Goal: Task Accomplishment & Management: Complete application form

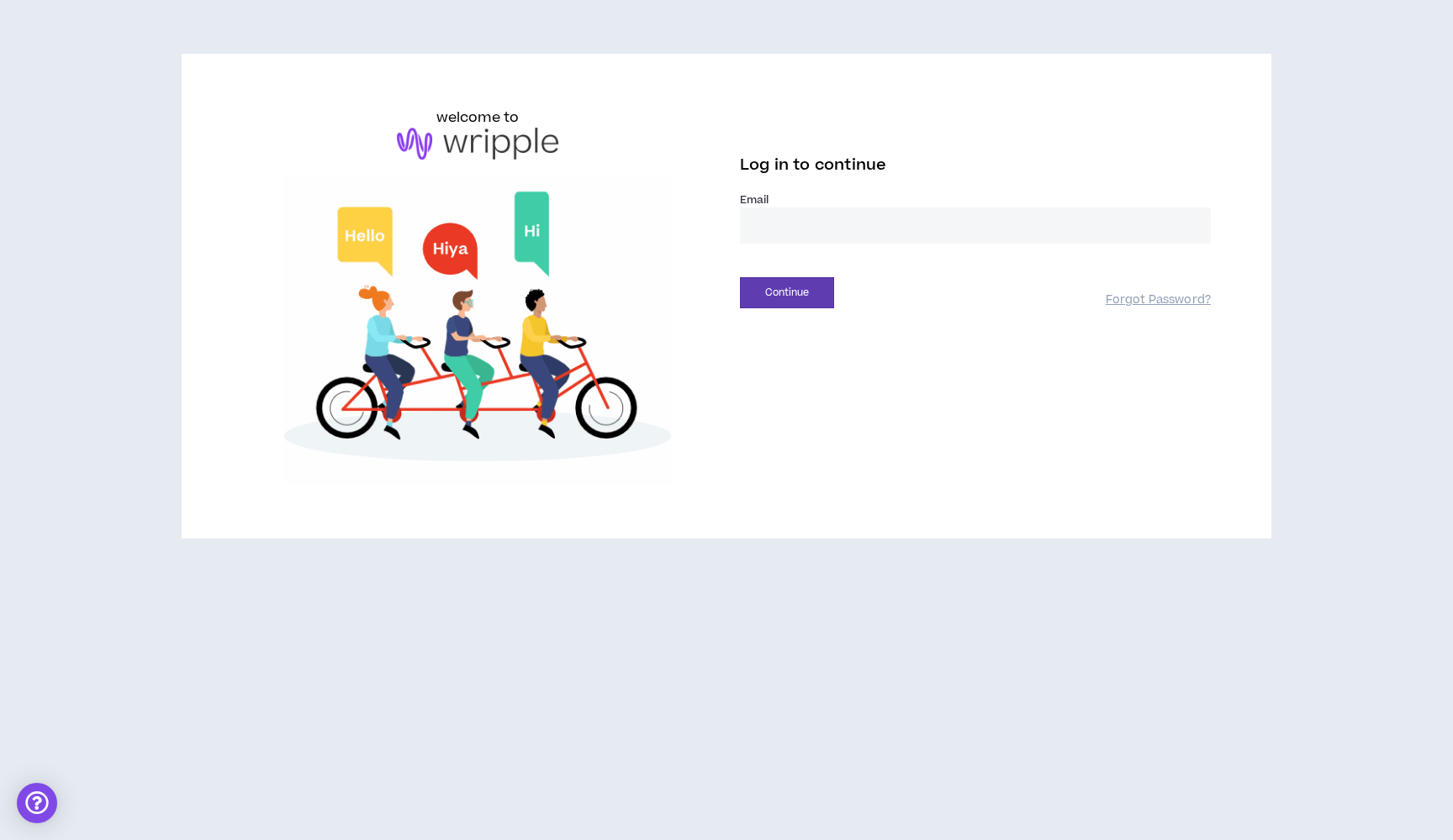
type input "**********"
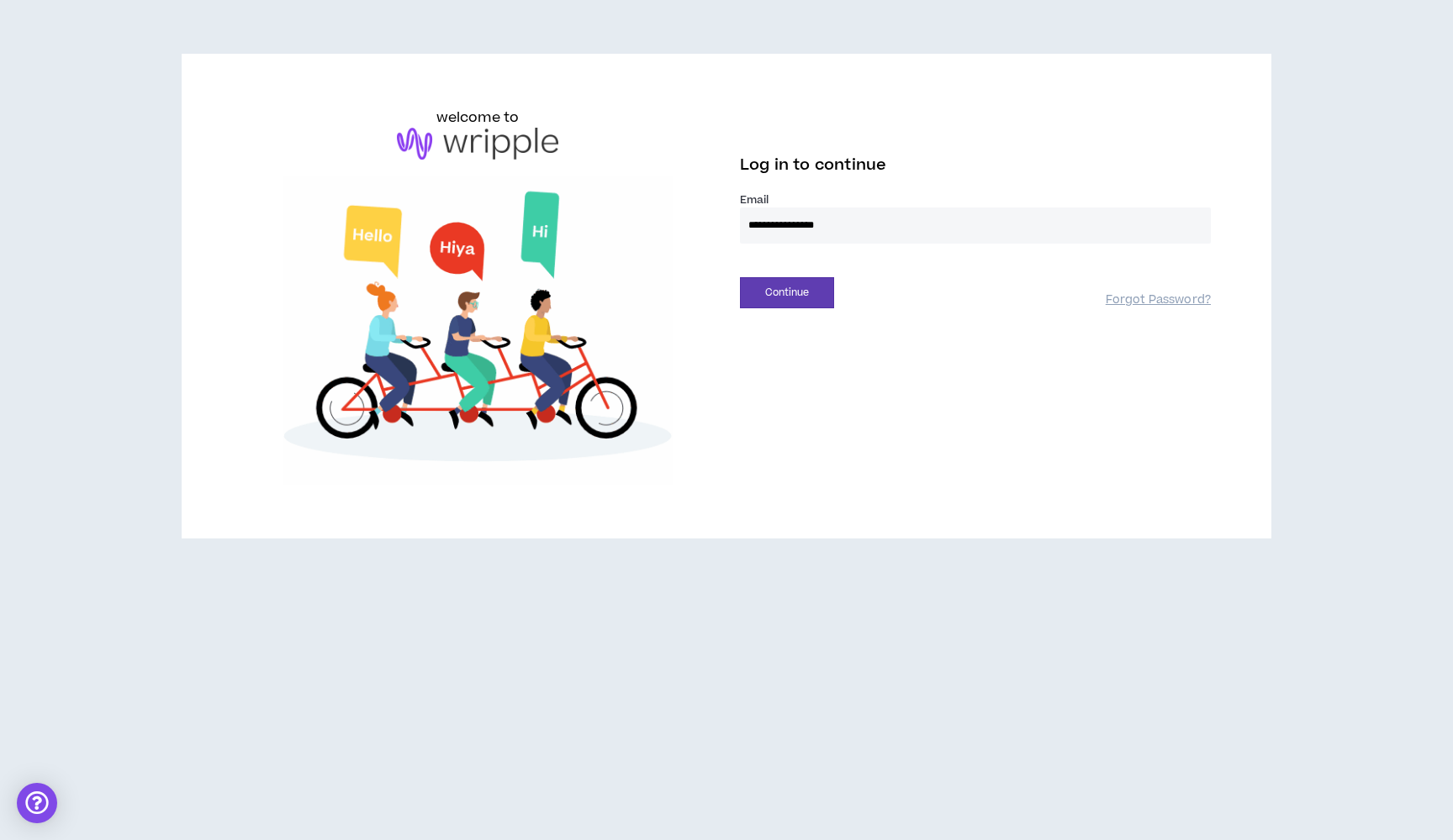
click at [787, 292] on button "Continue" at bounding box center [787, 293] width 94 height 31
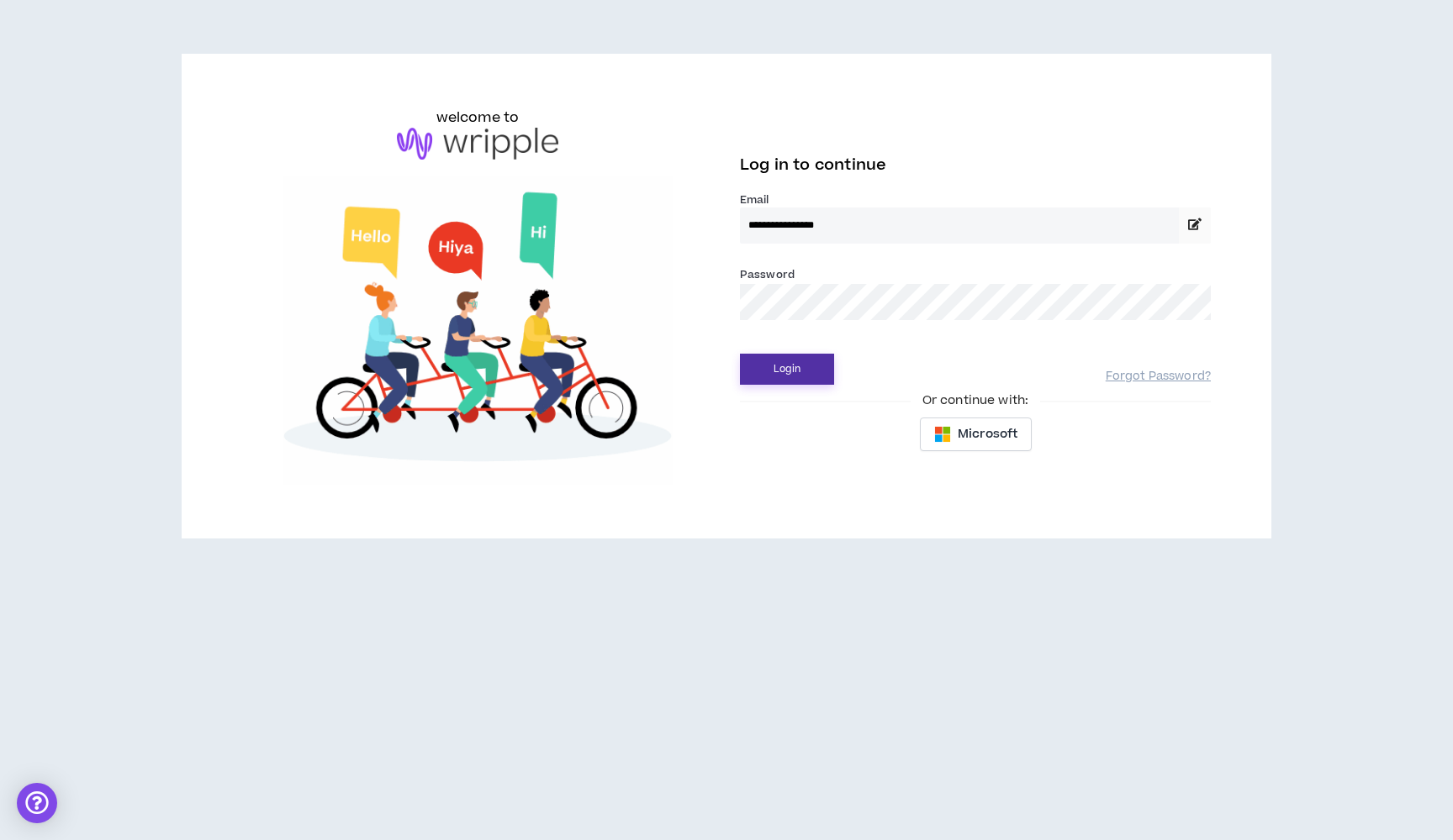
click at [795, 372] on button "Login" at bounding box center [787, 370] width 94 height 31
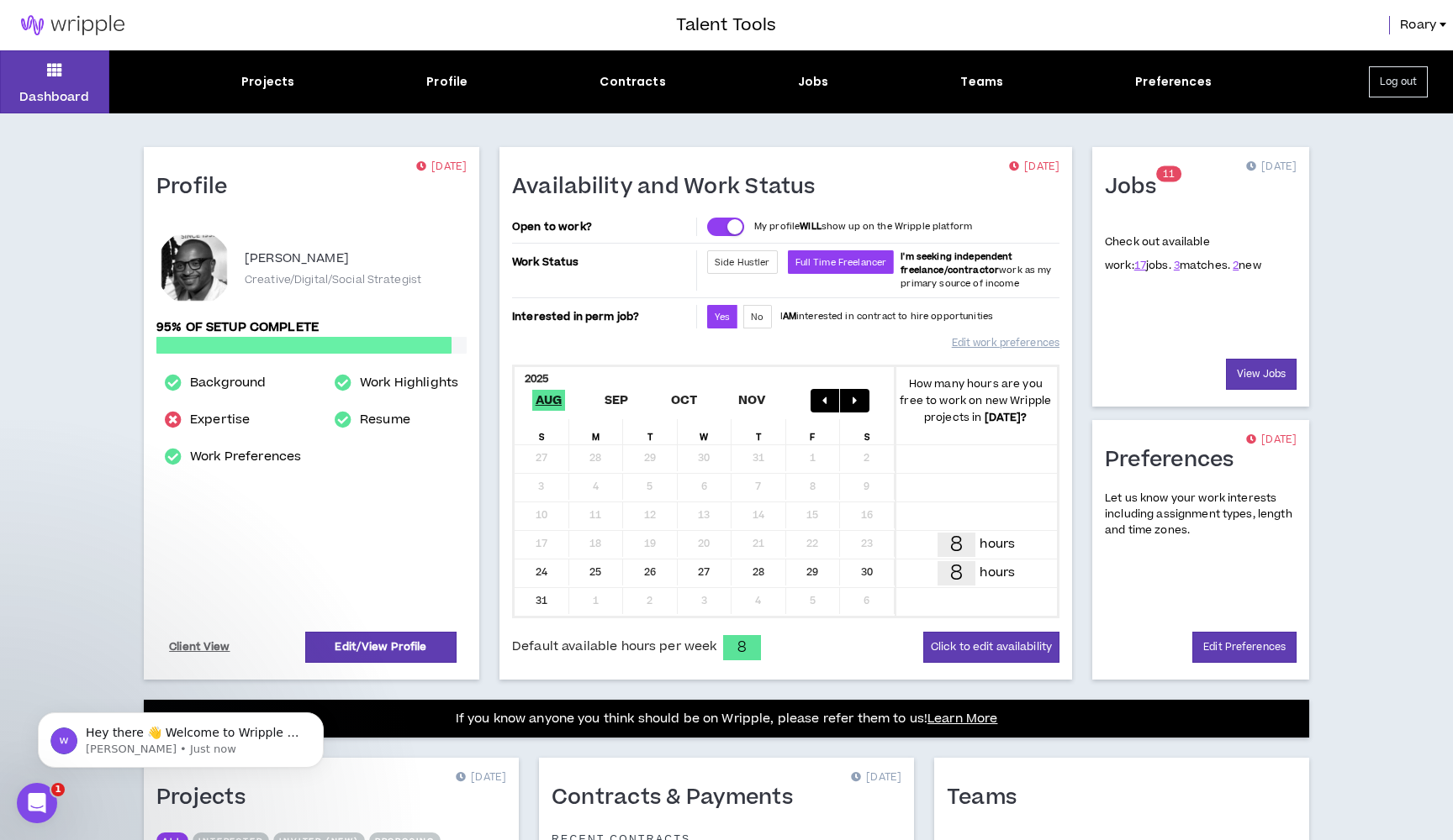
click at [828, 84] on div "Projects Profile Contracts Jobs Teams Preferences" at bounding box center [726, 82] width 1234 height 18
click at [810, 83] on div "Jobs" at bounding box center [813, 82] width 31 height 18
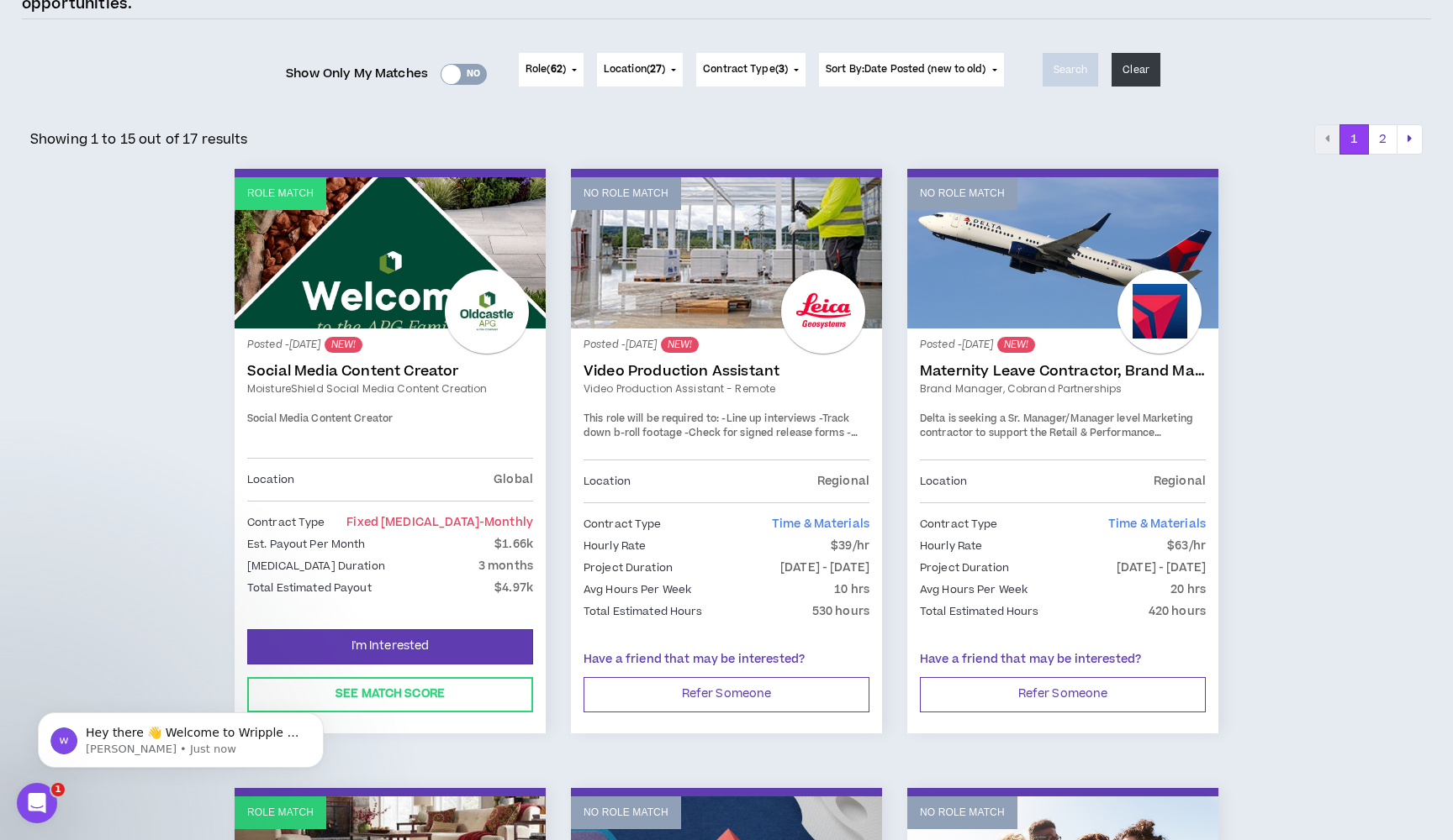
scroll to position [194, 0]
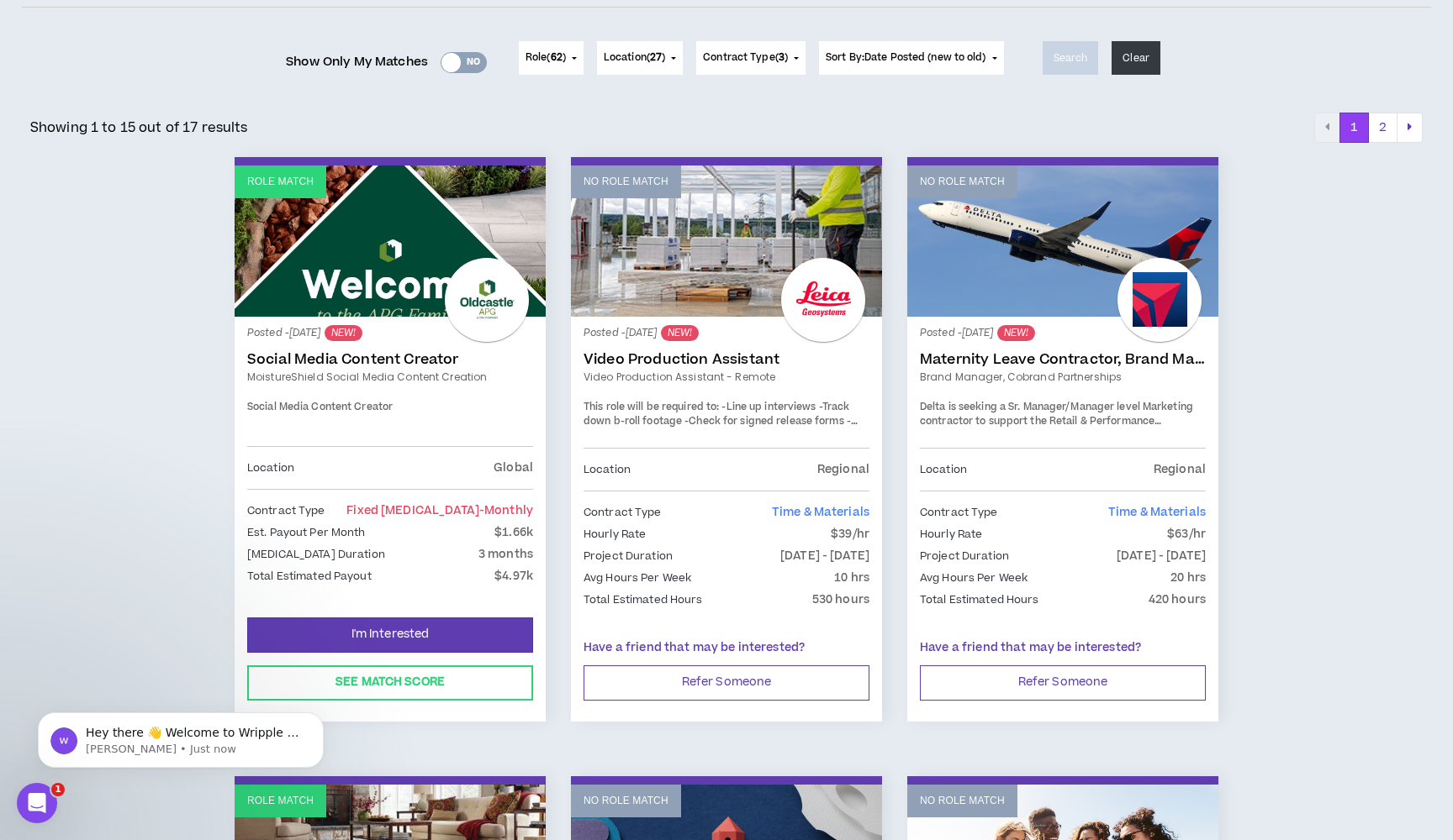
click at [365, 296] on link "Role Match" at bounding box center [390, 241] width 311 height 152
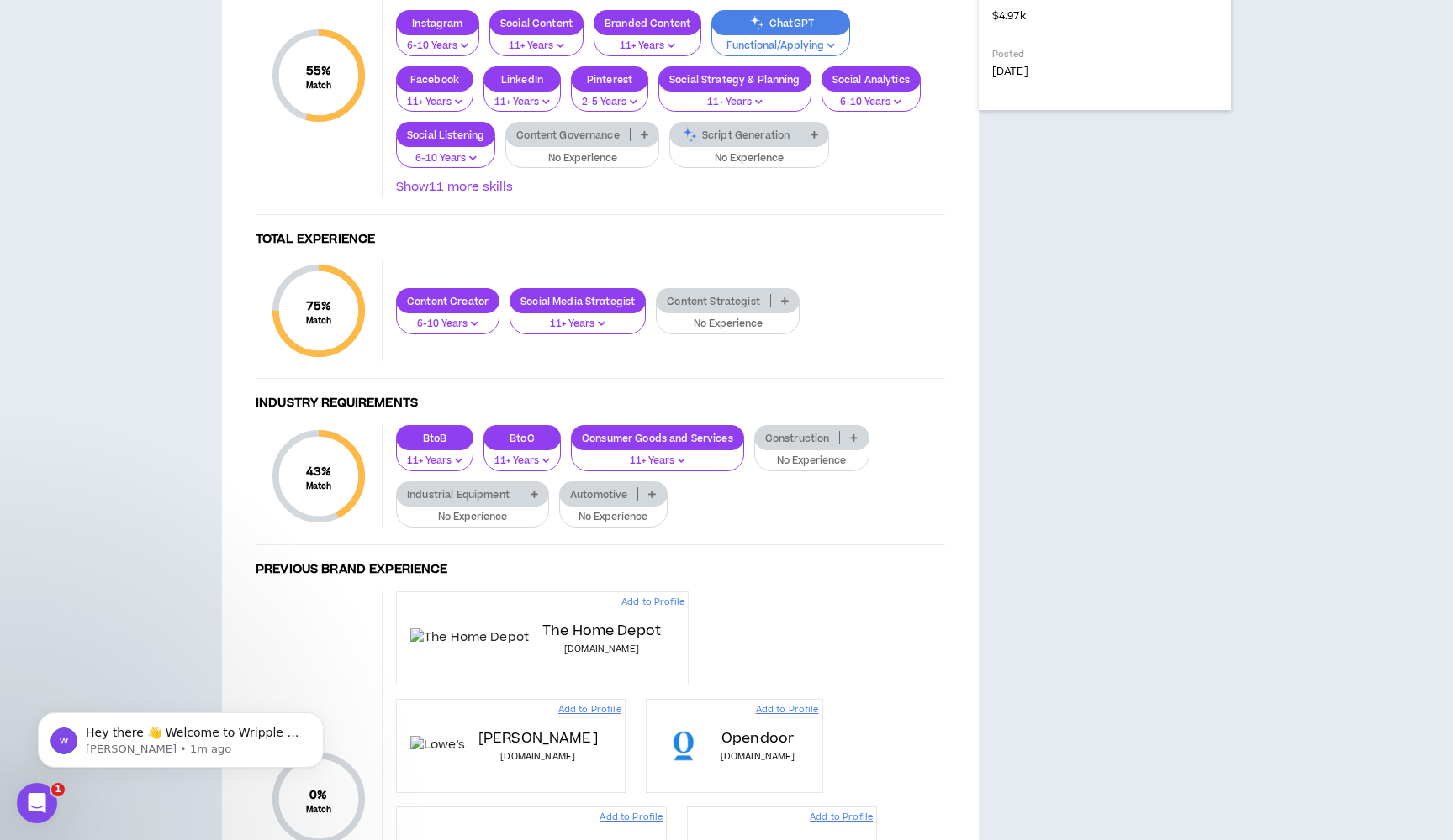
scroll to position [764, 0]
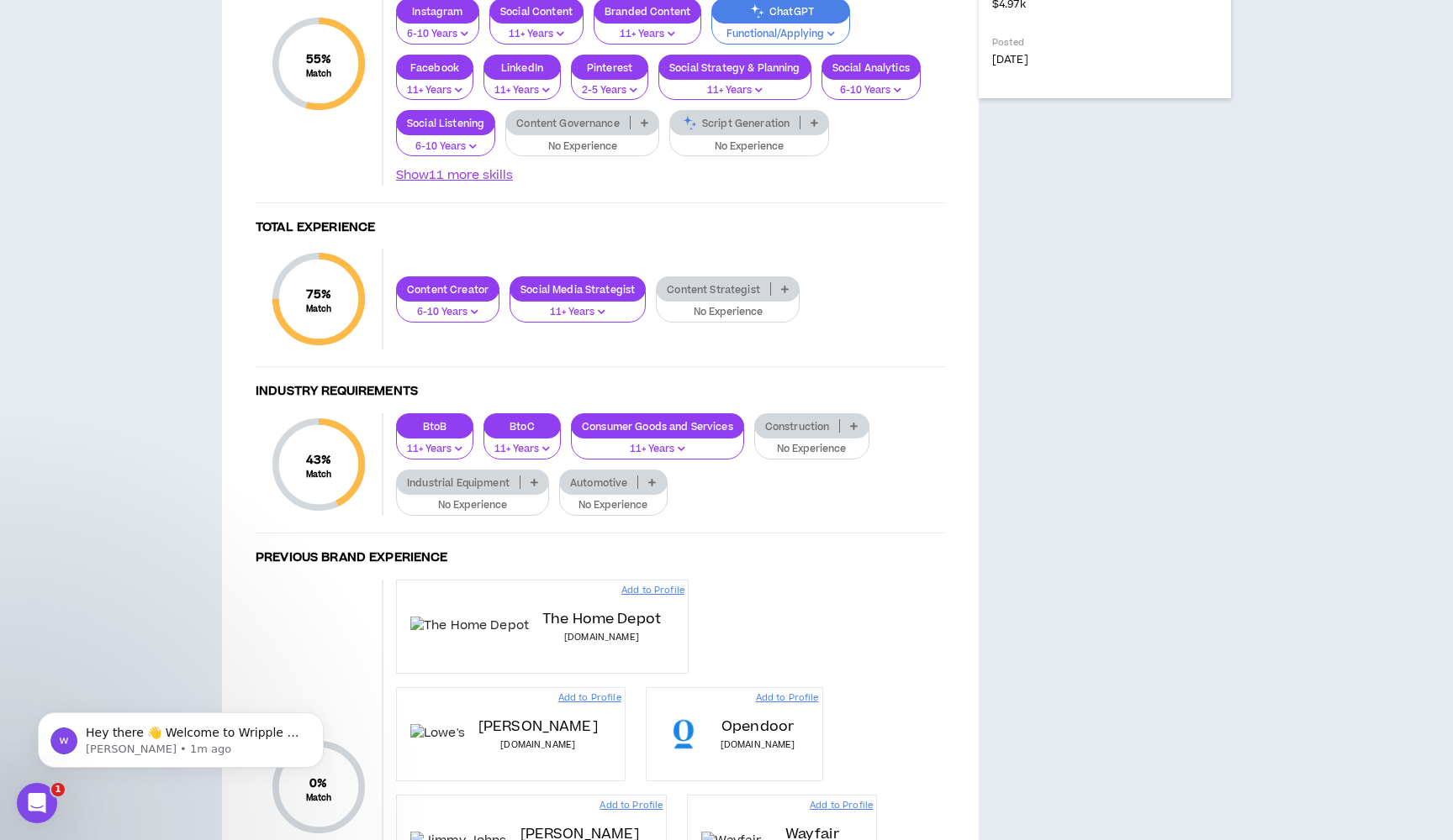
click at [616, 155] on p "No Experience" at bounding box center [581, 147] width 132 height 15
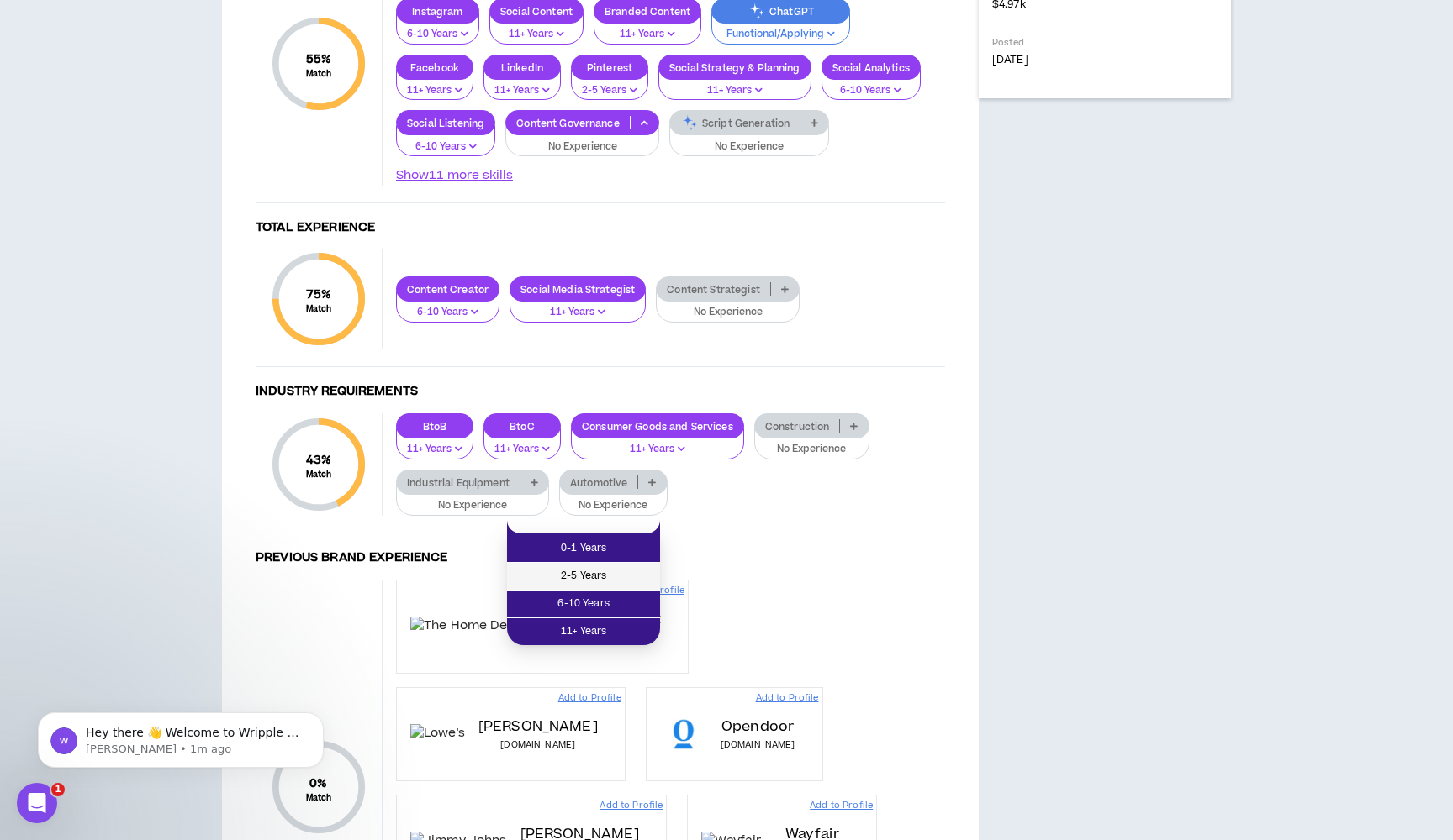
click at [594, 576] on span "2-5 Years" at bounding box center [583, 576] width 133 height 19
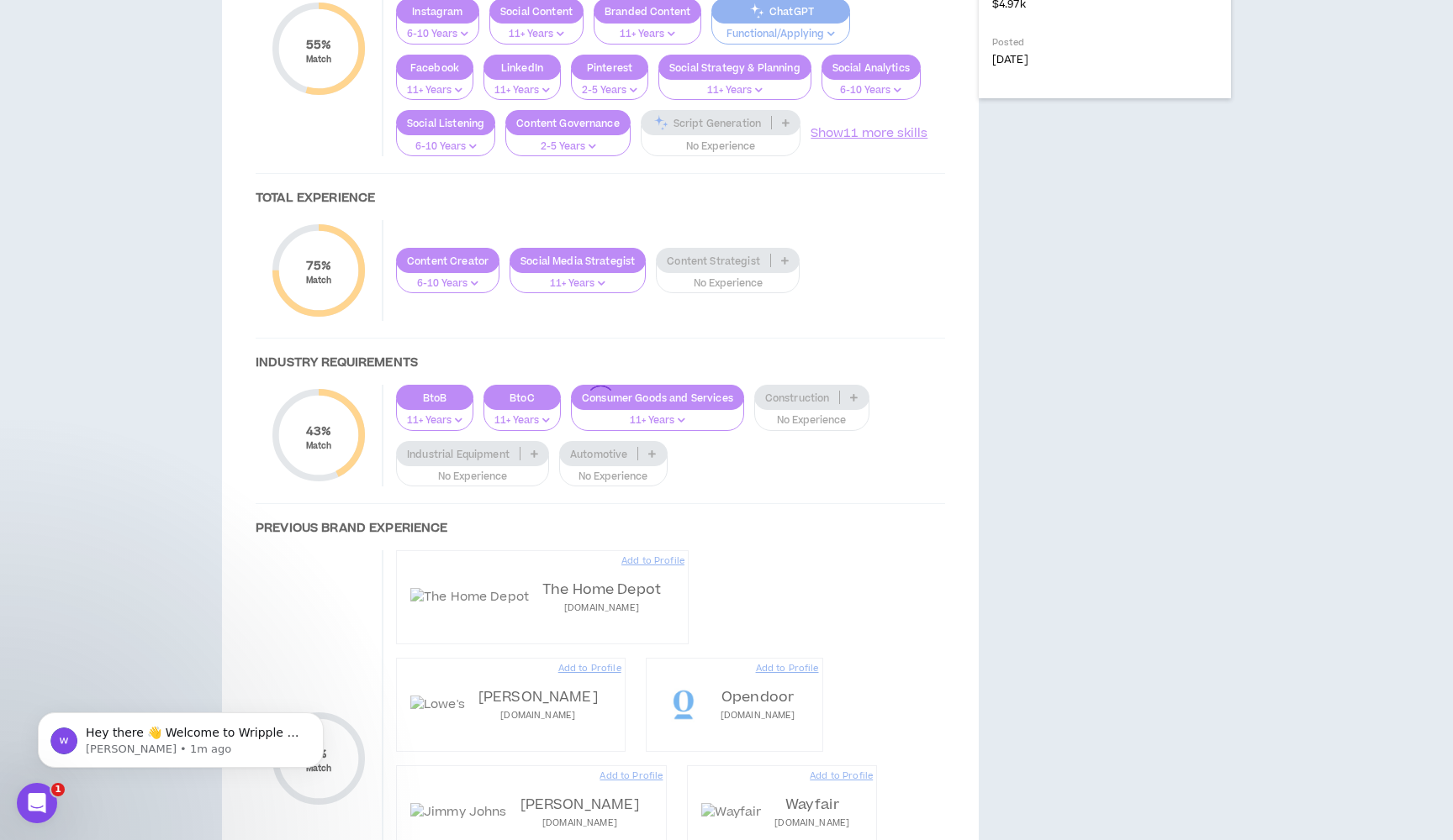
click at [711, 545] on div at bounding box center [600, 400] width 723 height 1200
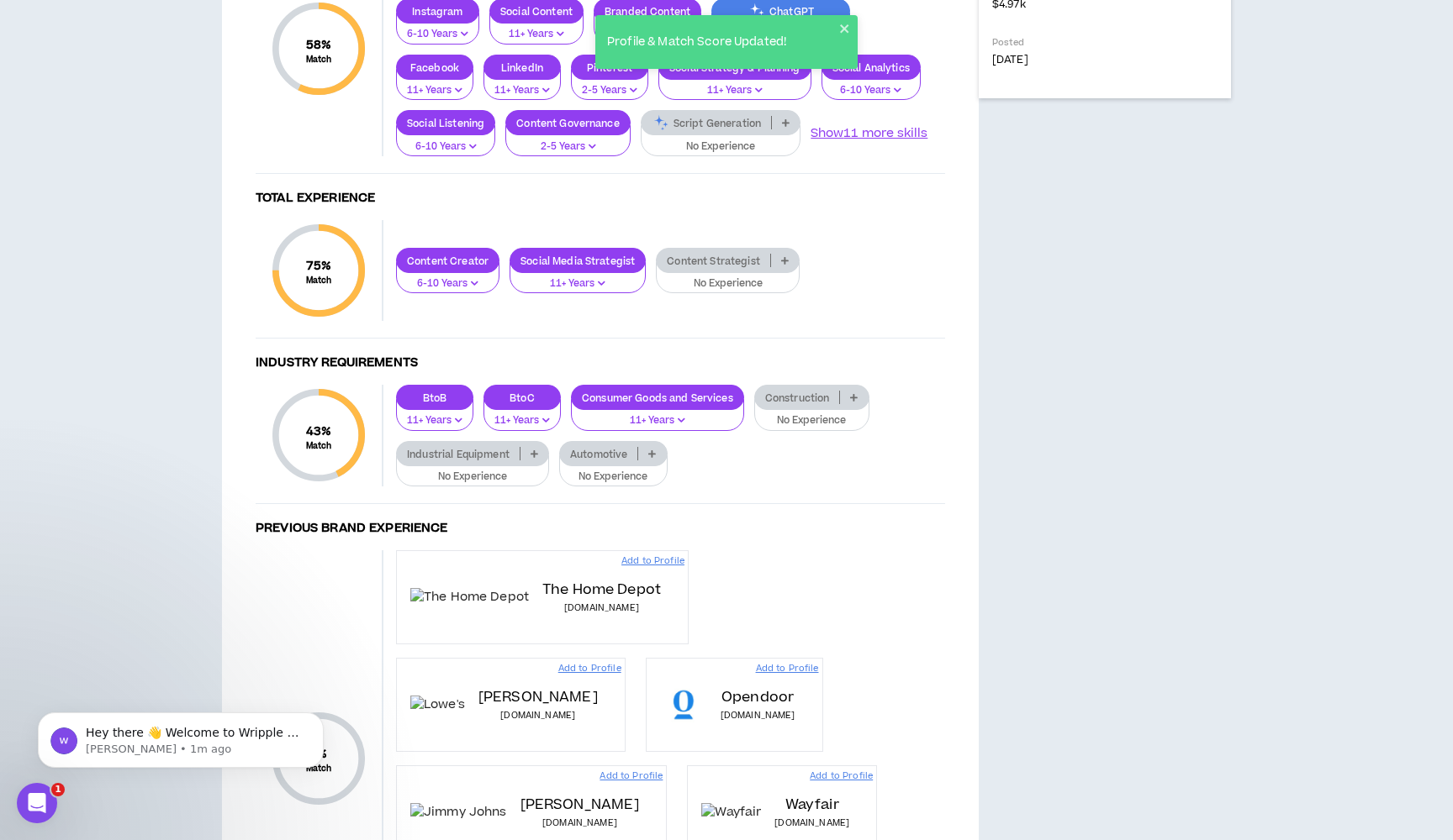
click at [721, 155] on p "No Experience" at bounding box center [721, 147] width 139 height 15
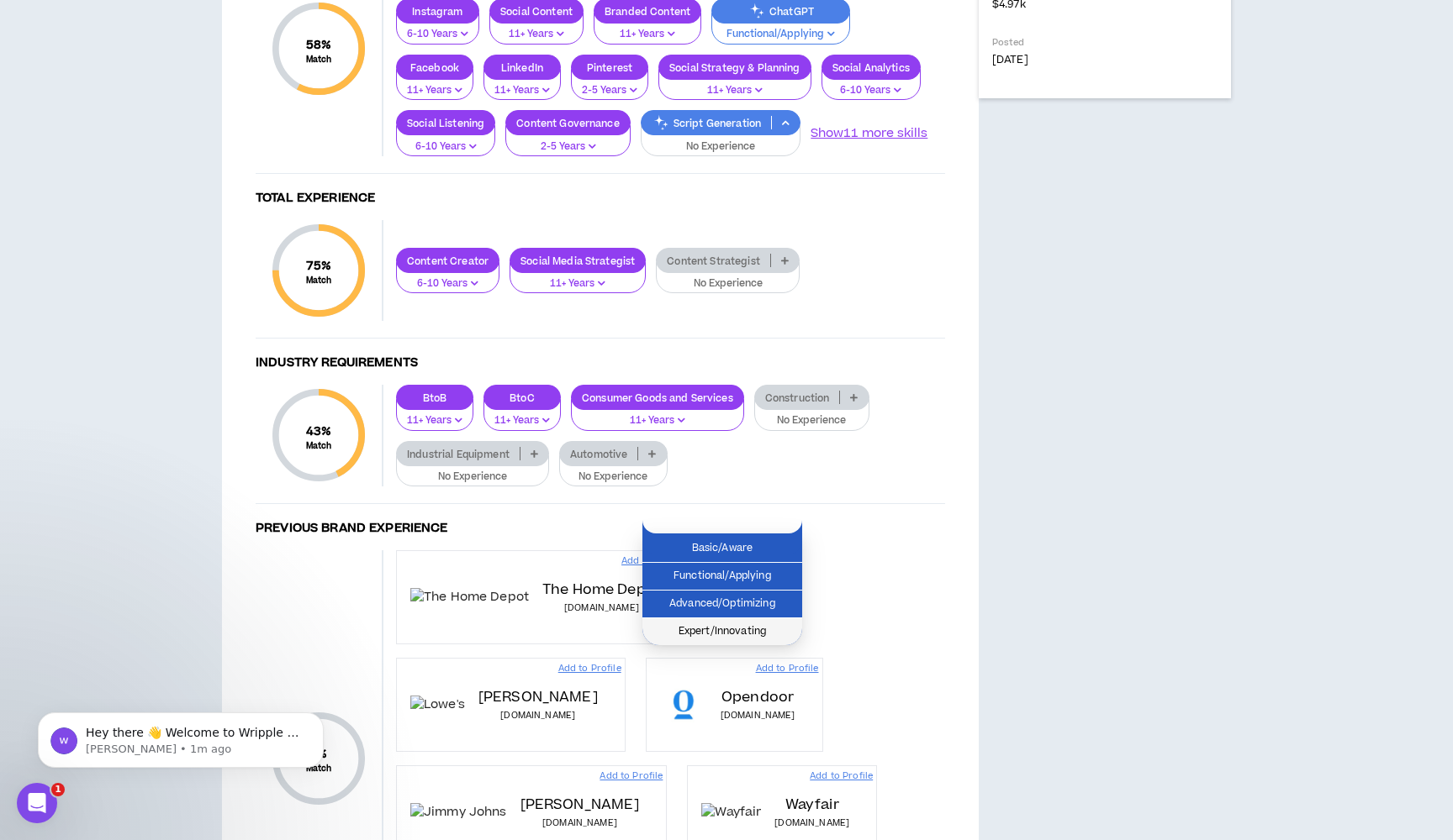
click at [714, 629] on span "Expert/Innovating" at bounding box center [722, 632] width 140 height 19
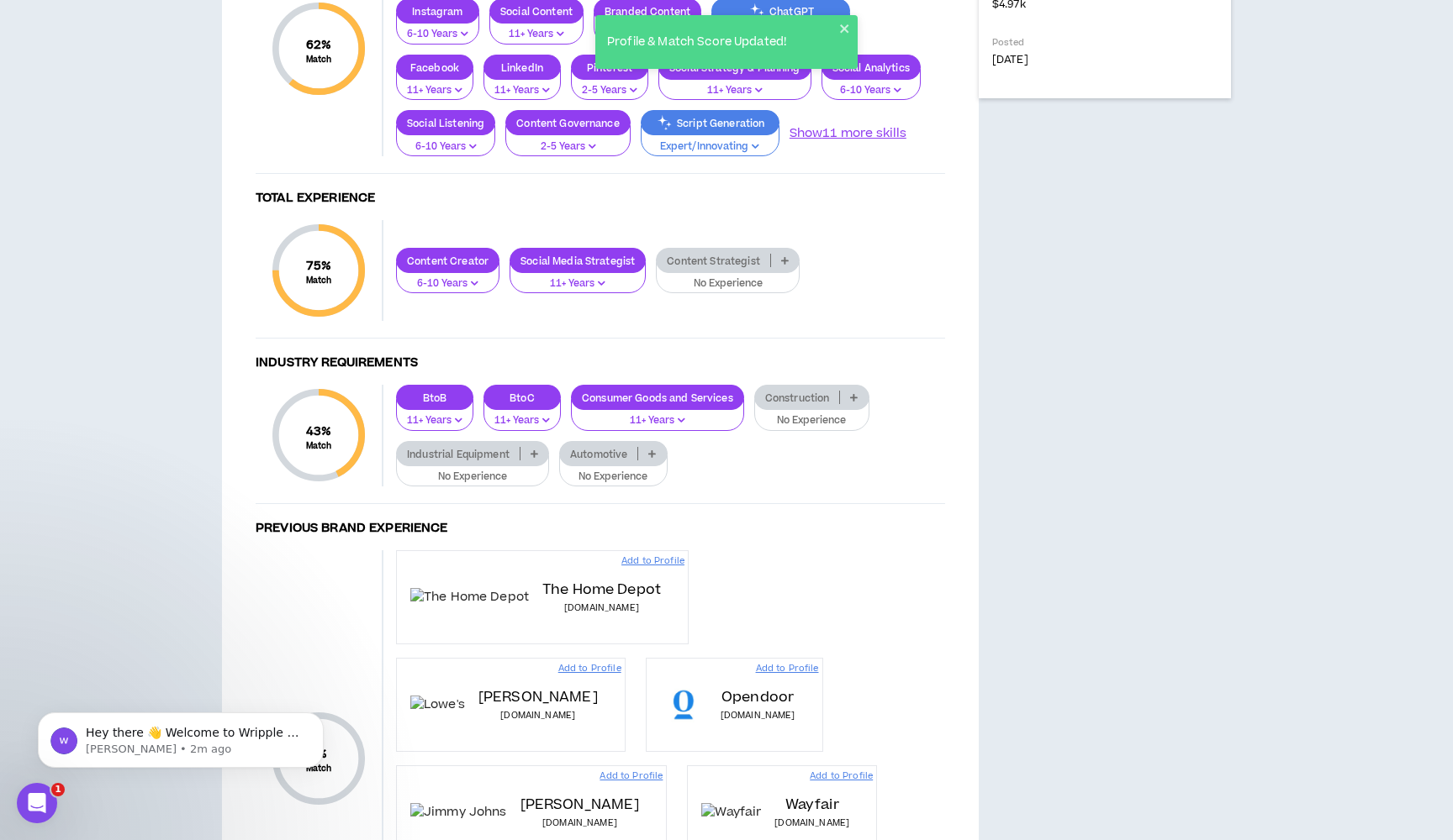
click at [831, 143] on button "Show 11 more skills" at bounding box center [847, 133] width 116 height 19
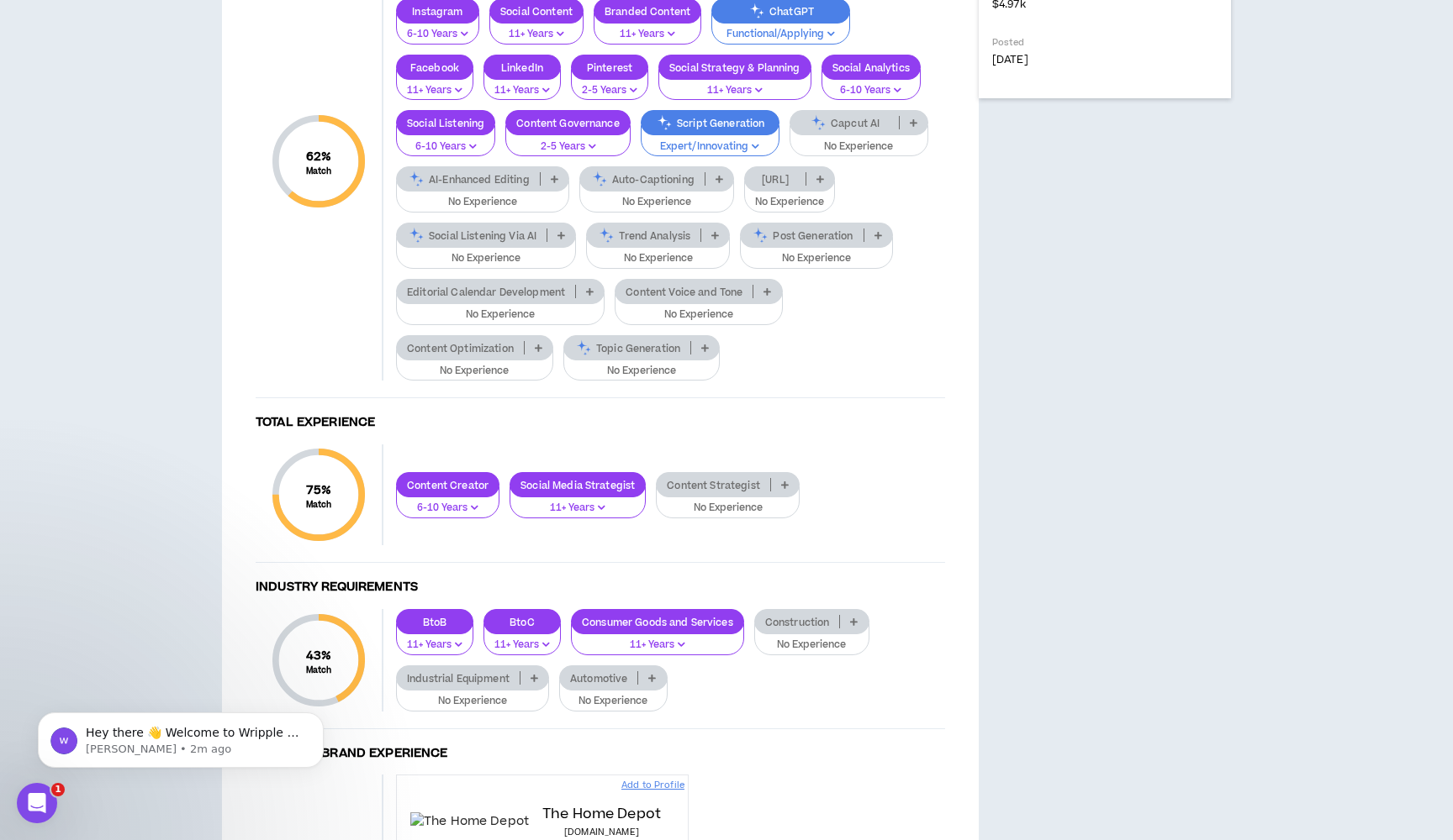
click at [499, 210] on p "No Experience" at bounding box center [482, 201] width 152 height 15
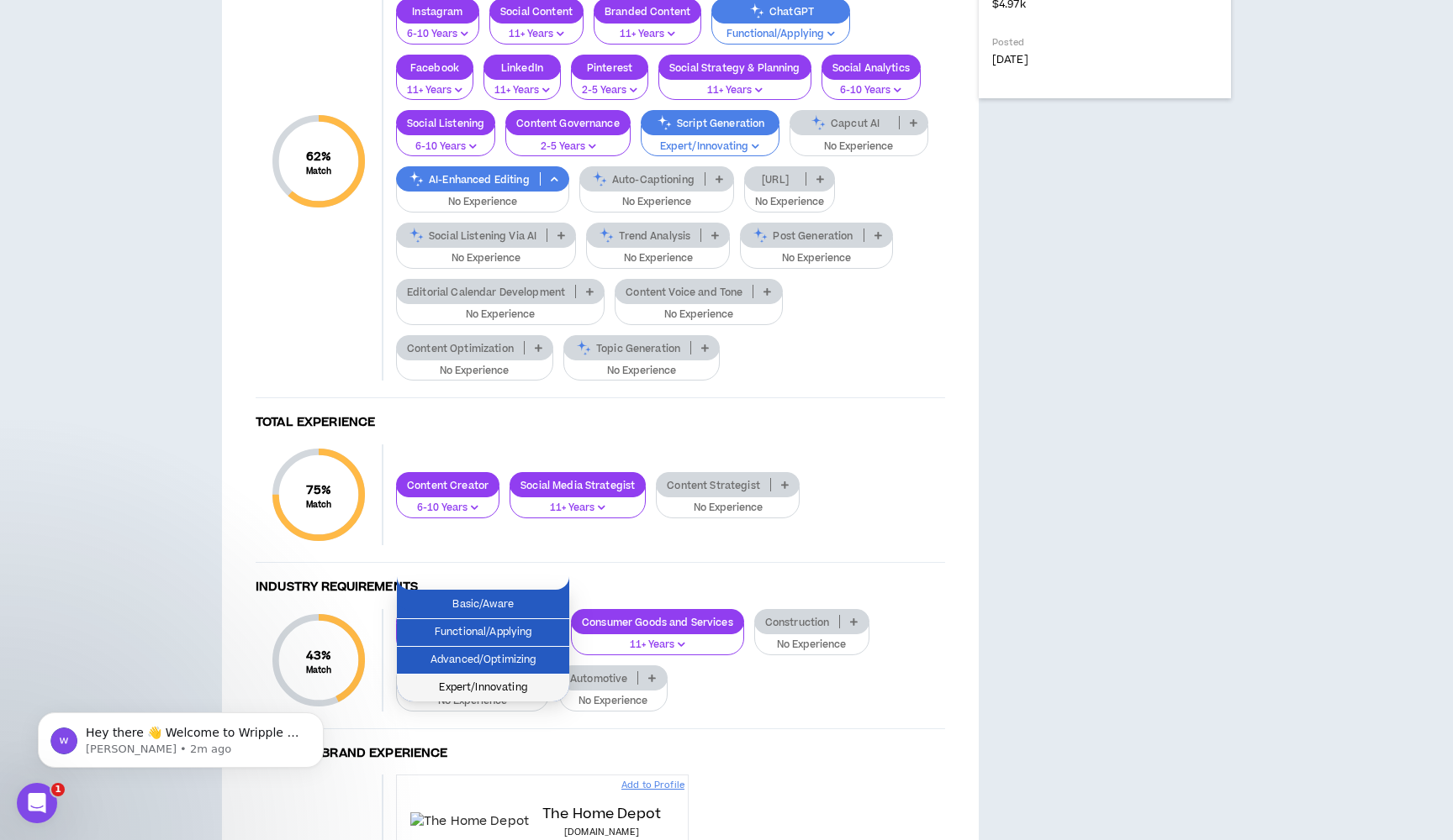
click at [479, 683] on span "Expert/Innovating" at bounding box center [482, 687] width 152 height 19
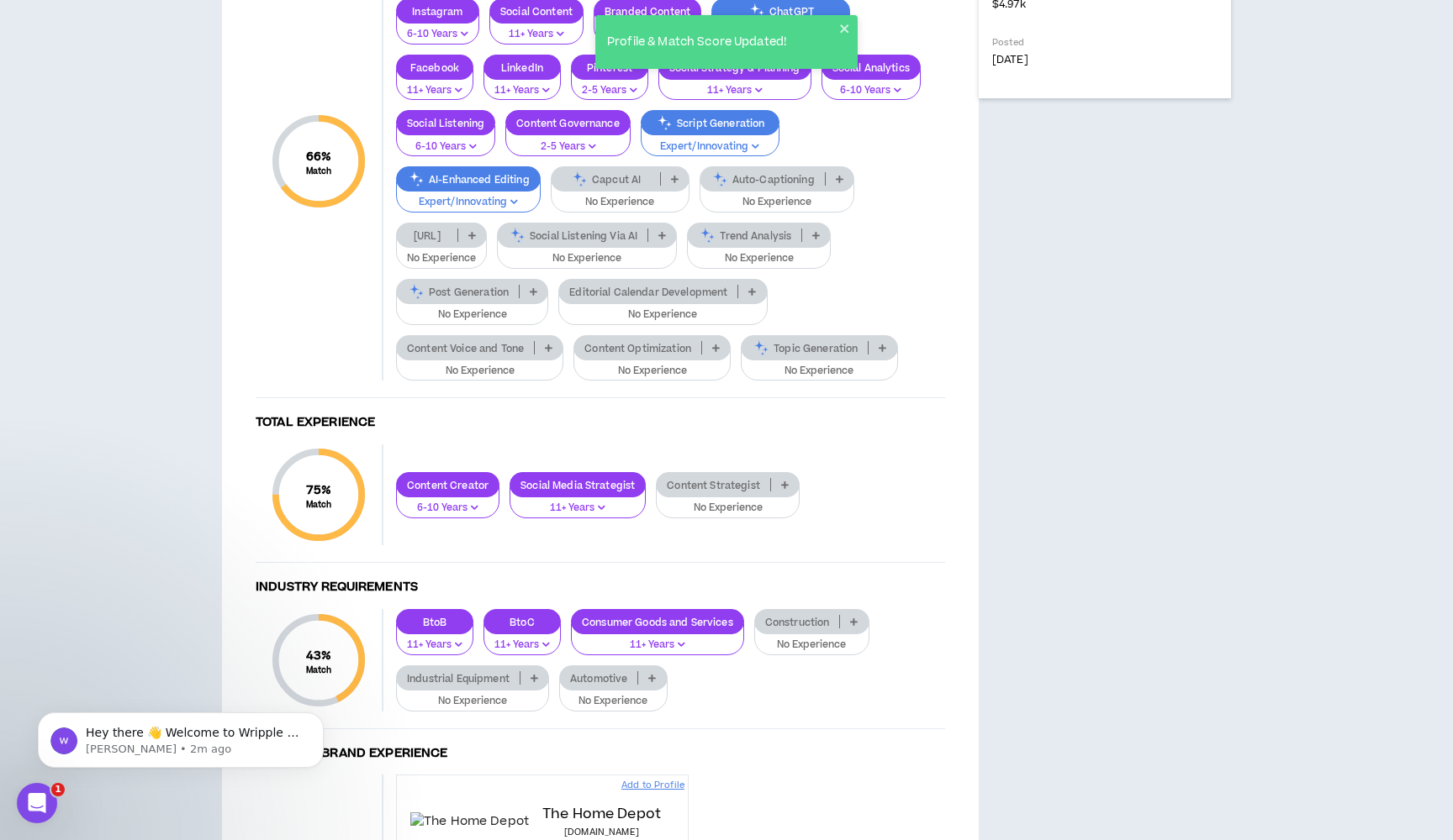
click at [480, 210] on p "Expert/Innovating" at bounding box center [468, 201] width 122 height 15
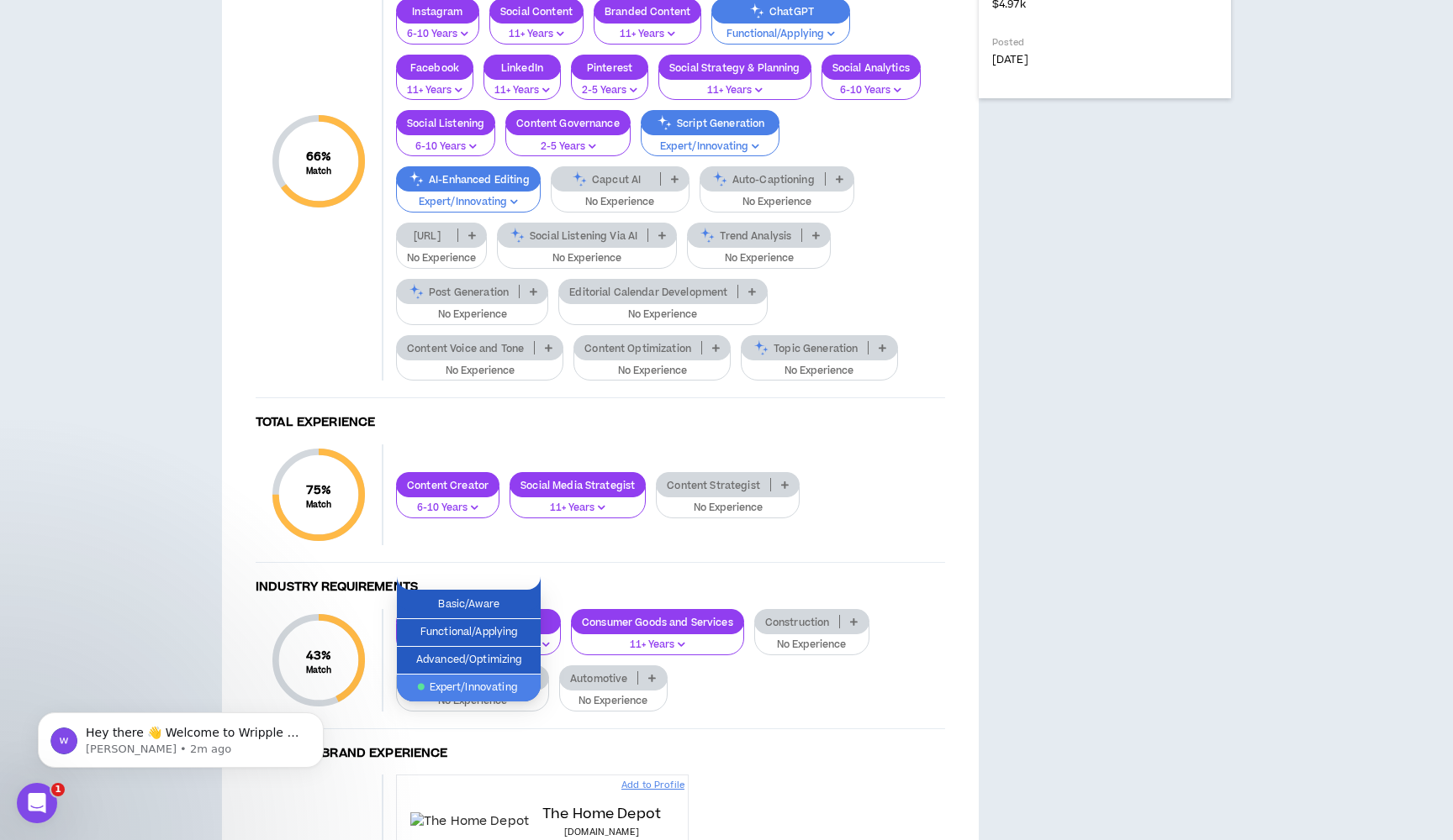
click at [600, 210] on p "No Experience" at bounding box center [619, 201] width 116 height 15
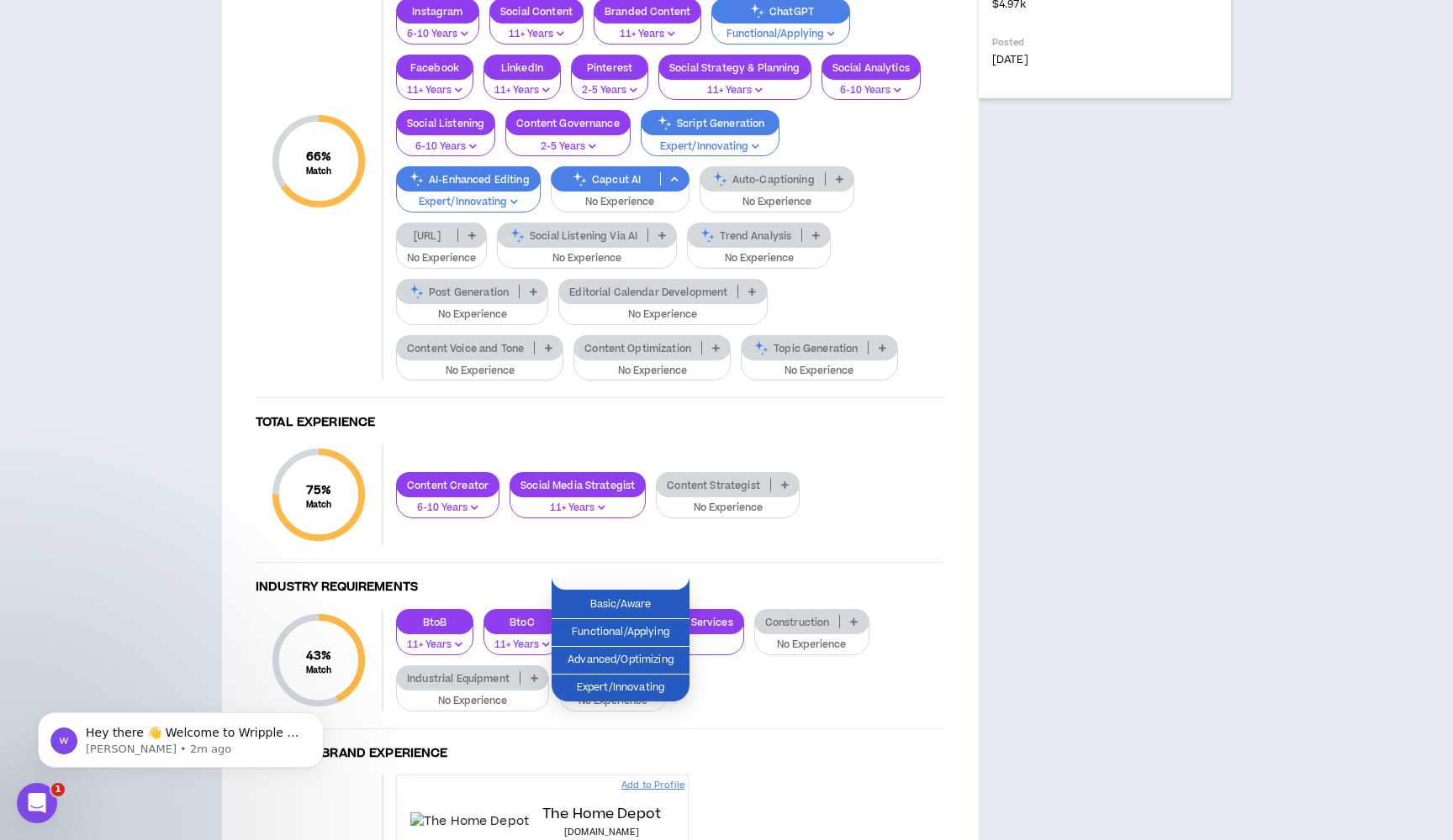
click at [336, 380] on div "66 % Match" at bounding box center [319, 161] width 128 height 438
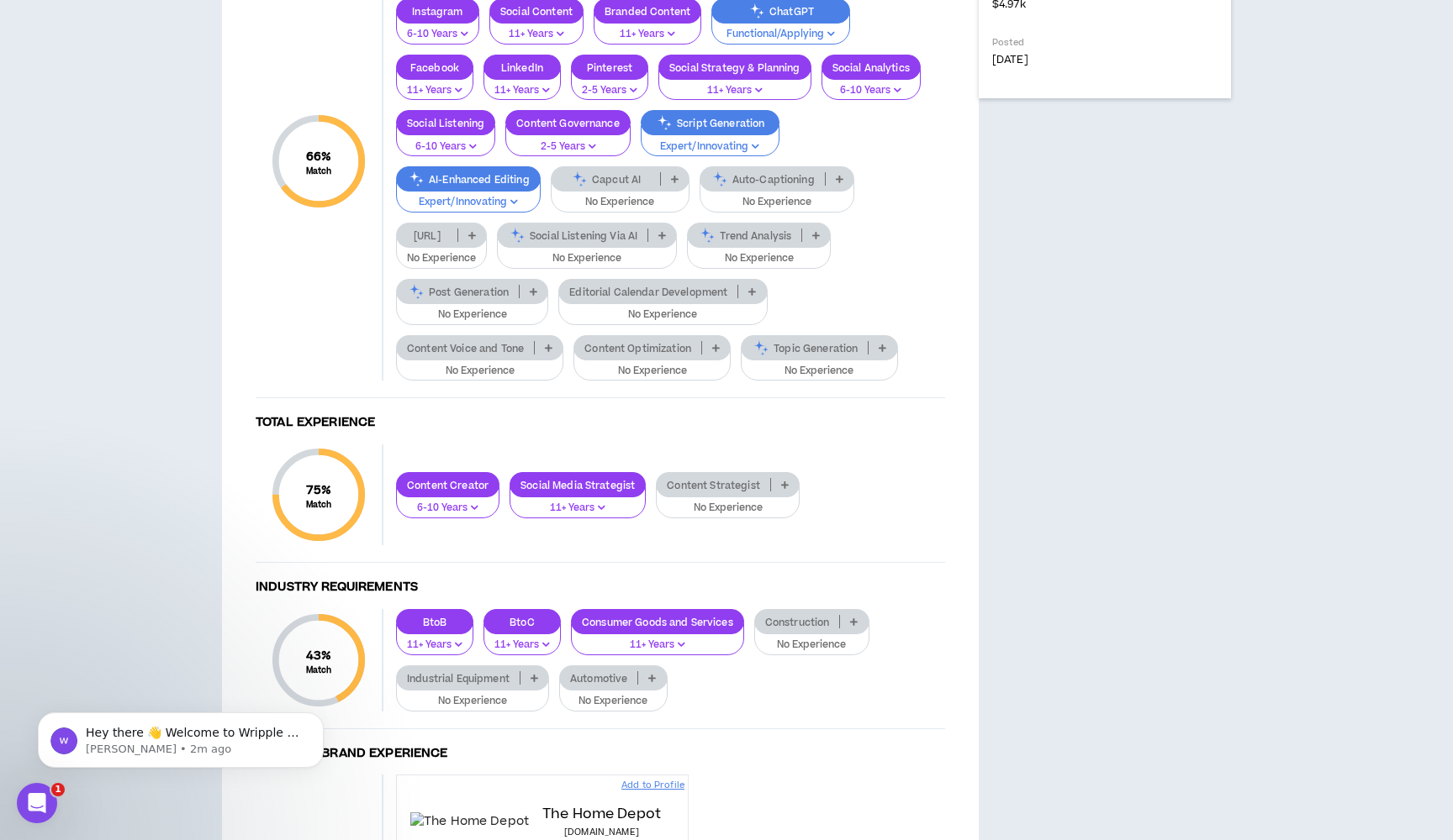
click at [568, 266] on p "No Experience" at bounding box center [587, 258] width 159 height 15
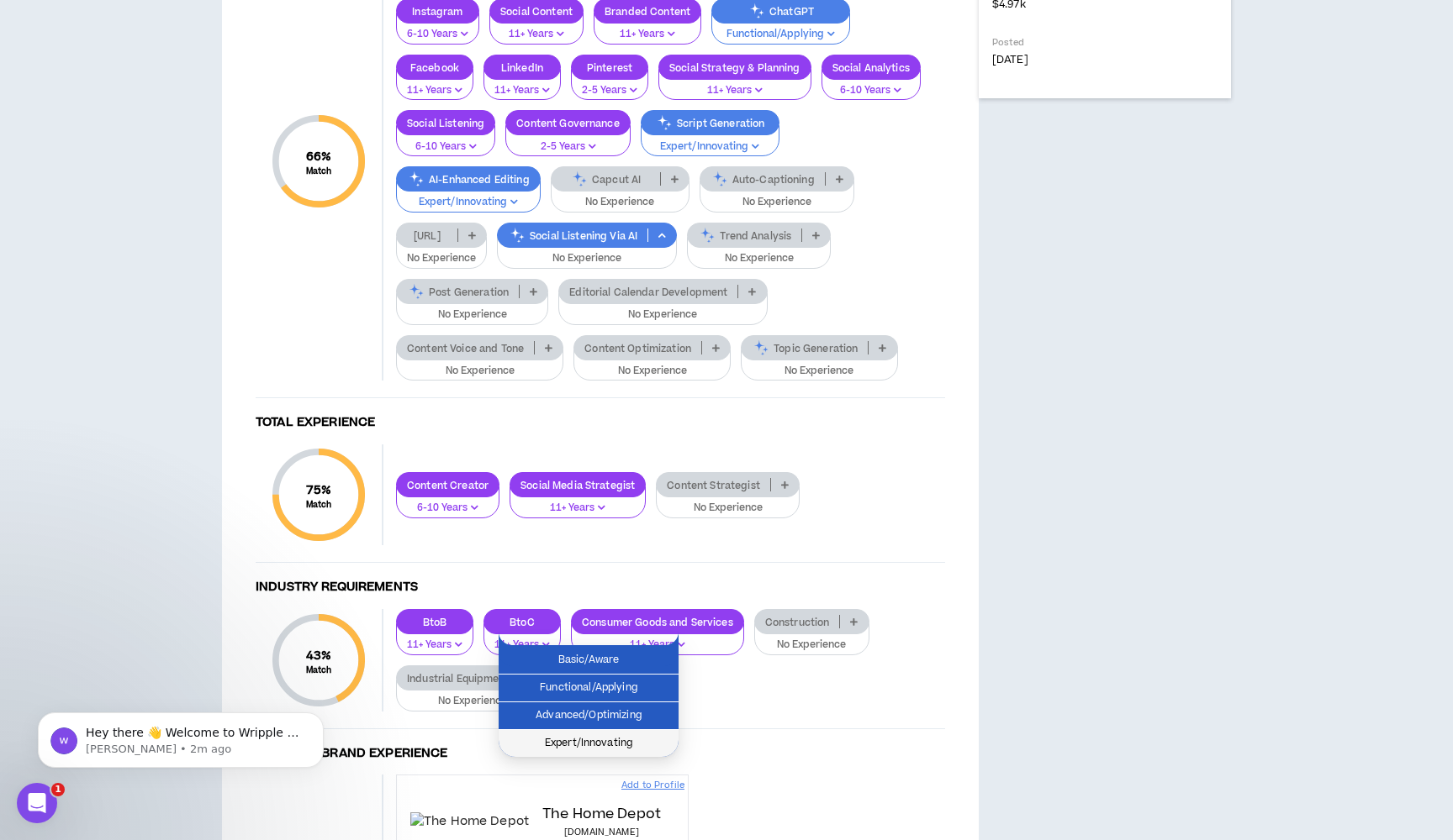
click at [564, 740] on span "Expert/Innovating" at bounding box center [588, 743] width 159 height 19
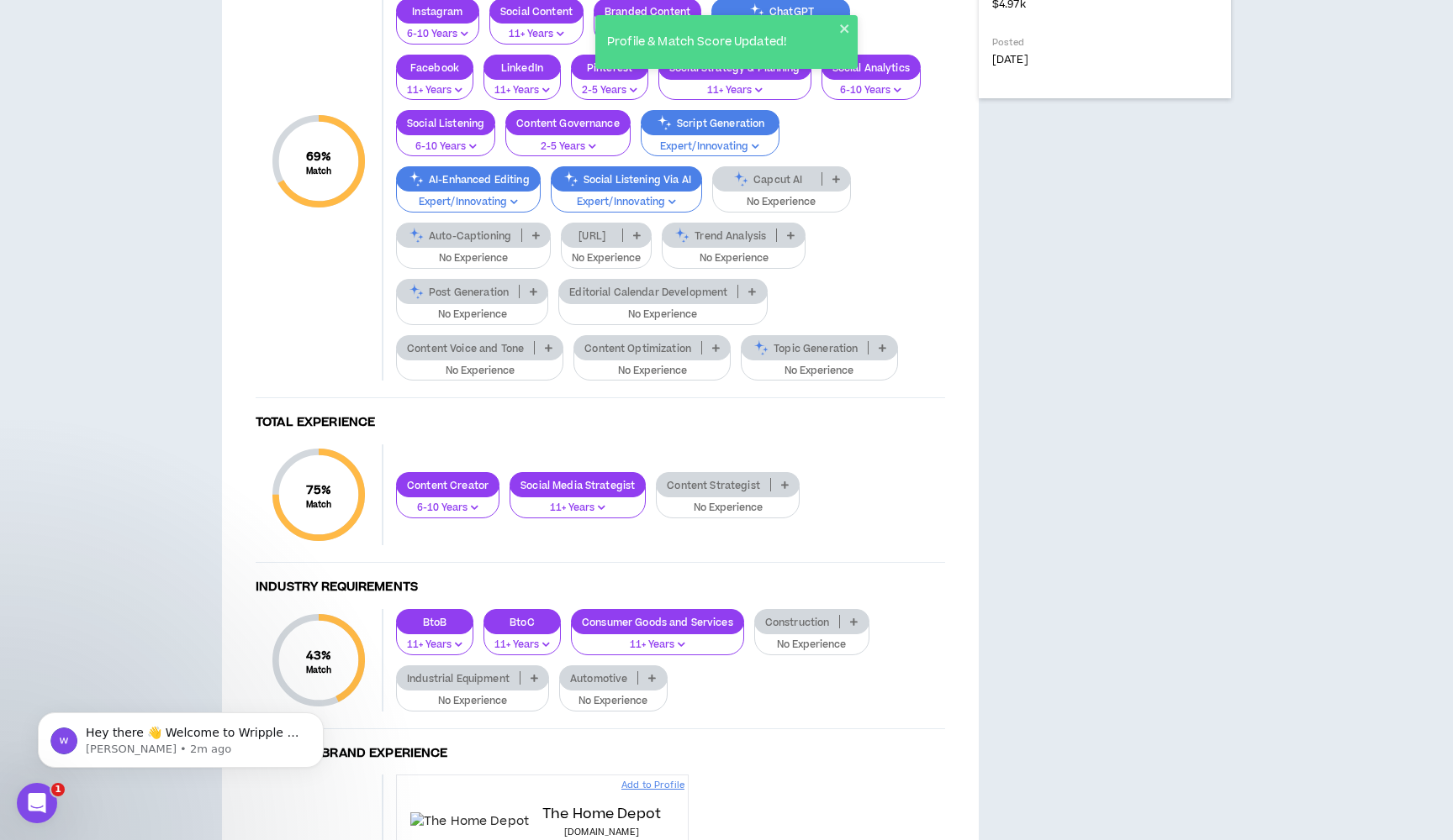
click at [491, 323] on p "No Experience" at bounding box center [472, 314] width 130 height 15
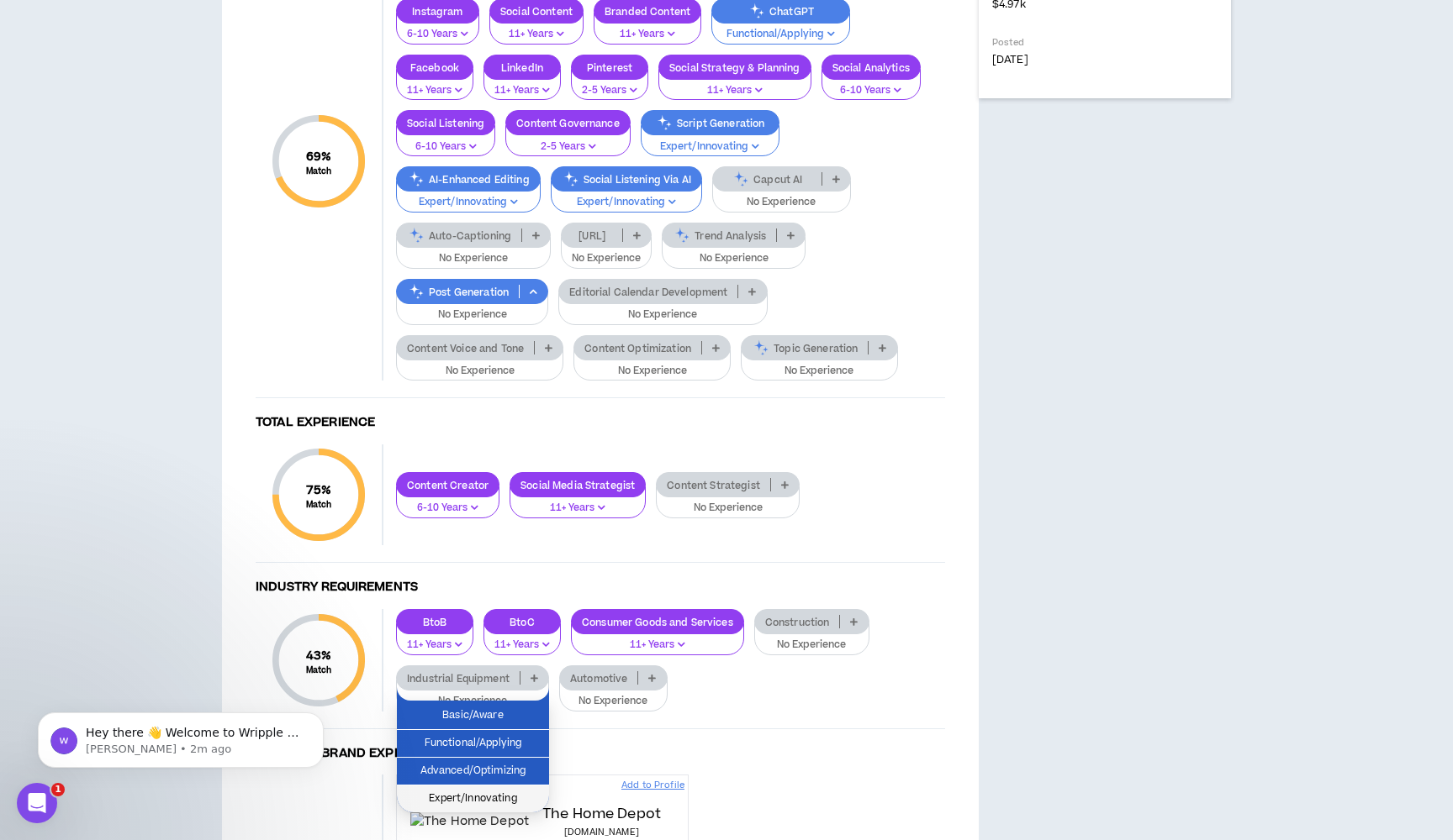
click at [466, 794] on span "Expert/Innovating" at bounding box center [473, 799] width 132 height 19
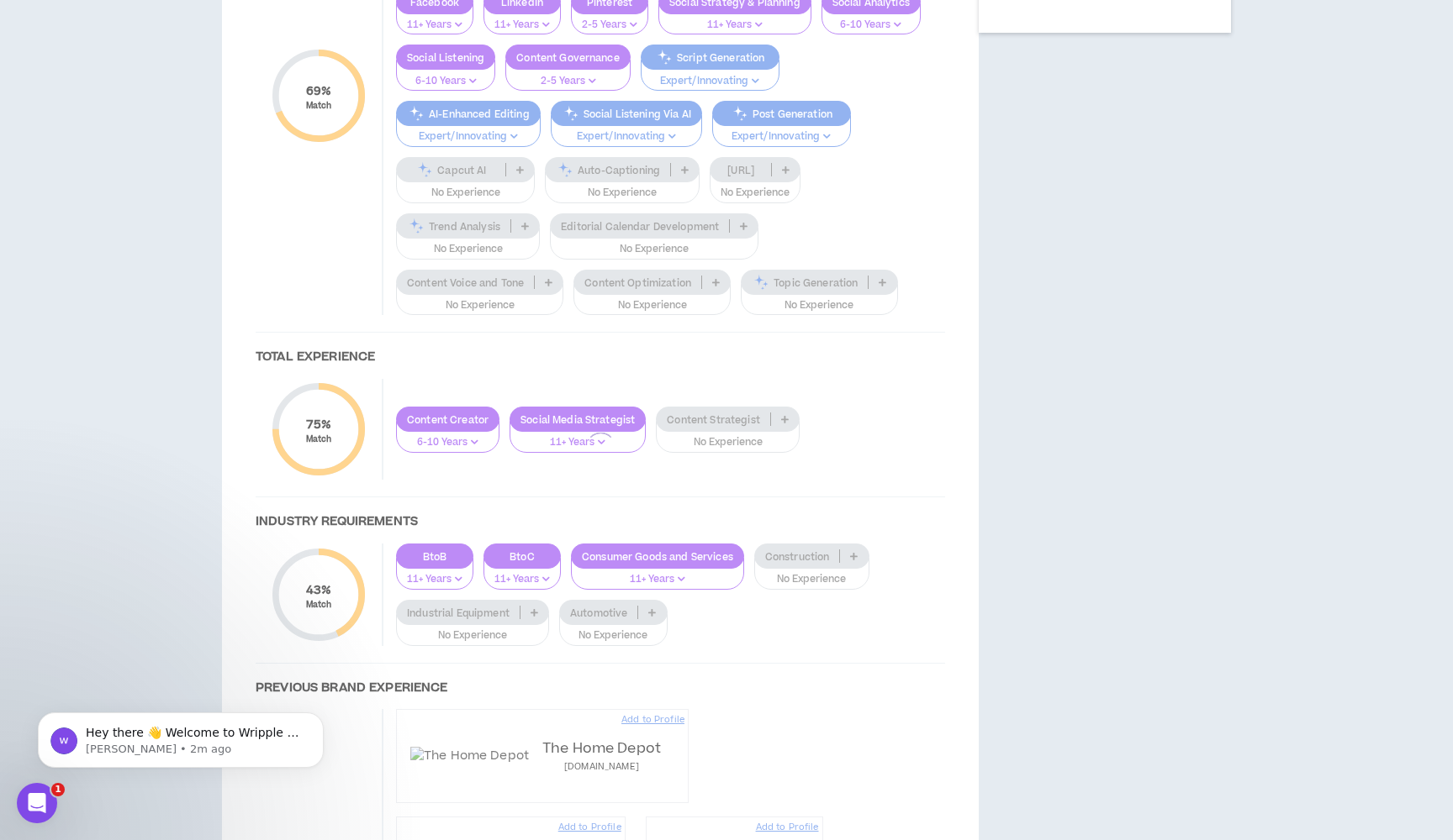
scroll to position [831, 0]
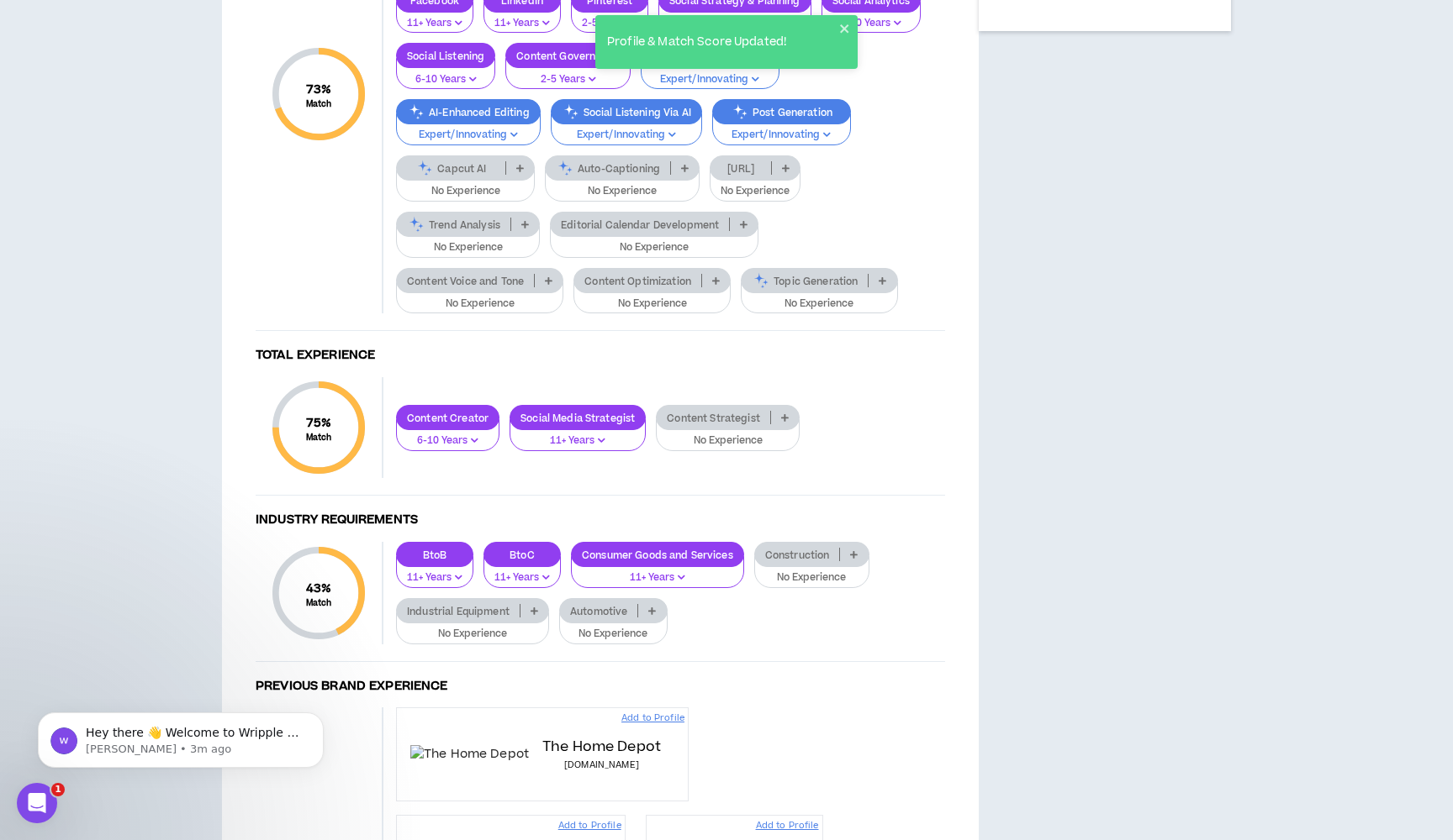
click at [623, 255] on p "No Experience" at bounding box center [654, 247] width 187 height 15
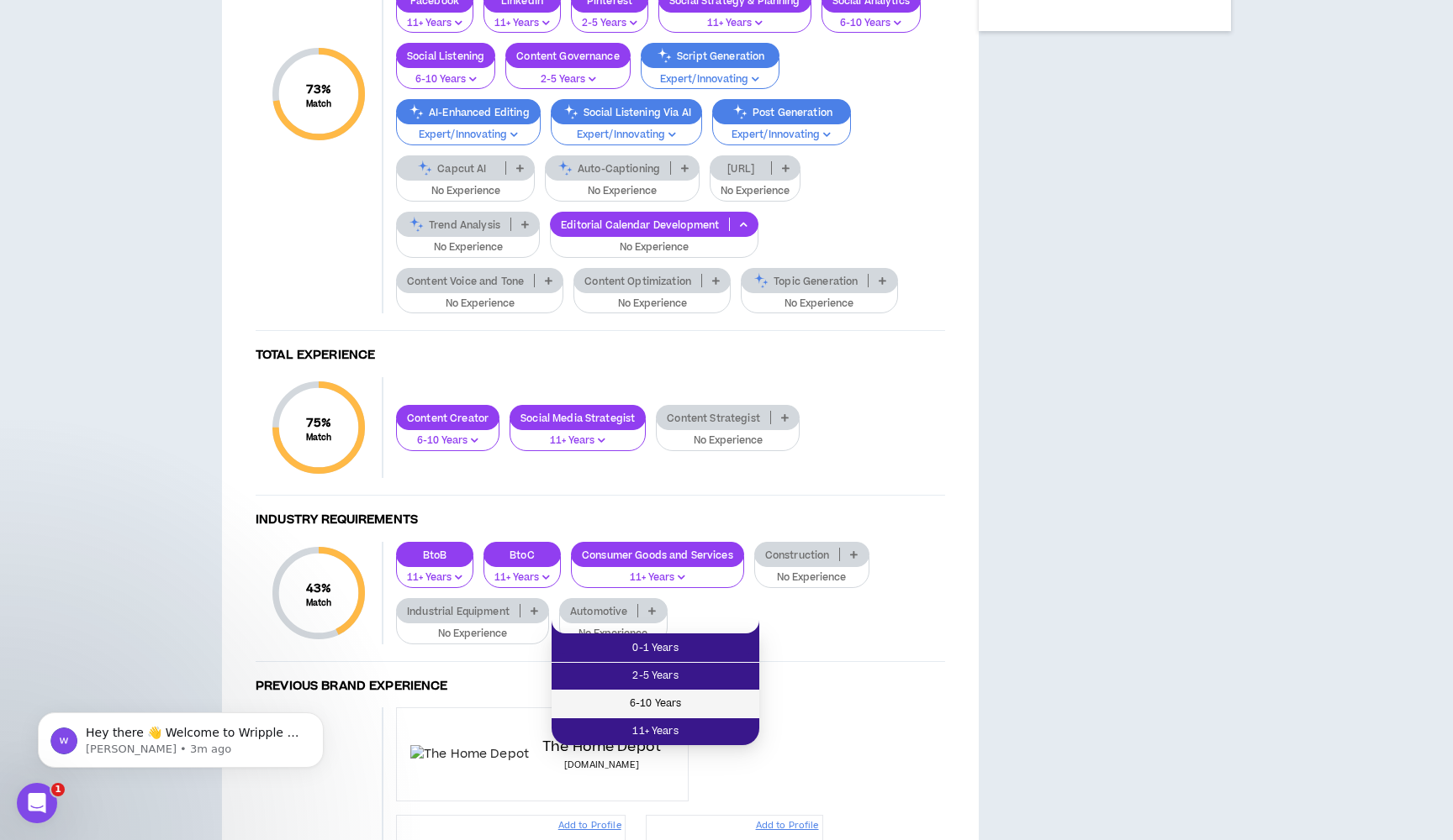
click at [619, 705] on span "6-10 Years" at bounding box center [656, 703] width 188 height 19
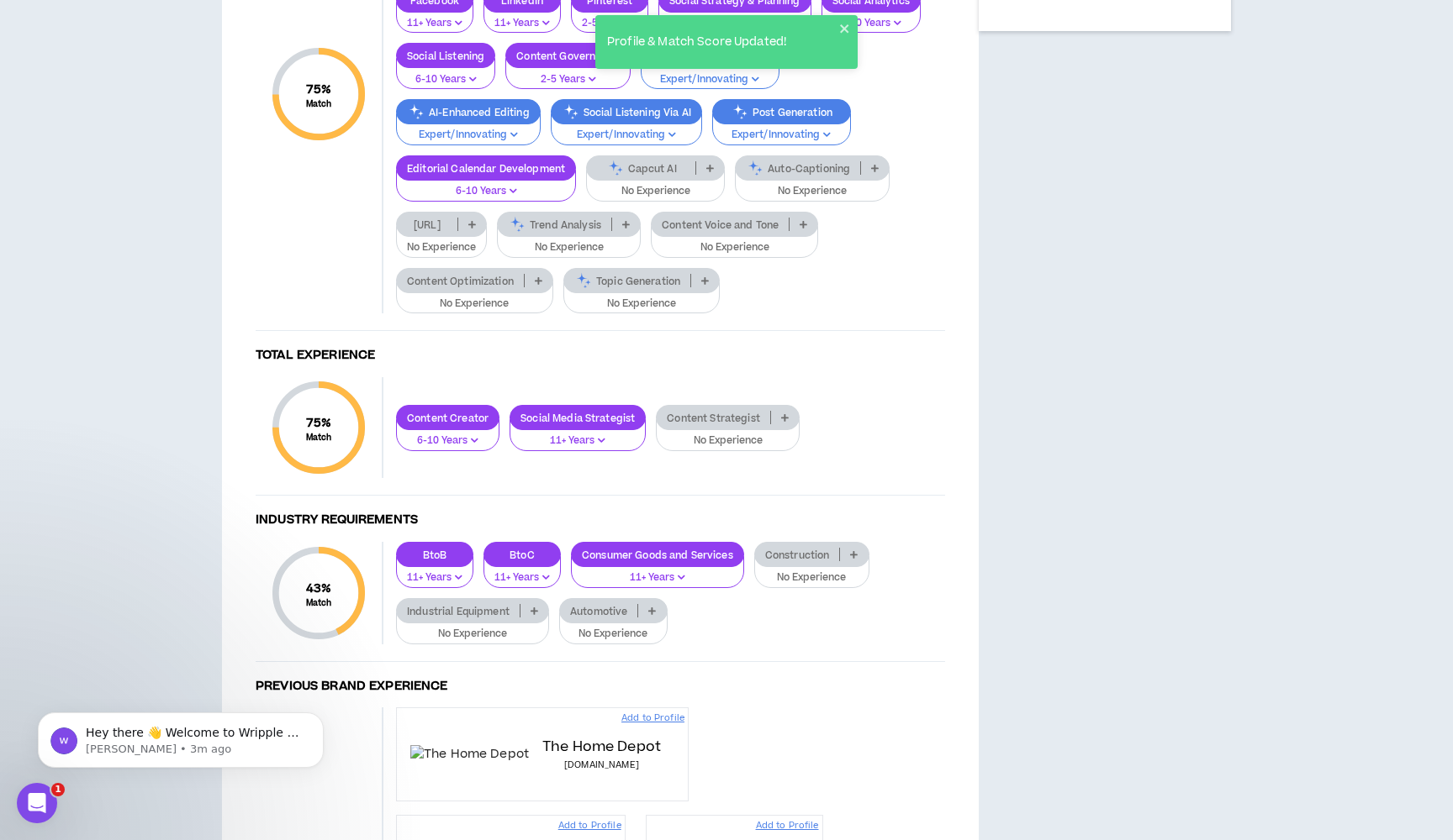
click at [496, 312] on p "No Experience" at bounding box center [475, 303] width 135 height 15
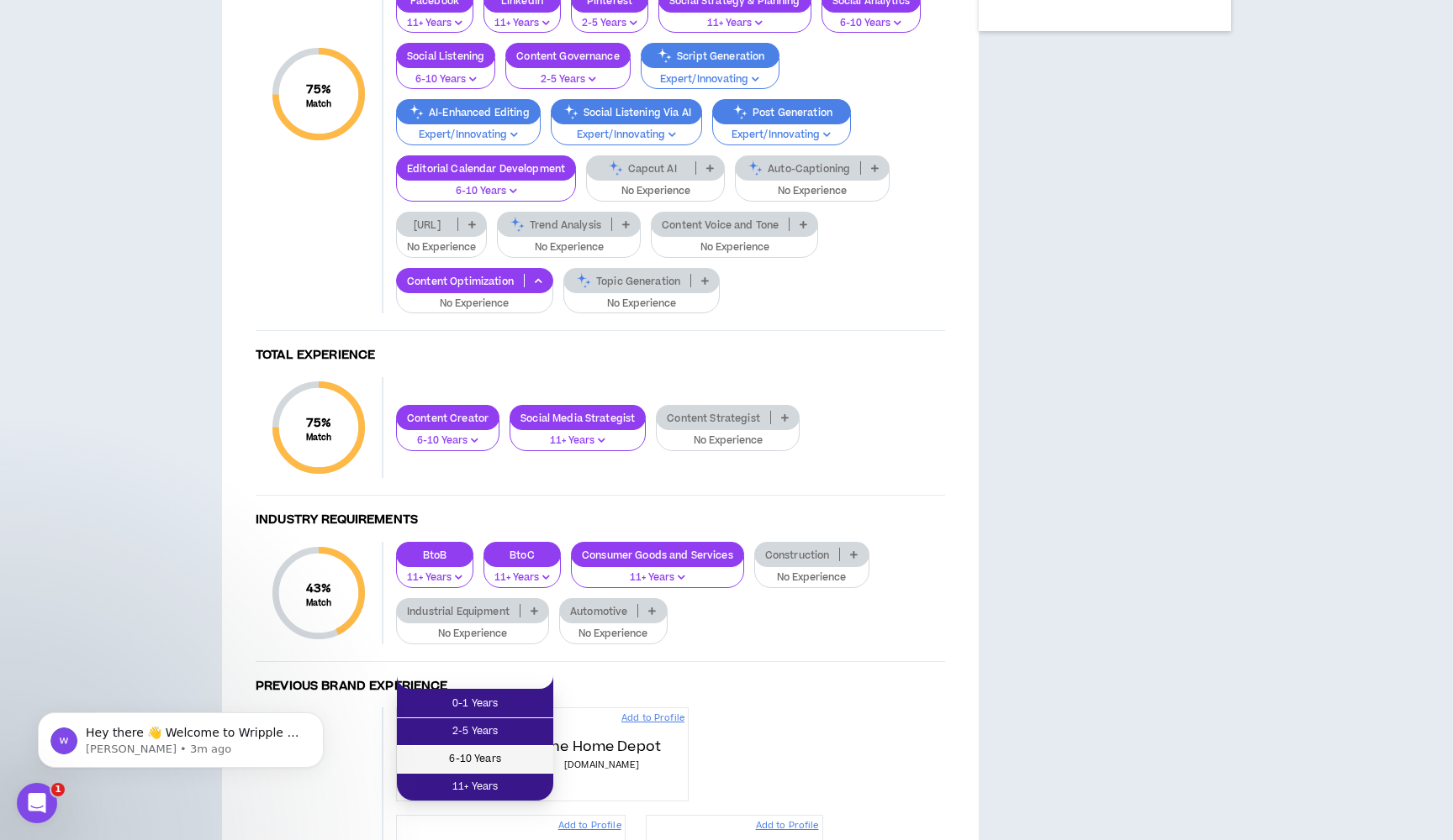
click at [481, 760] on span "6-10 Years" at bounding box center [475, 759] width 136 height 19
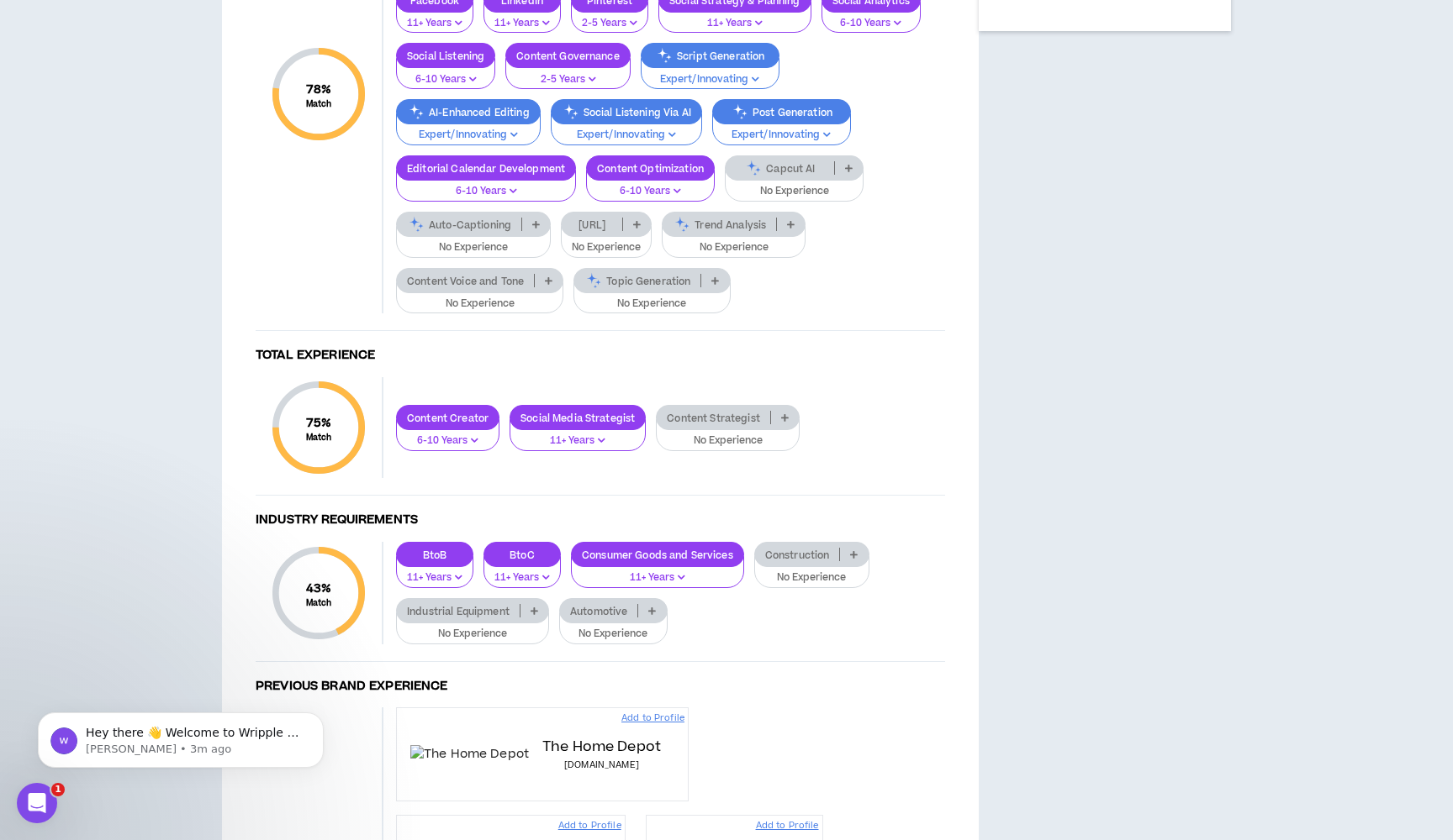
click at [671, 312] on p "No Experience" at bounding box center [651, 303] width 134 height 15
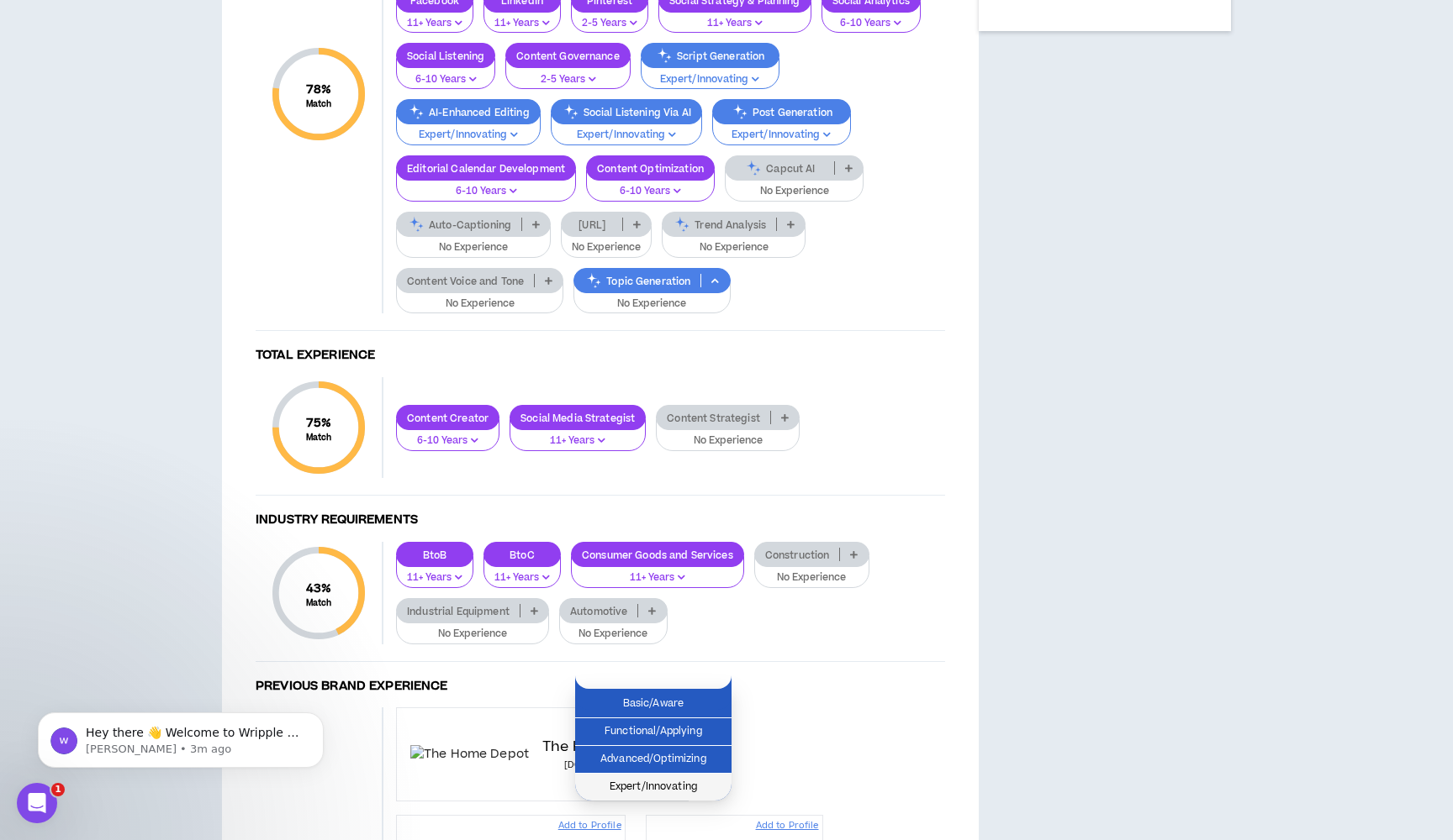
click at [652, 786] on span "Expert/Innovating" at bounding box center [653, 787] width 136 height 19
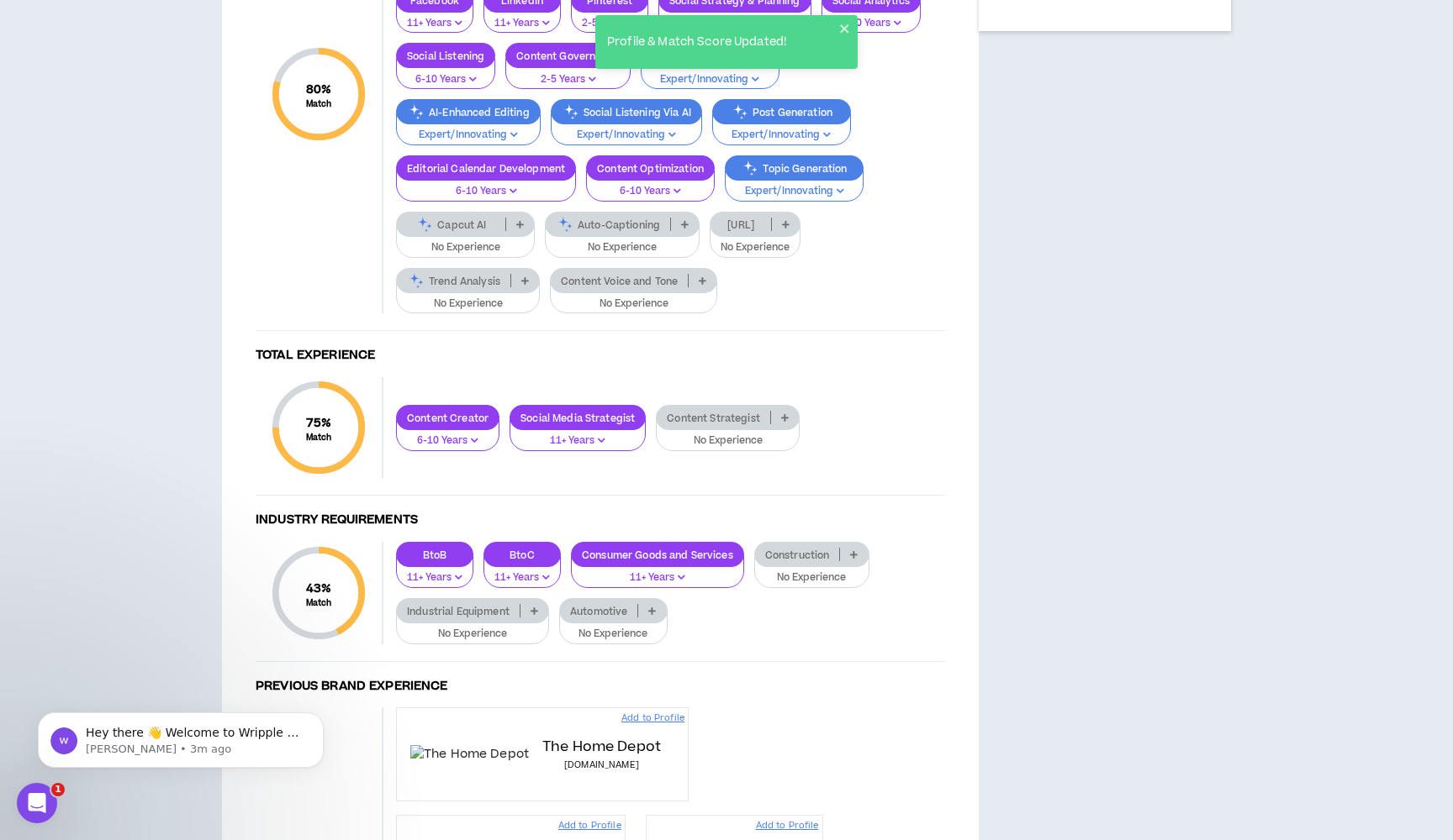
click at [444, 312] on p "No Experience" at bounding box center [468, 303] width 122 height 15
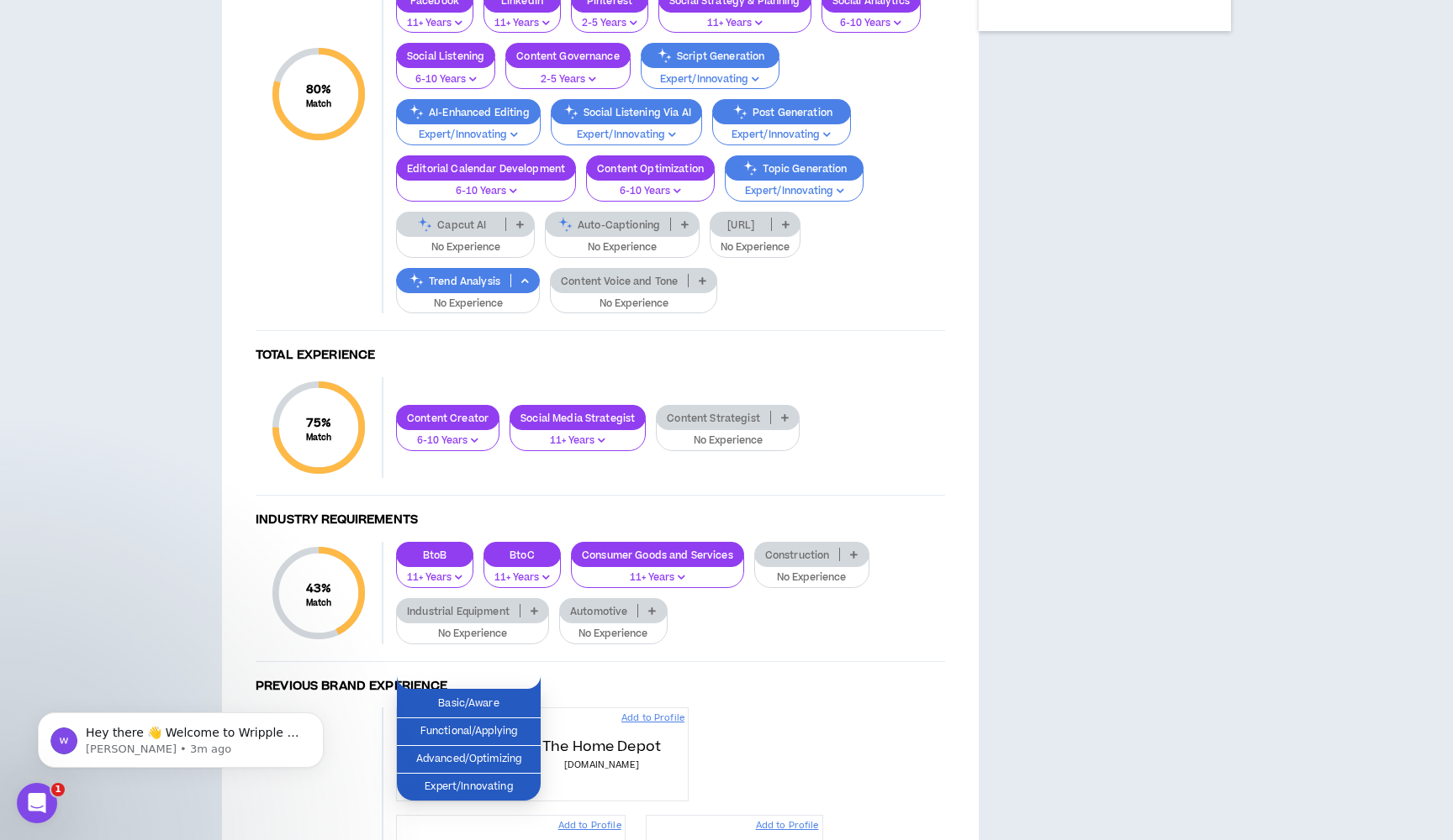
click at [656, 312] on p "No Experience" at bounding box center [633, 303] width 146 height 15
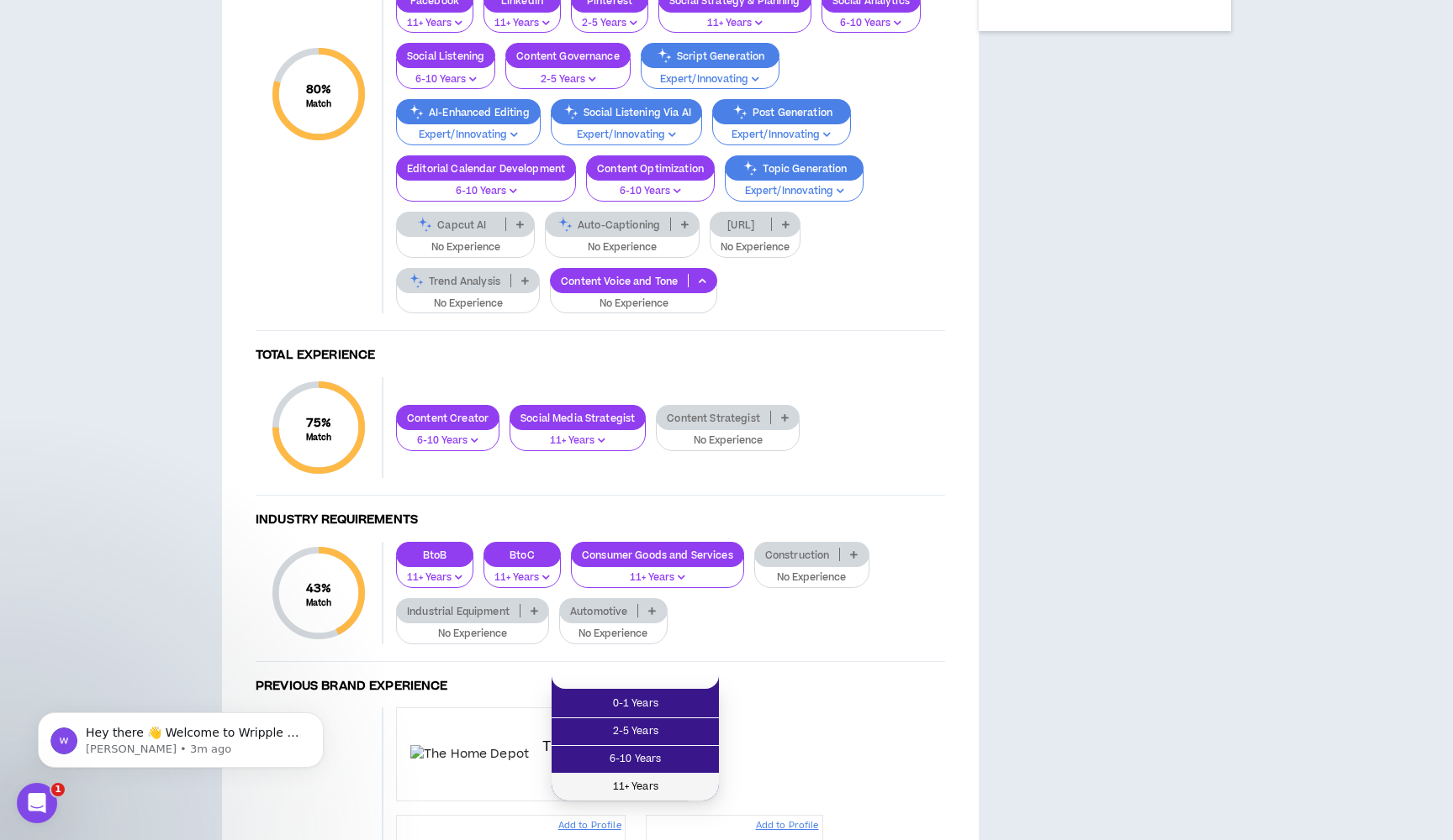
click at [635, 778] on span "11+ Years" at bounding box center [635, 787] width 147 height 19
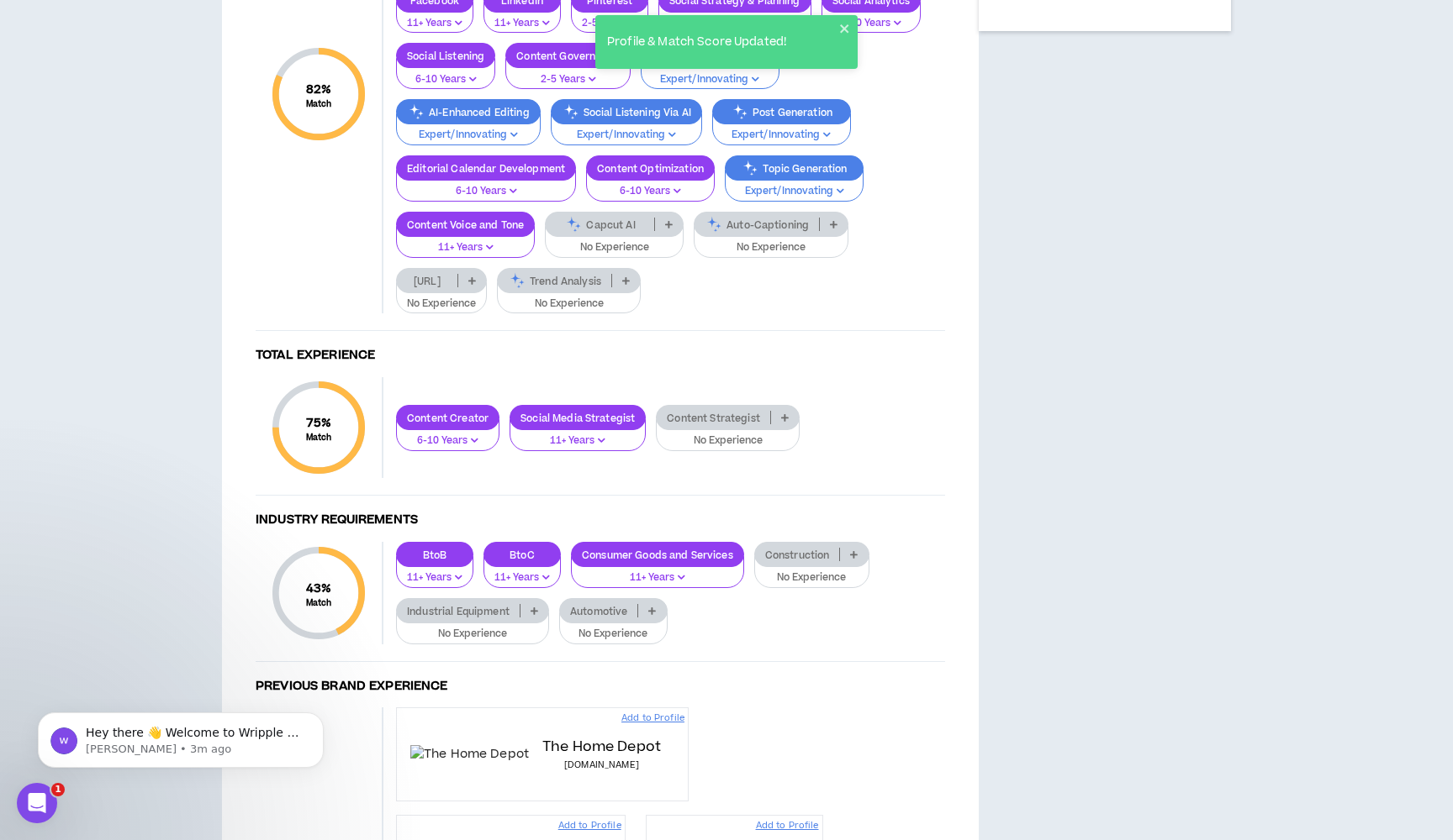
click at [660, 255] on p "No Experience" at bounding box center [613, 247] width 116 height 15
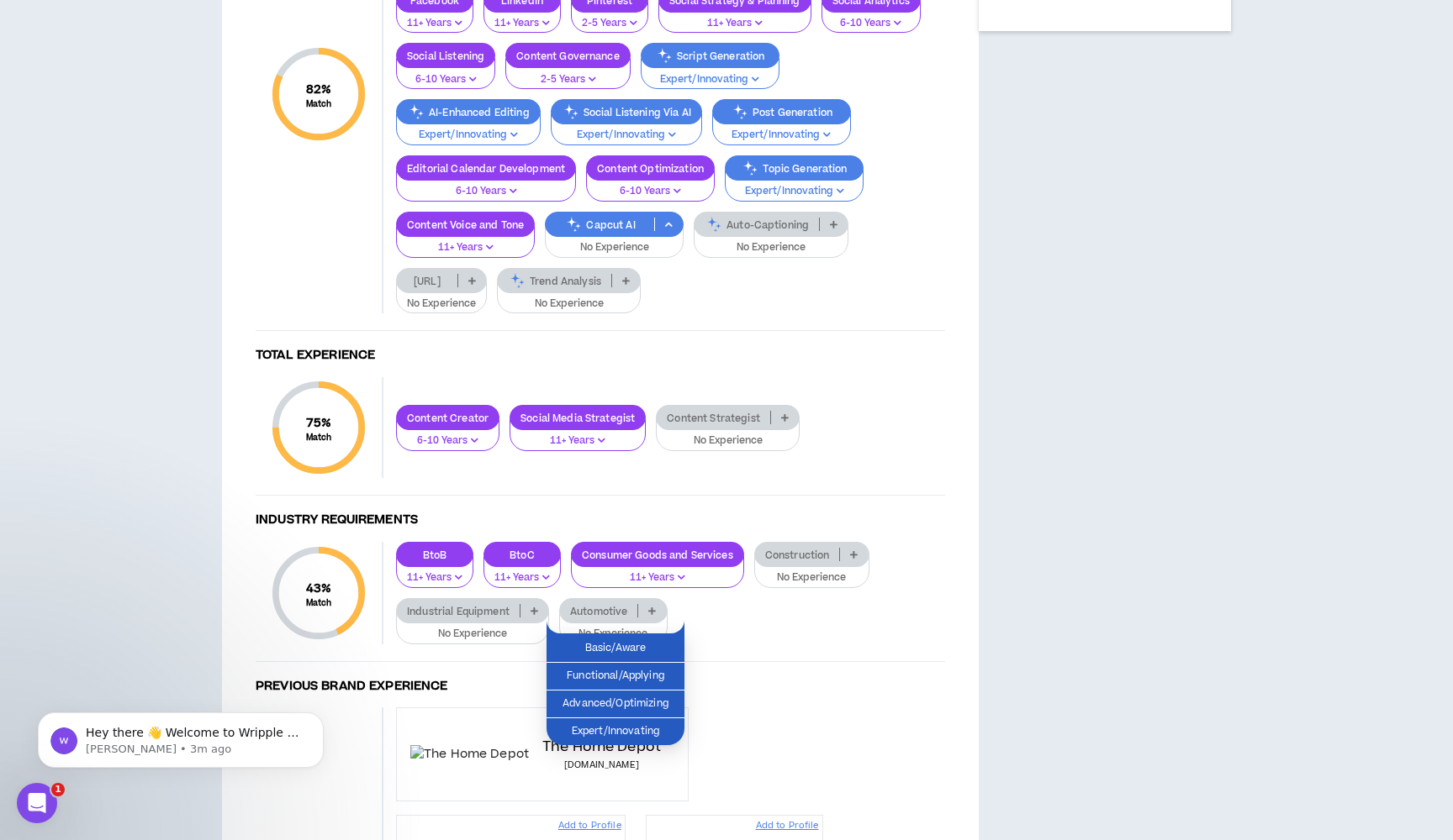
click at [833, 313] on div "Content Strategy & Planning 6-10 Years Content Marketing 11+ Years Content Idea…" at bounding box center [664, 94] width 562 height 438
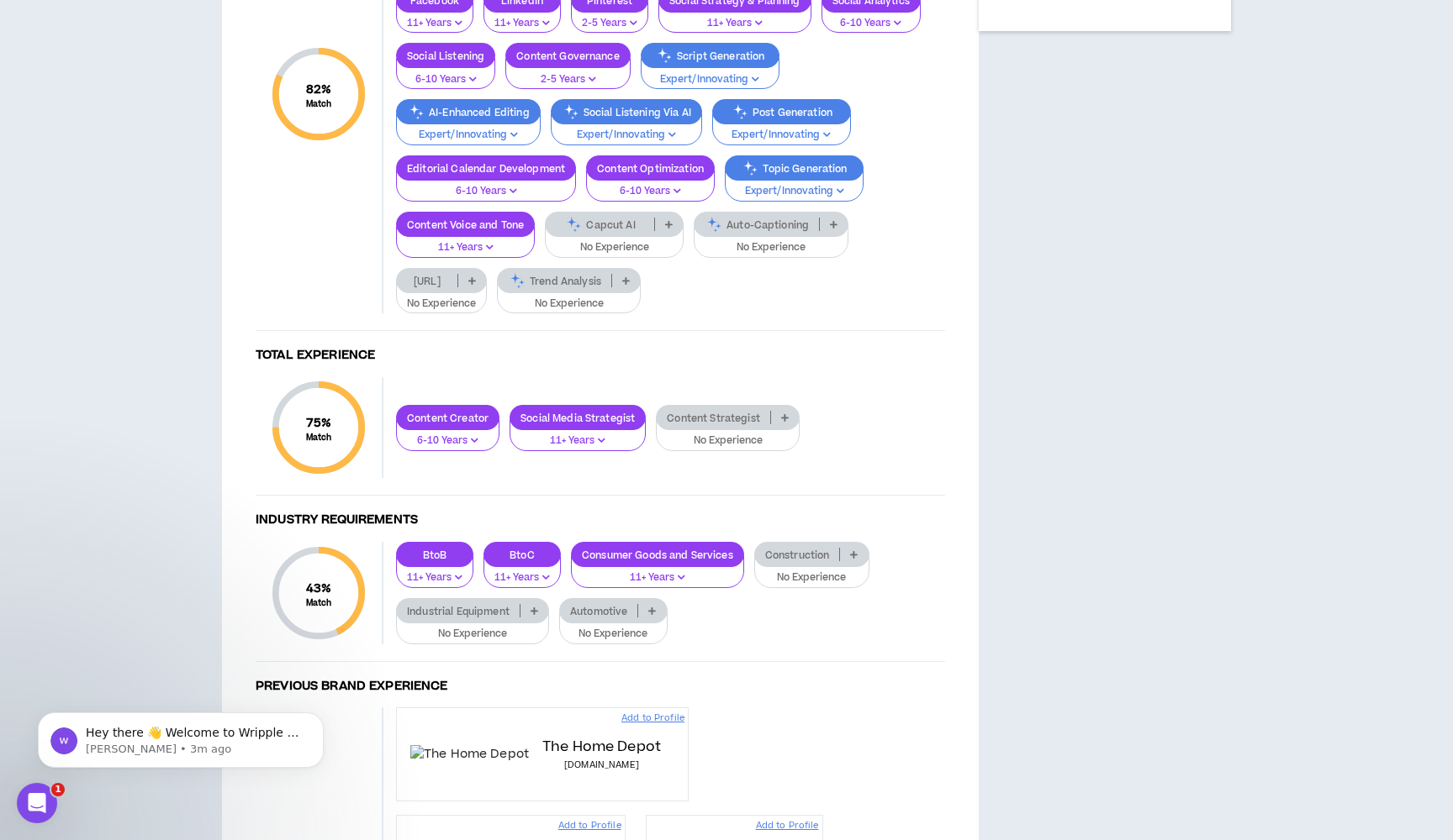
click at [746, 255] on p "No Experience" at bounding box center [771, 247] width 133 height 15
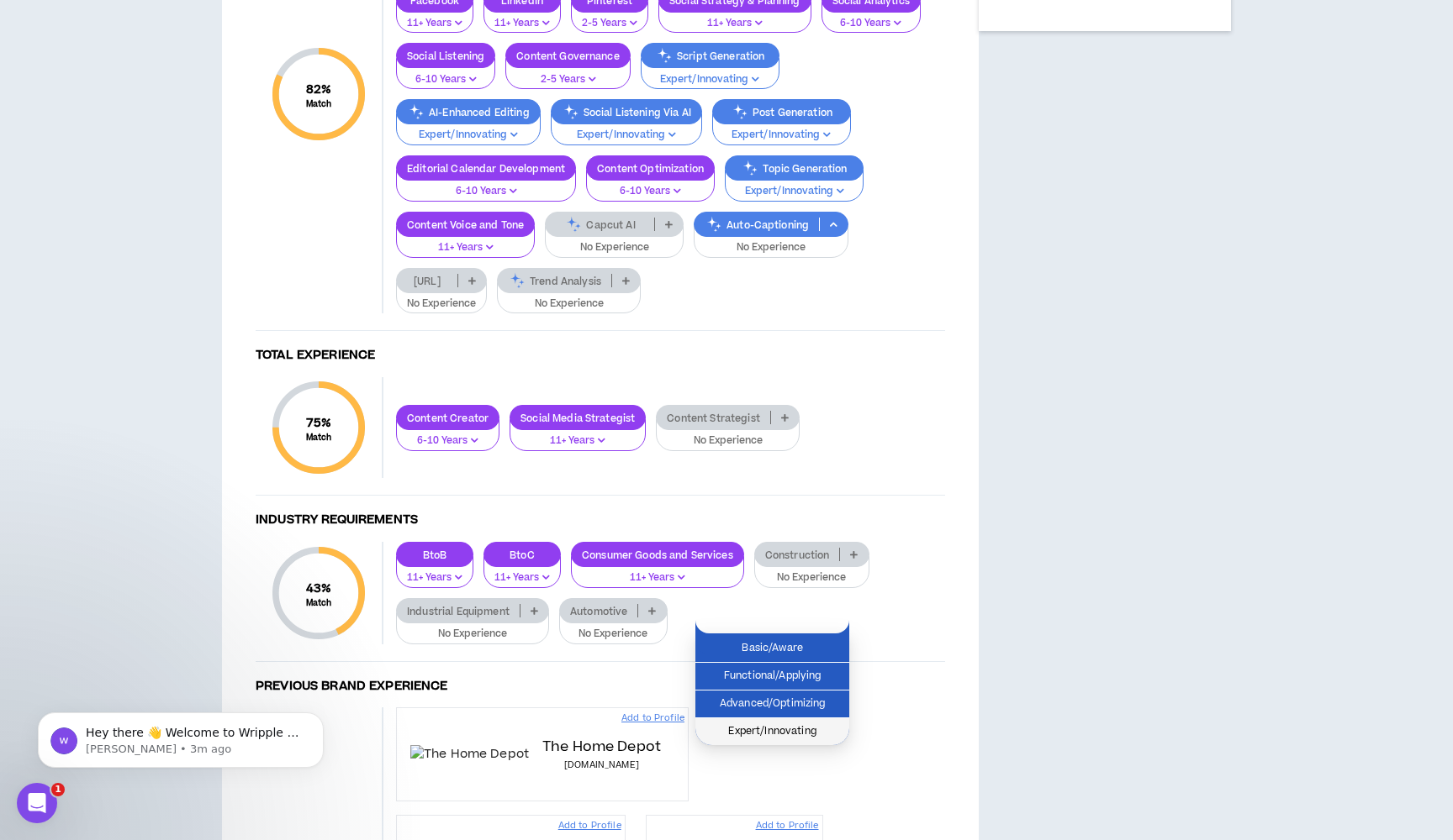
click at [741, 730] on span "Expert/Innovating" at bounding box center [772, 731] width 134 height 19
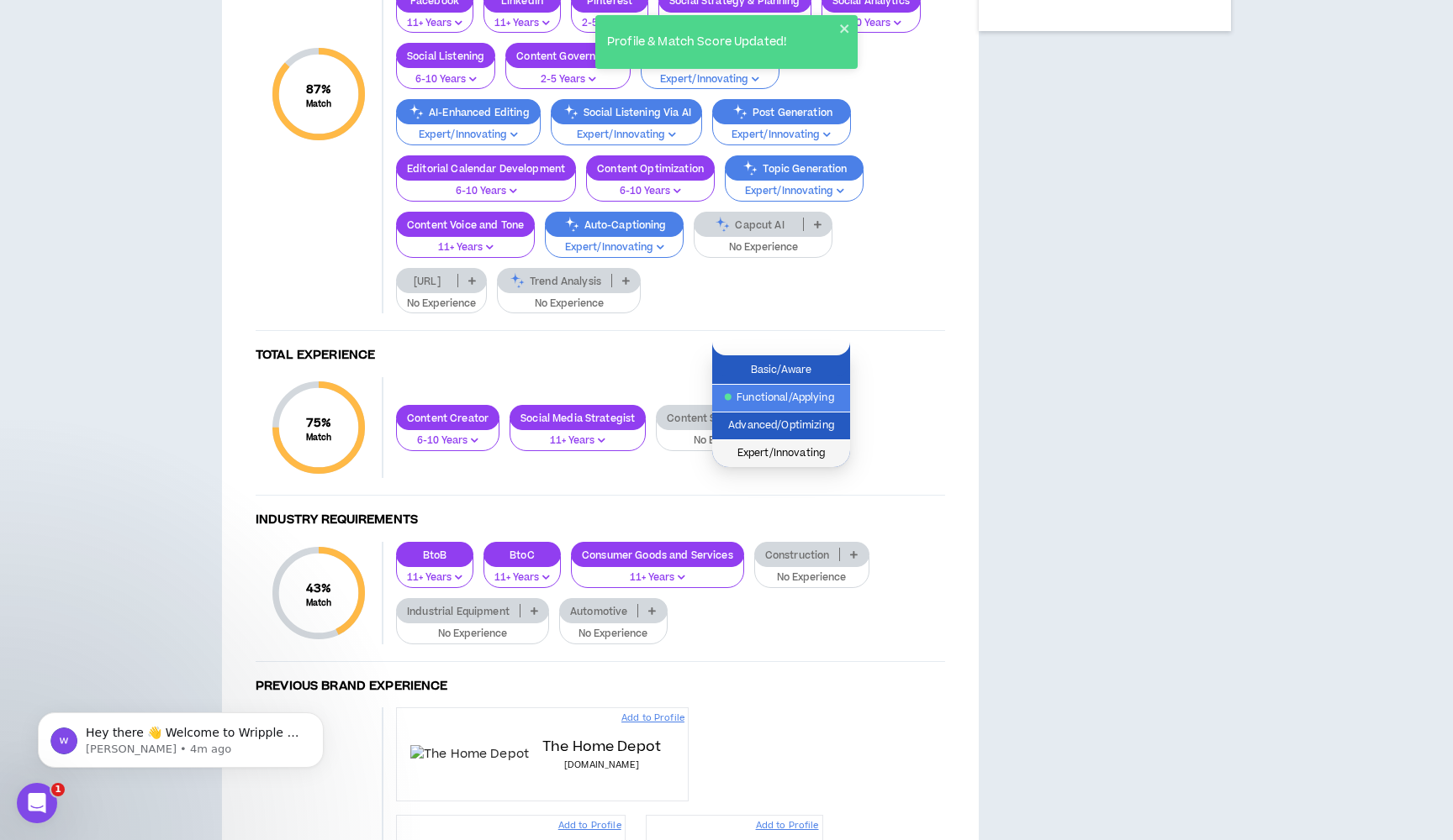
click at [785, 453] on span "Expert/Innovating" at bounding box center [781, 453] width 117 height 19
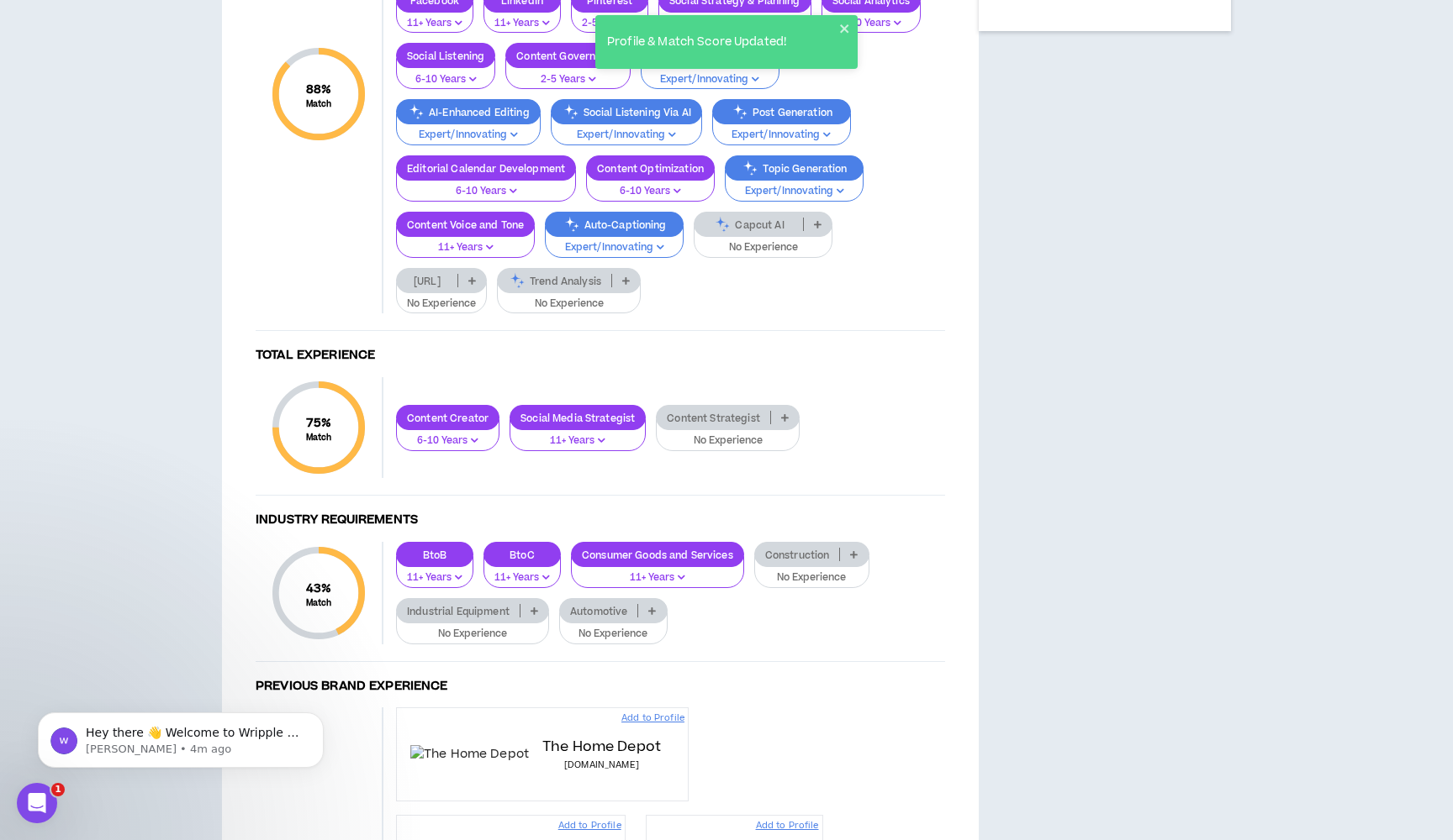
click at [573, 312] on p "No Experience" at bounding box center [568, 303] width 122 height 15
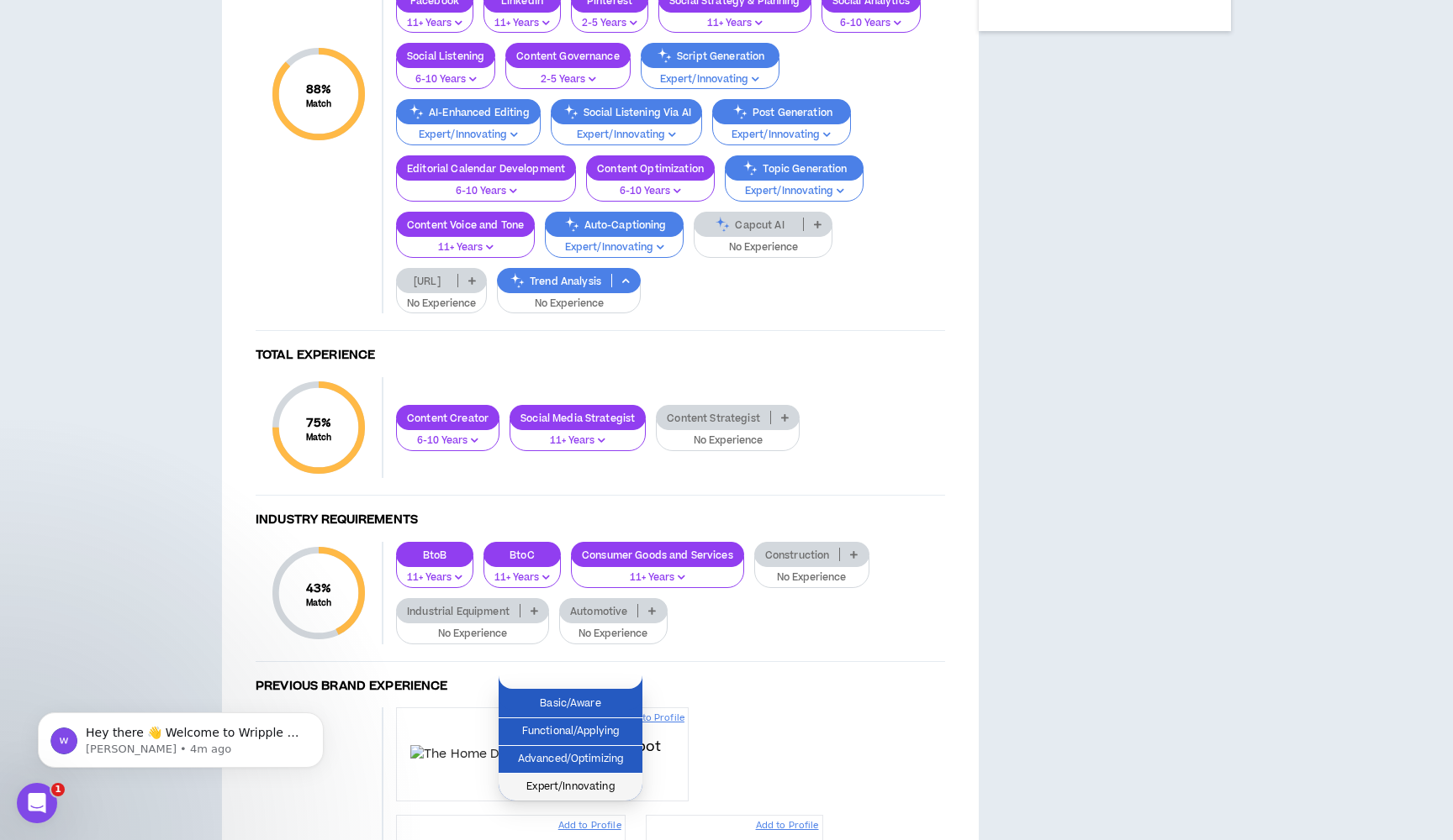
click at [555, 785] on span "Expert/Innovating" at bounding box center [570, 787] width 123 height 19
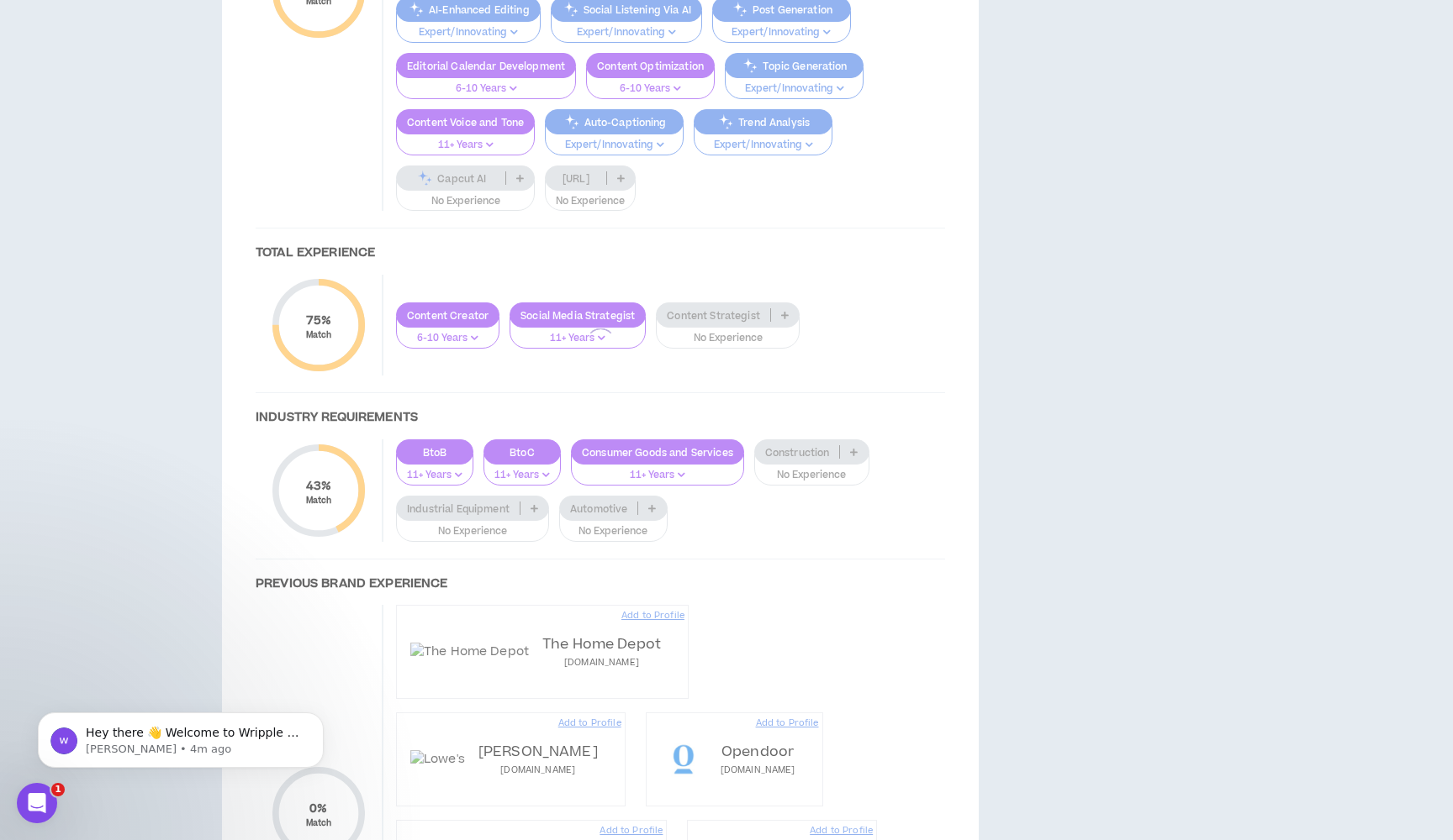
scroll to position [933, 0]
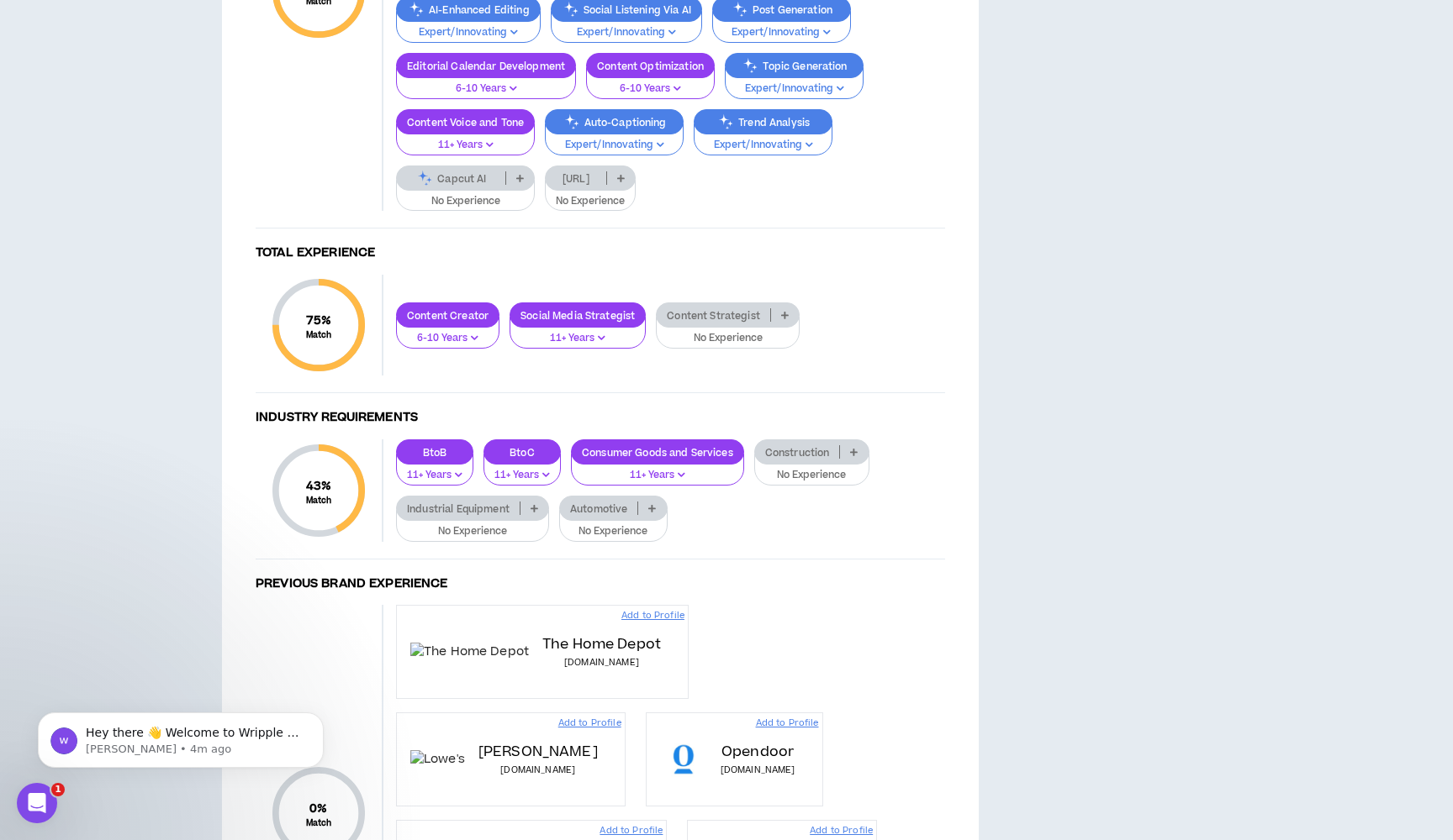
click at [702, 346] on p "No Experience" at bounding box center [727, 337] width 122 height 15
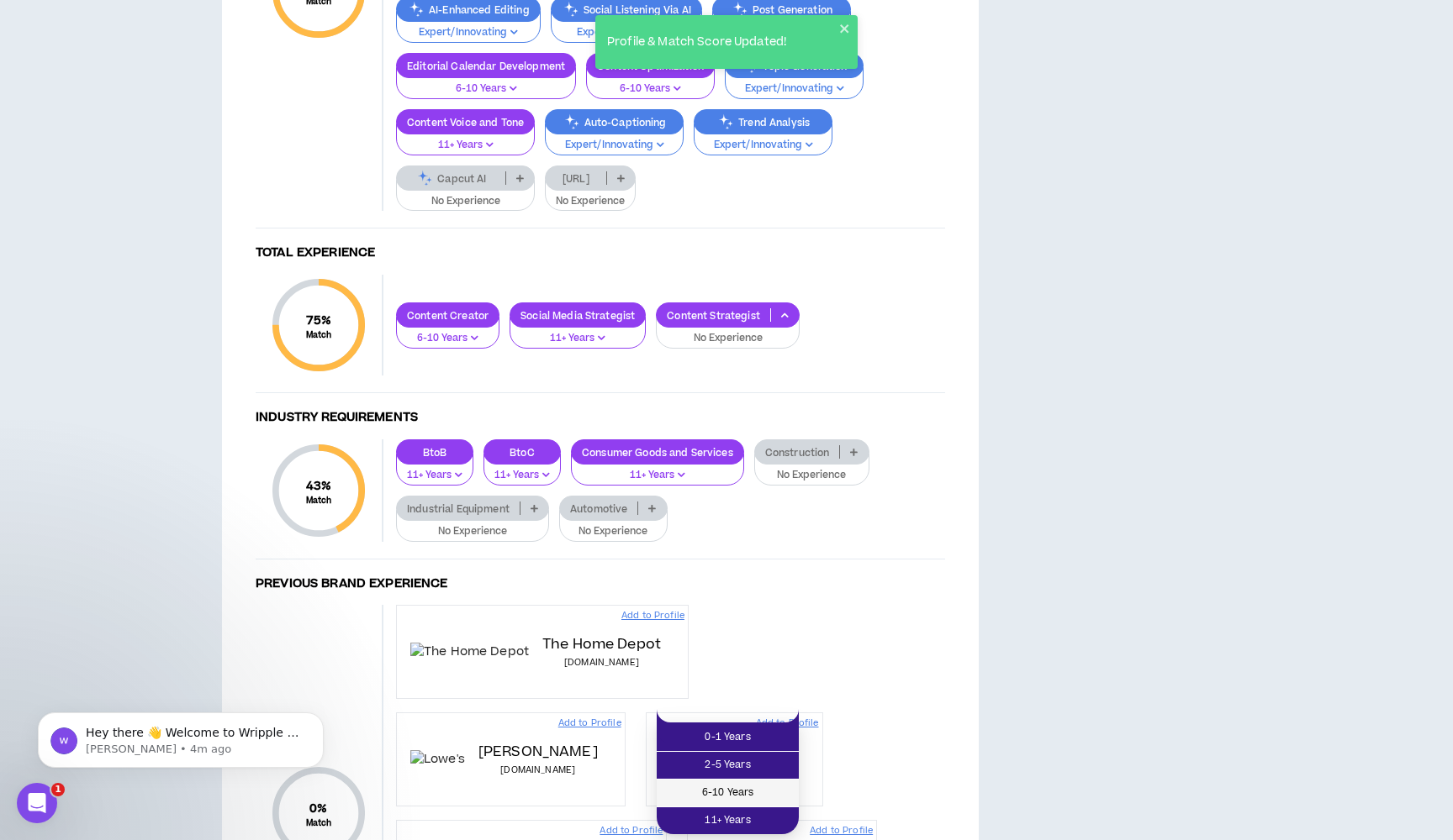
click at [704, 796] on span "6-10 Years" at bounding box center [727, 793] width 122 height 19
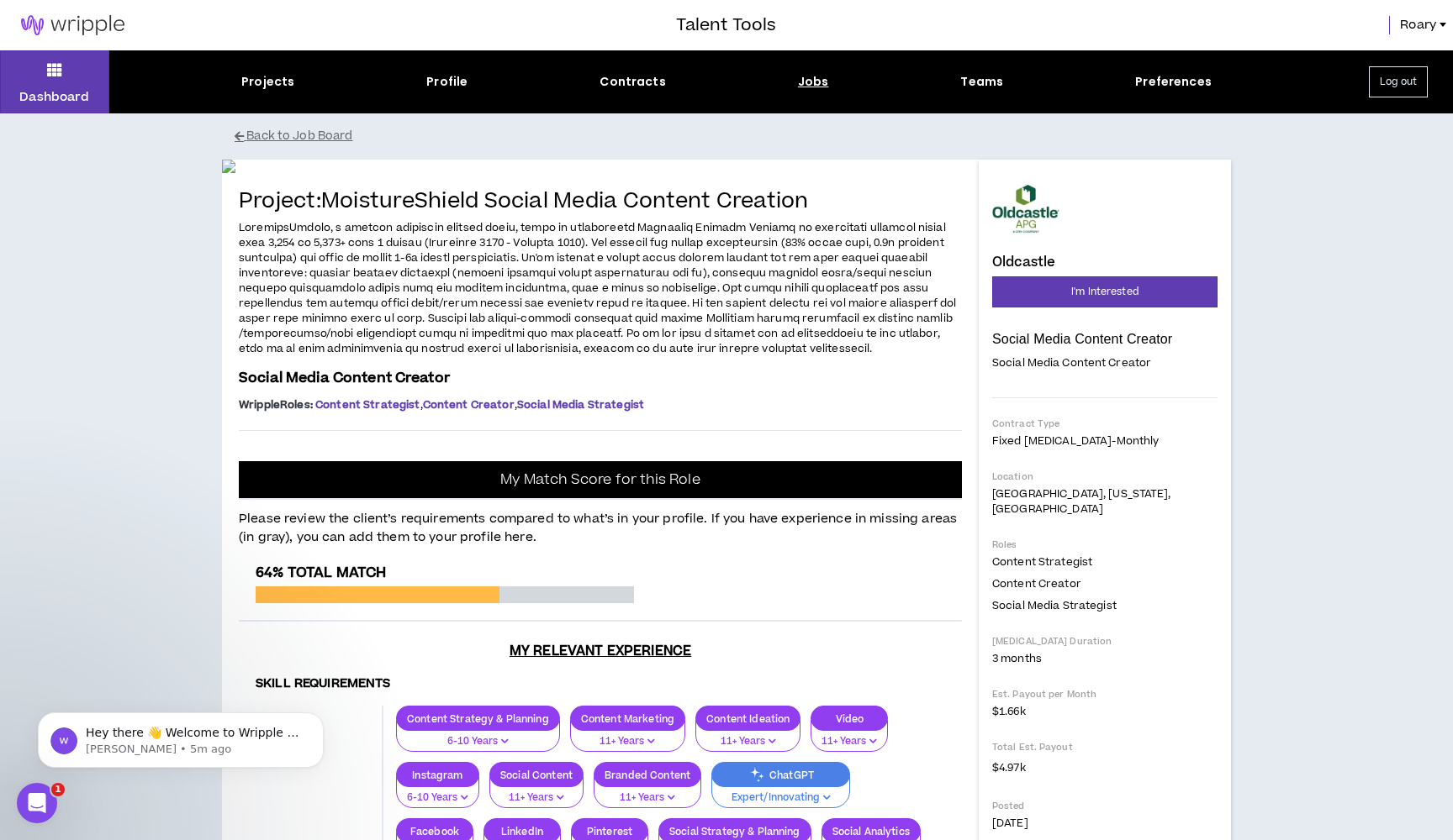
scroll to position [0, 0]
click at [337, 138] on button "Back to Job Board" at bounding box center [739, 137] width 1009 height 29
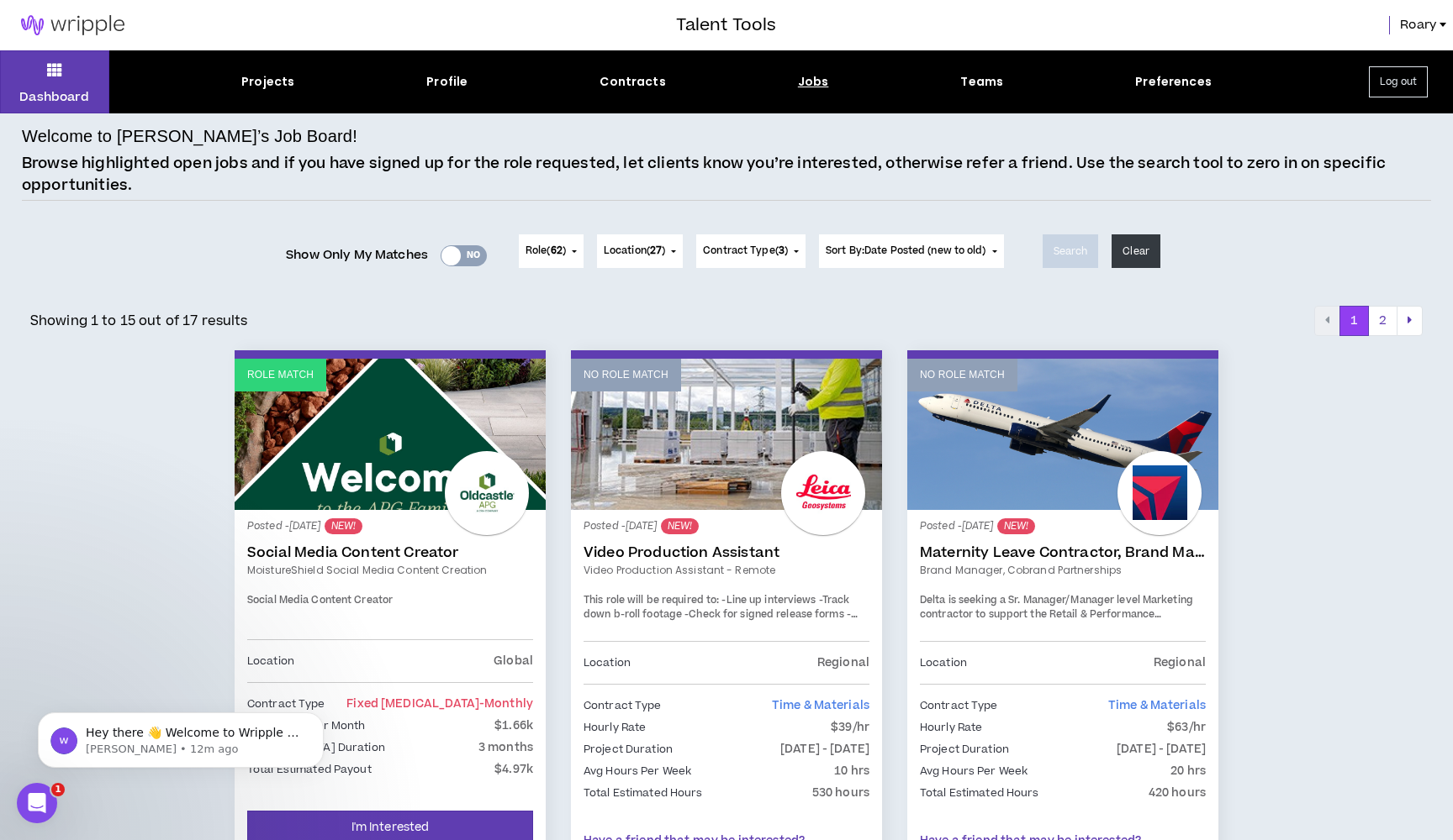
click at [415, 633] on div "Posted - [DATE] NEW! Social Media Content Creator MoistureShield Social Media C…" at bounding box center [390, 580] width 286 height 116
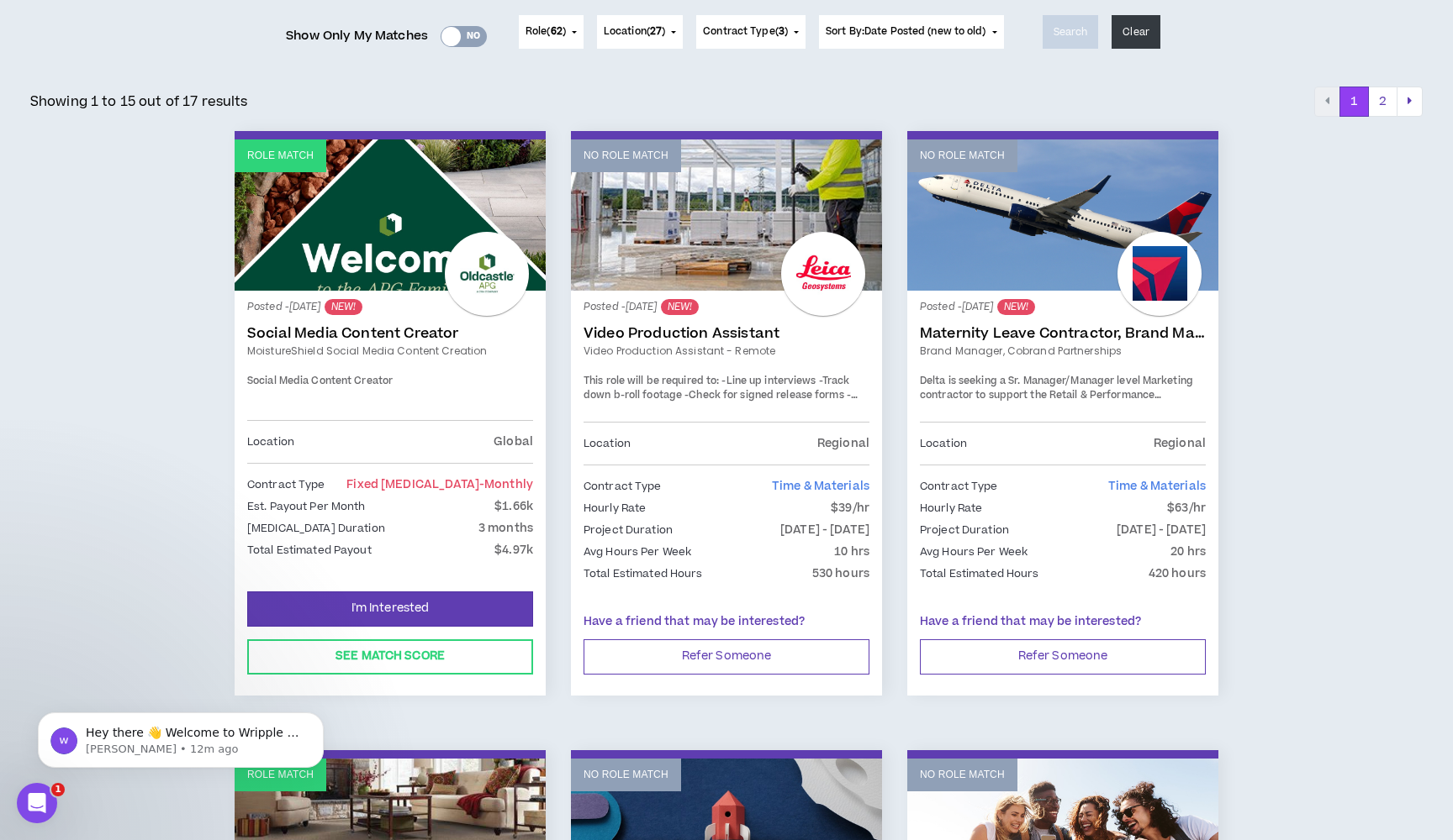
scroll to position [232, 0]
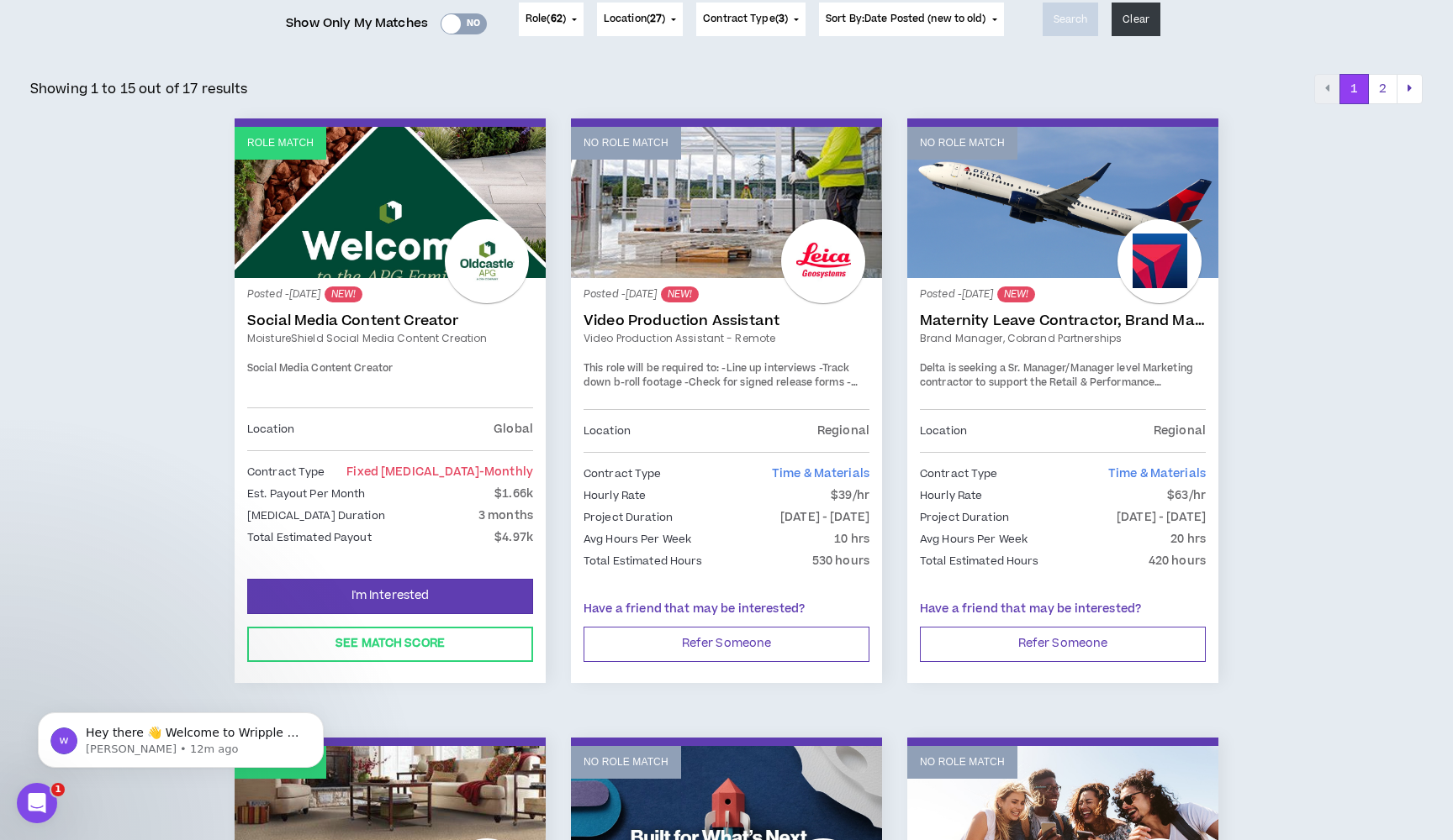
click at [427, 515] on div "[MEDICAL_DATA] Duration 3 months" at bounding box center [390, 515] width 286 height 19
click at [413, 336] on link "MoistureShield Social Media Content Creation" at bounding box center [390, 337] width 286 height 15
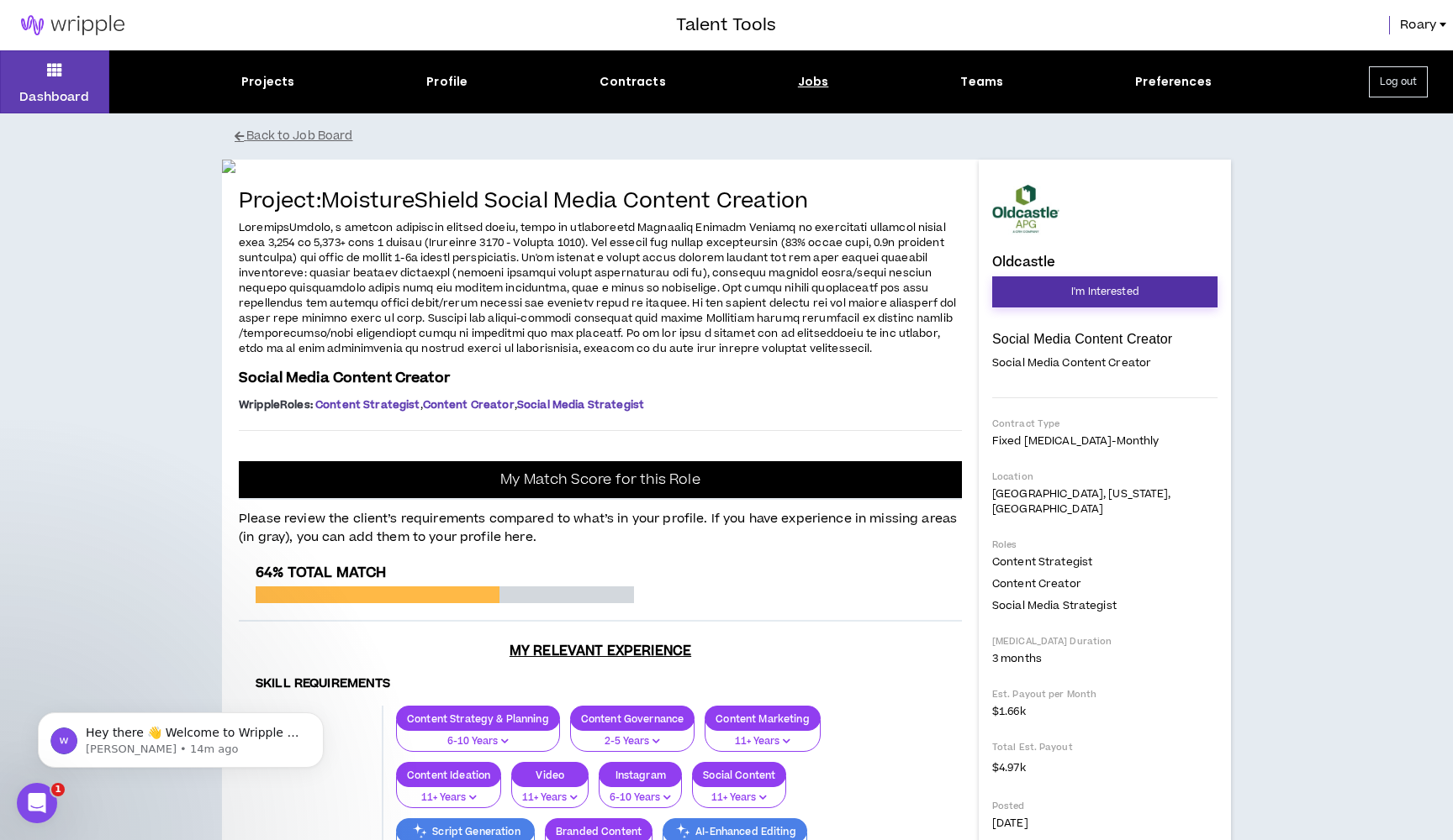
click at [1130, 295] on span "I'm Interested" at bounding box center [1104, 291] width 68 height 16
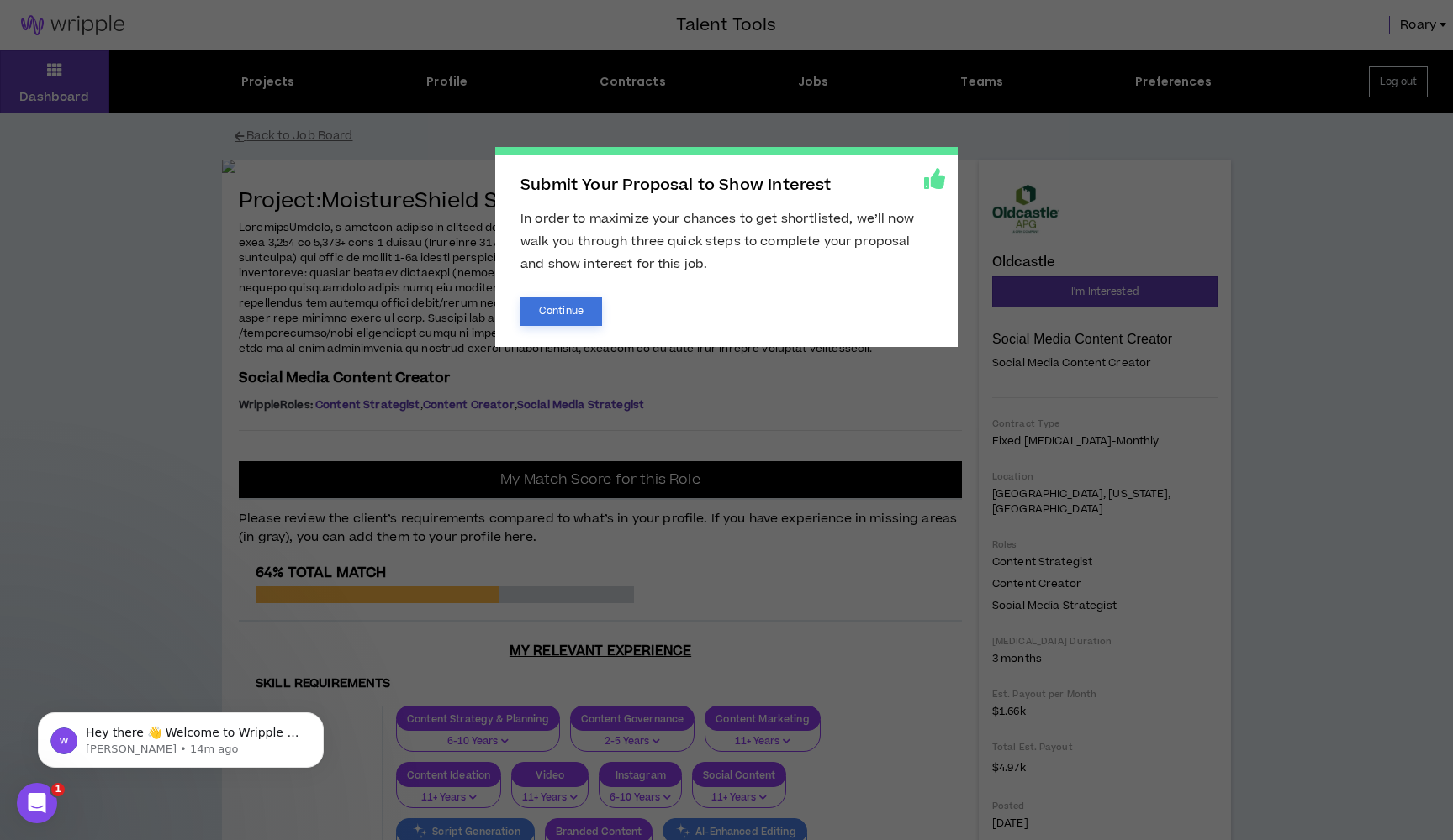
click at [582, 309] on button "Continue" at bounding box center [561, 311] width 81 height 29
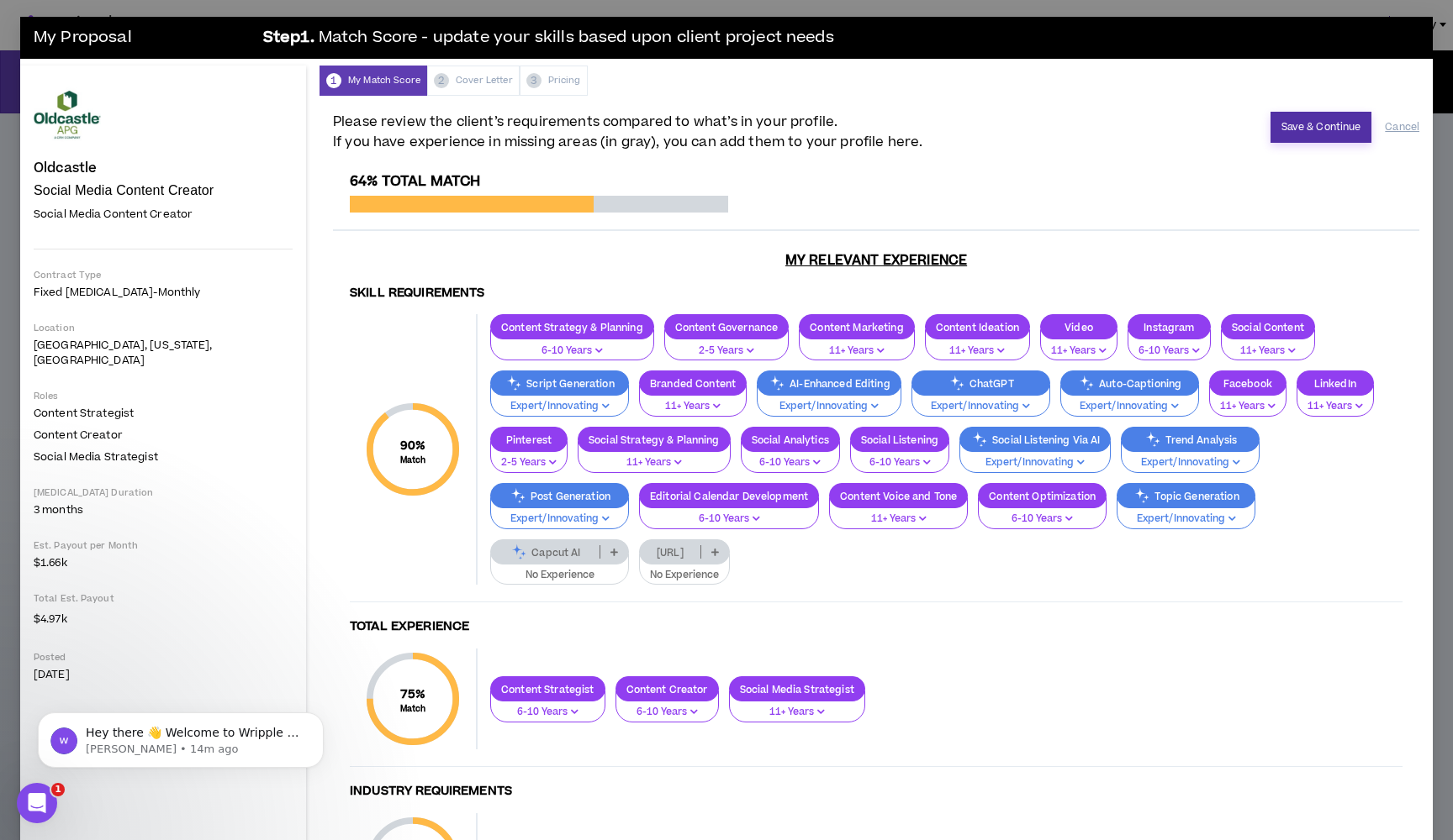
click at [1292, 126] on button "Save & Continue" at bounding box center [1321, 127] width 102 height 31
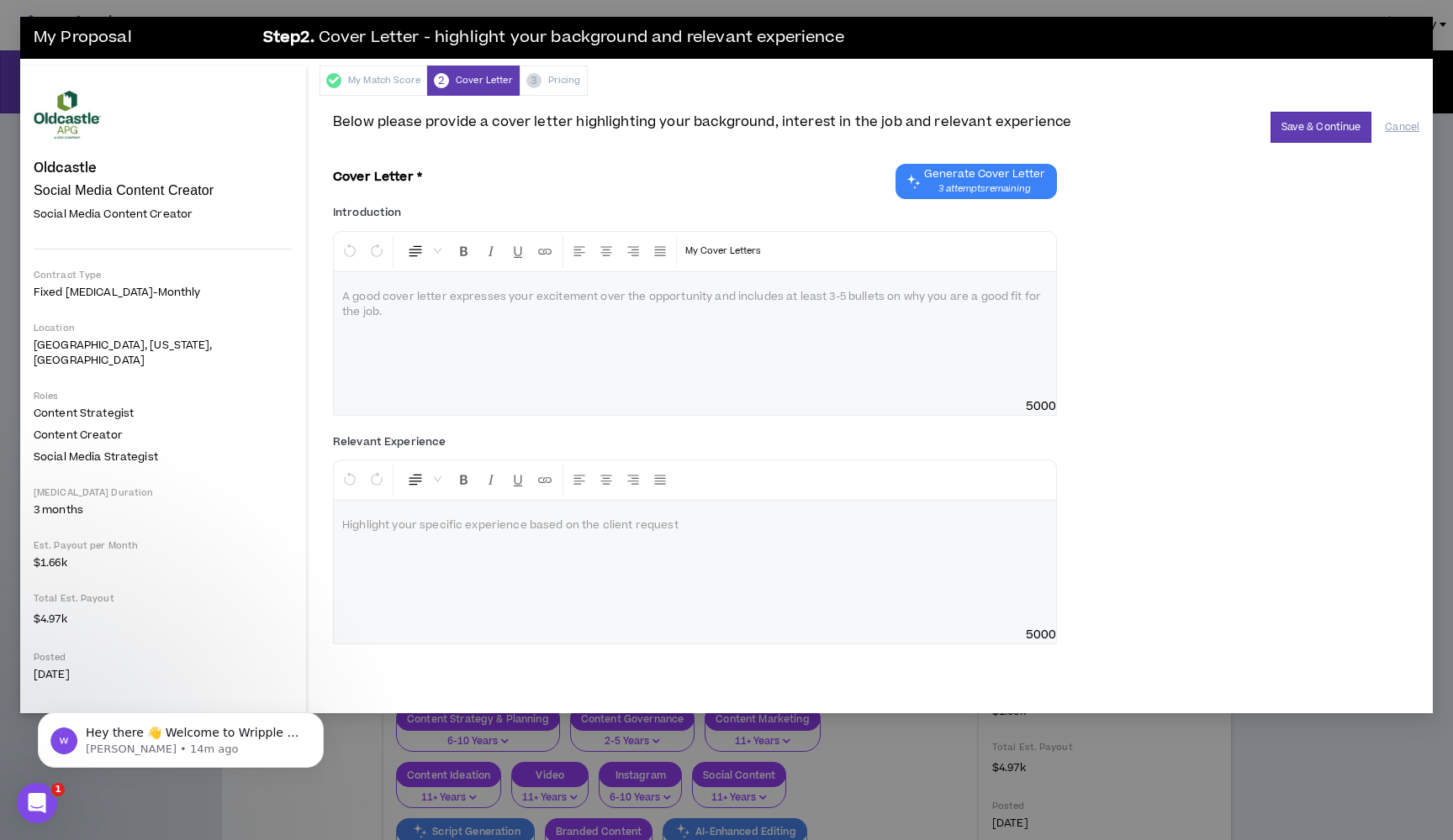
click at [760, 302] on p at bounding box center [695, 297] width 705 height 17
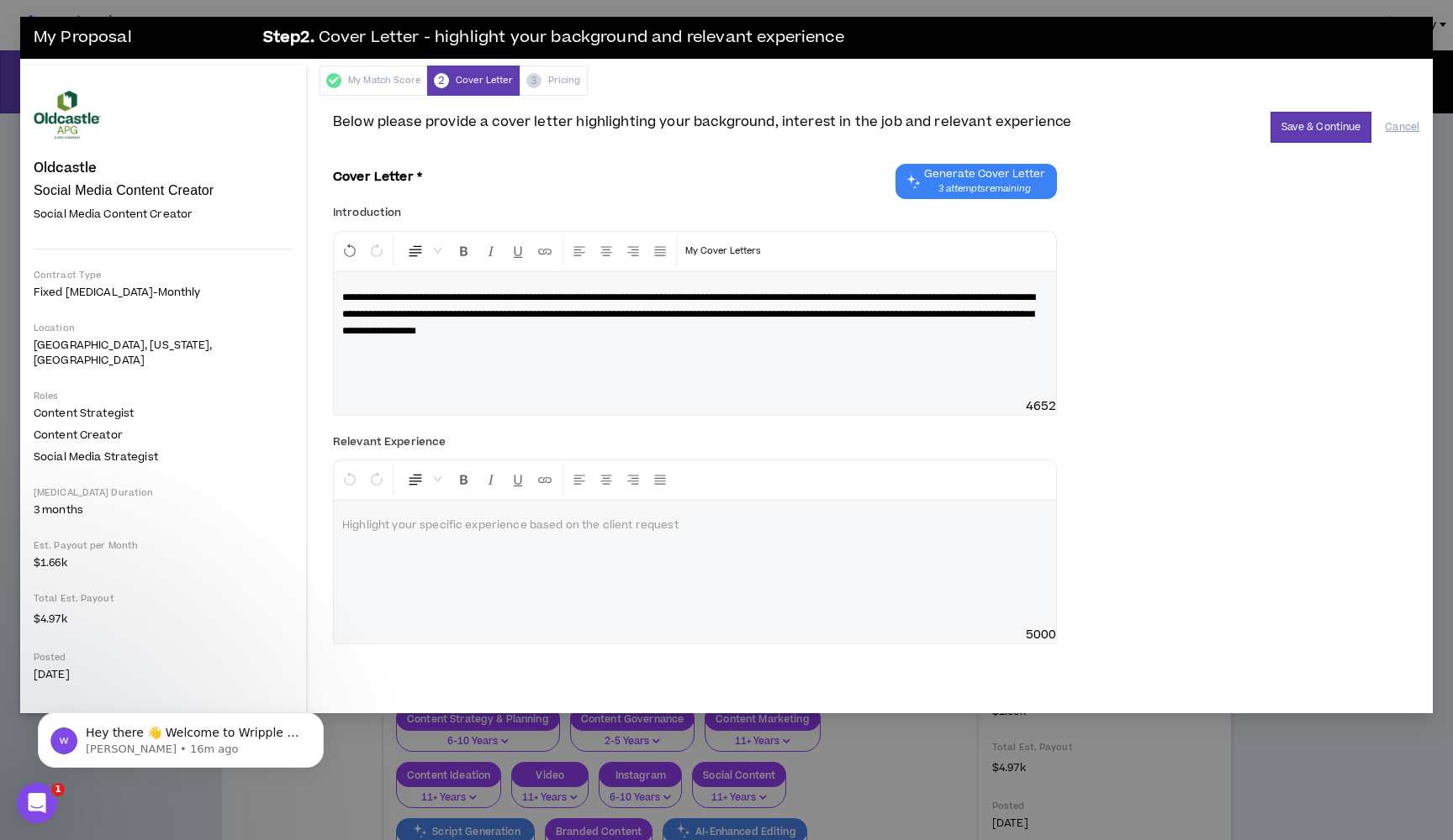
click at [742, 557] on div at bounding box center [695, 563] width 722 height 126
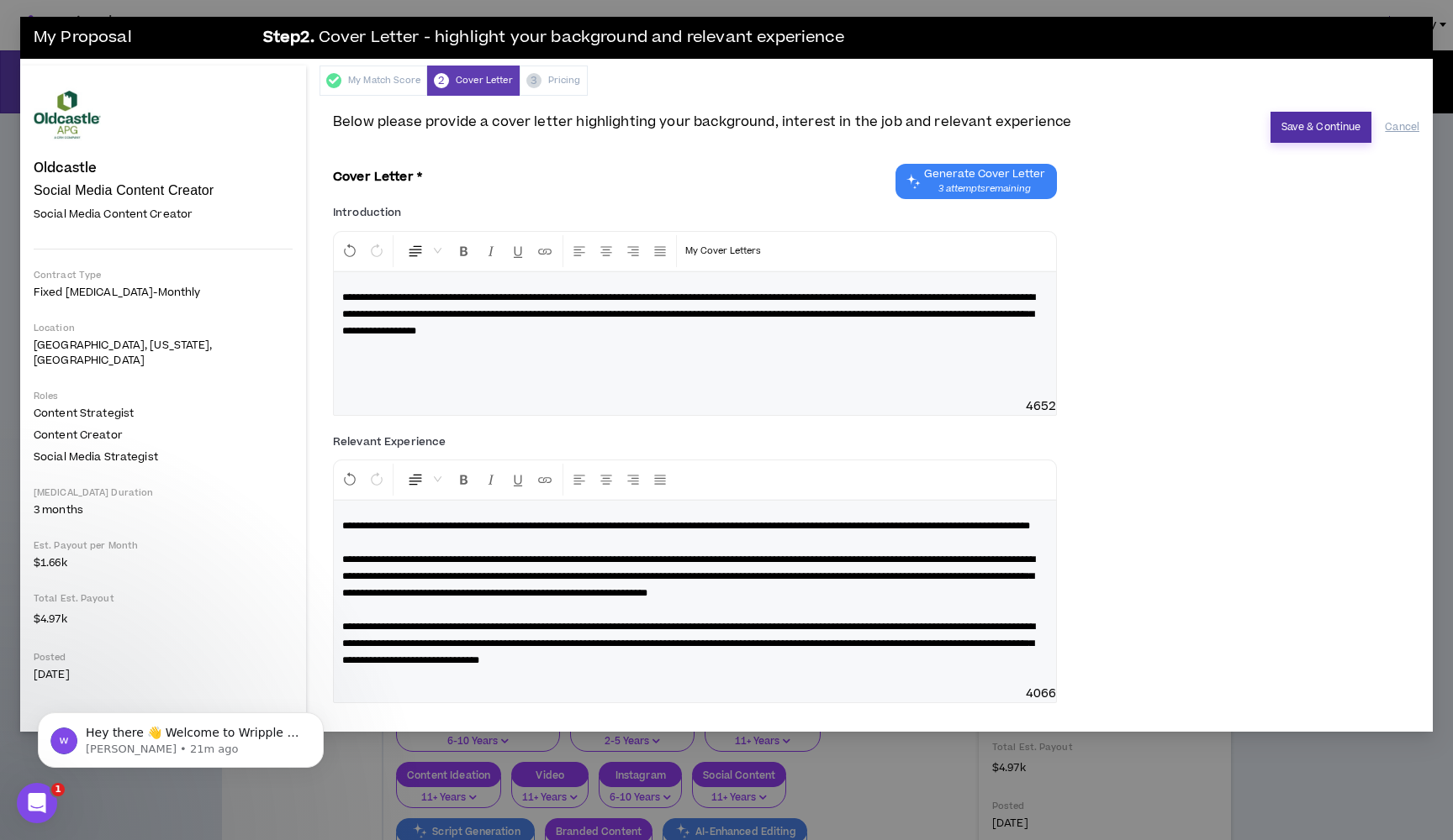
click at [1303, 126] on button "Save & Continue" at bounding box center [1321, 127] width 102 height 31
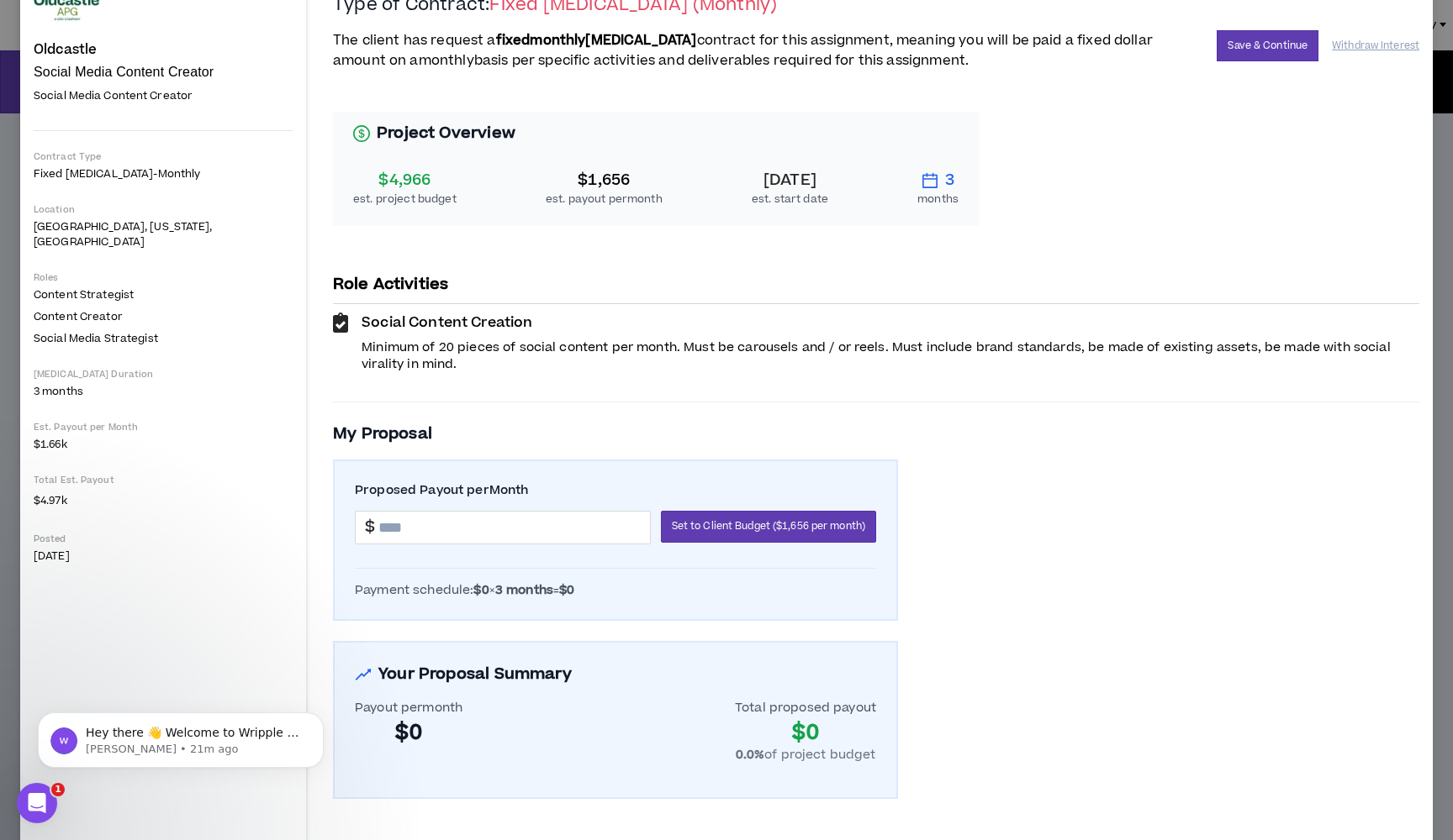
scroll to position [123, 0]
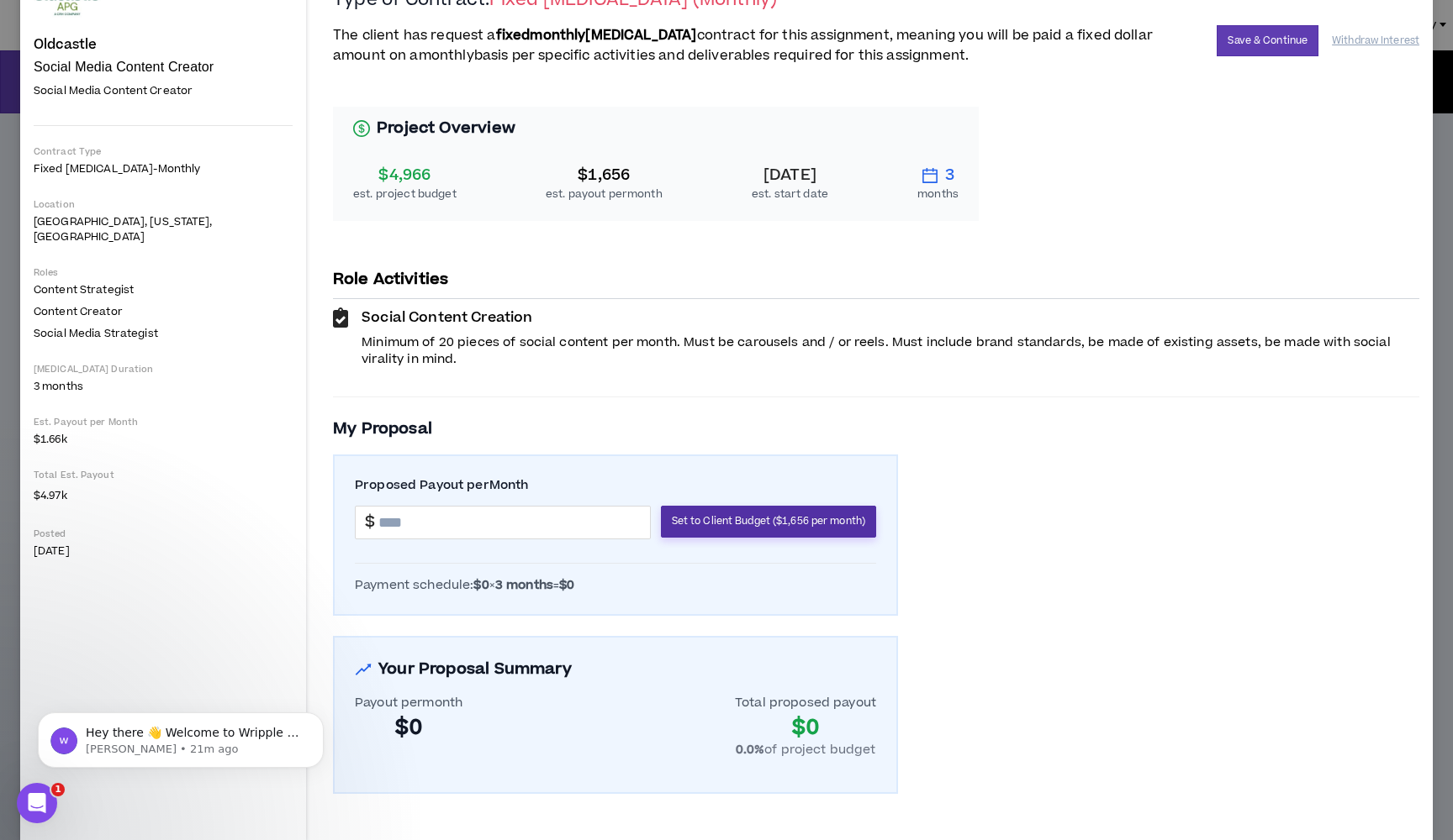
click at [683, 513] on span "Set to Client Budget ($1,656 per month)" at bounding box center [768, 521] width 194 height 16
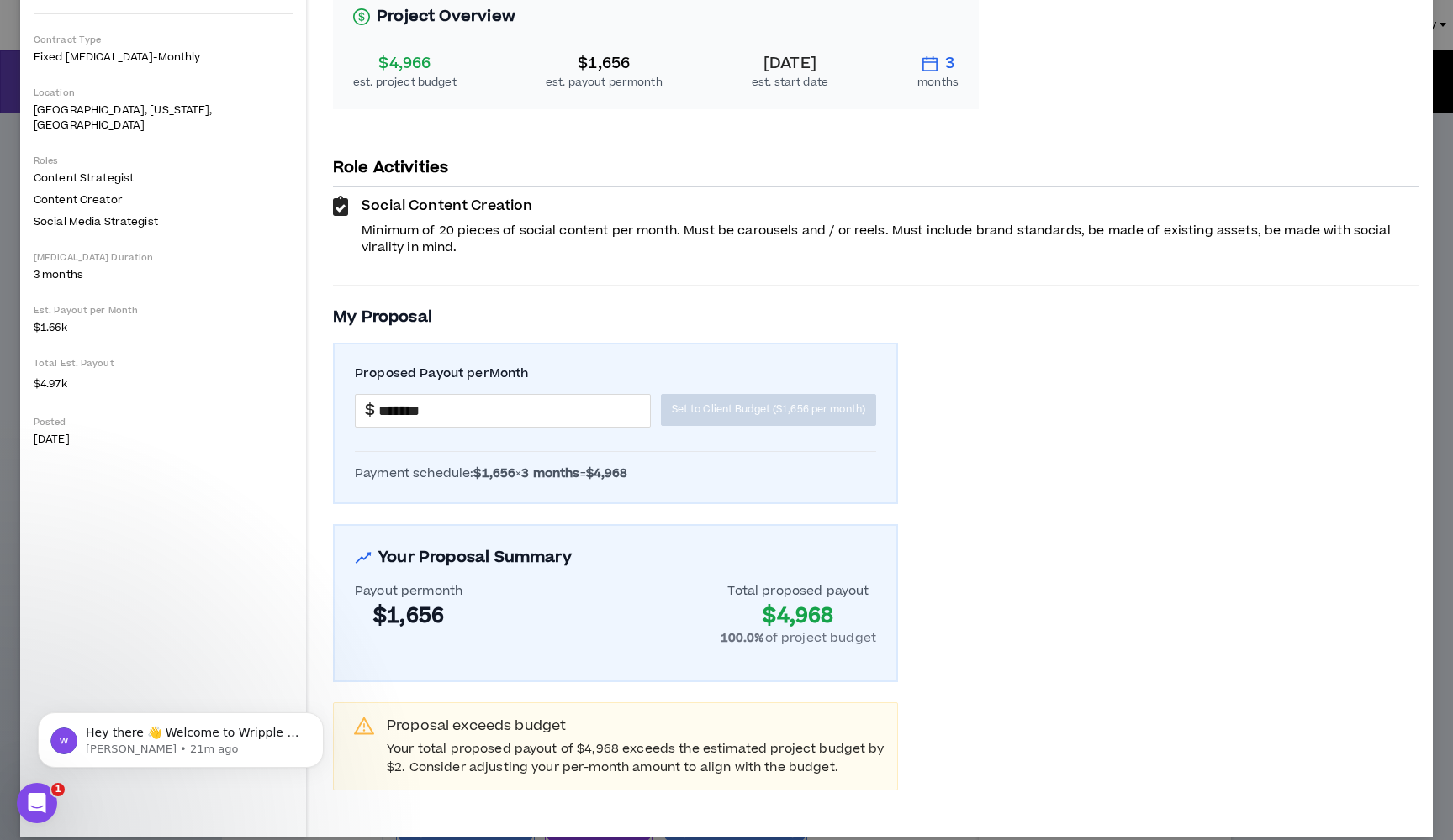
scroll to position [235, 0]
drag, startPoint x: 338, startPoint y: 387, endPoint x: 319, endPoint y: 388, distance: 19.0
click at [379, 396] on input "*******" at bounding box center [514, 412] width 271 height 32
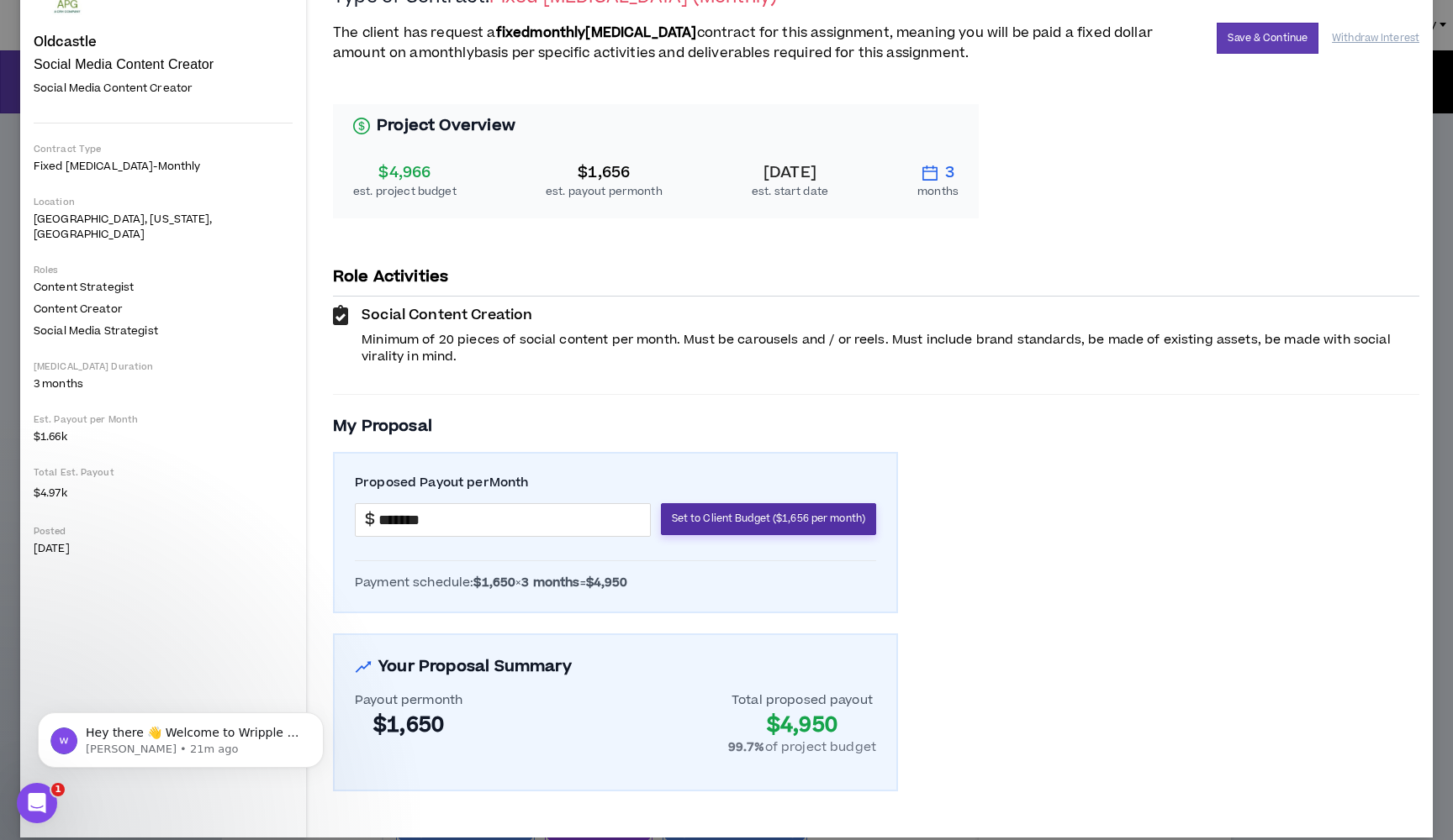
click at [671, 510] on span "Set to Client Budget ($1,656 per month)" at bounding box center [768, 518] width 194 height 16
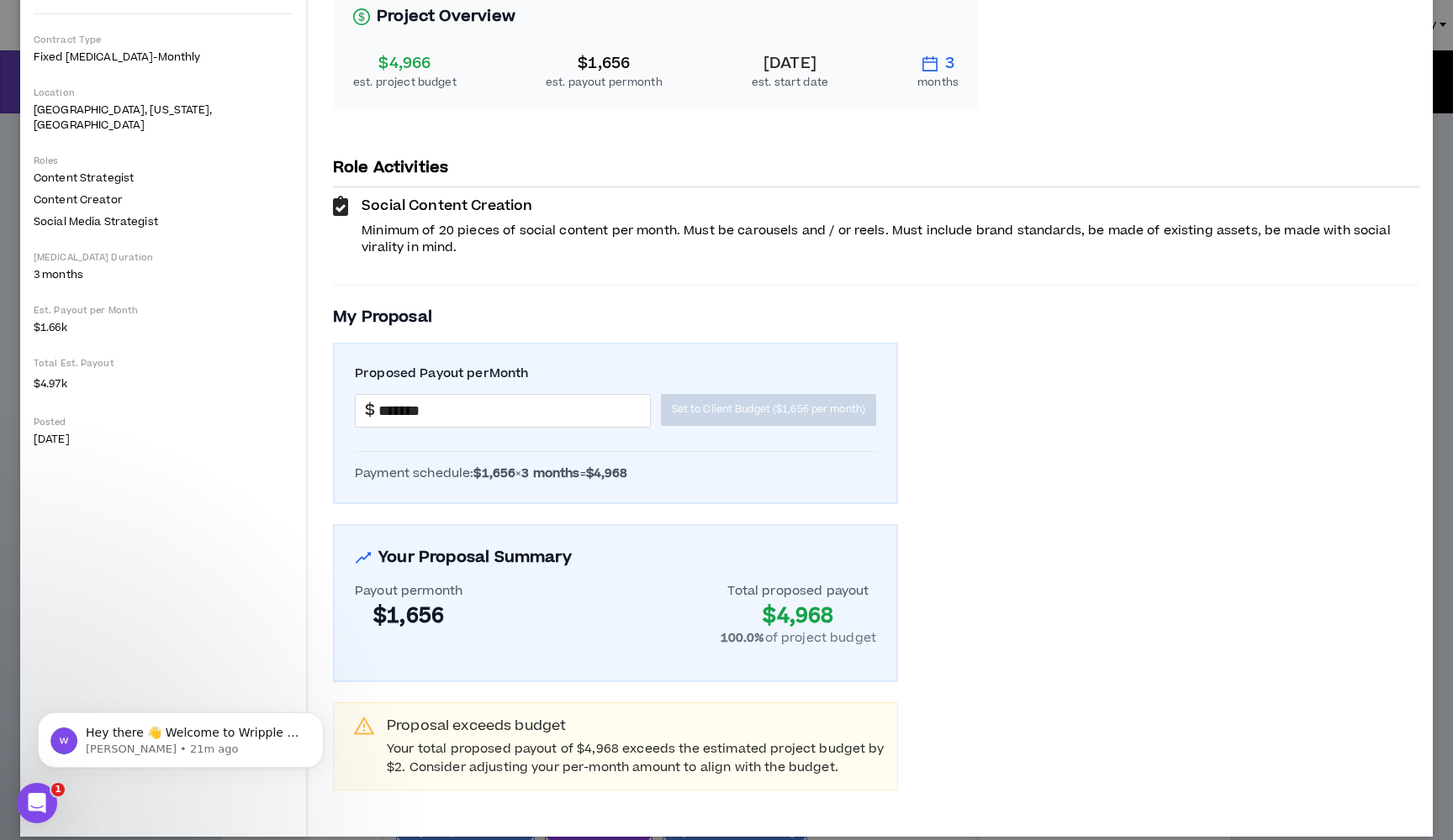
scroll to position [235, 0]
click at [322, 719] on icon "Dismiss notification" at bounding box center [318, 717] width 9 height 9
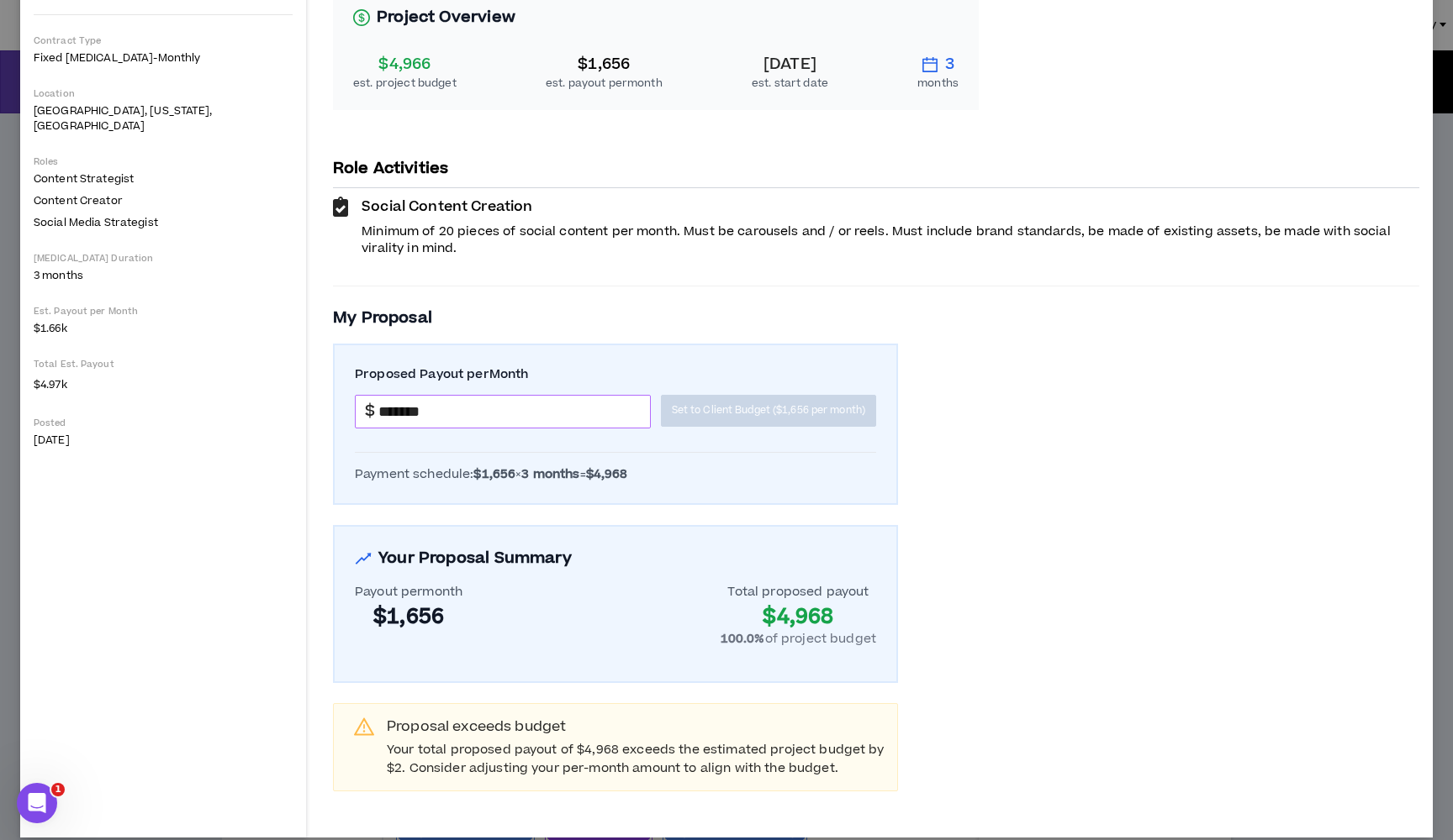
click at [379, 396] on input "*******" at bounding box center [514, 412] width 271 height 32
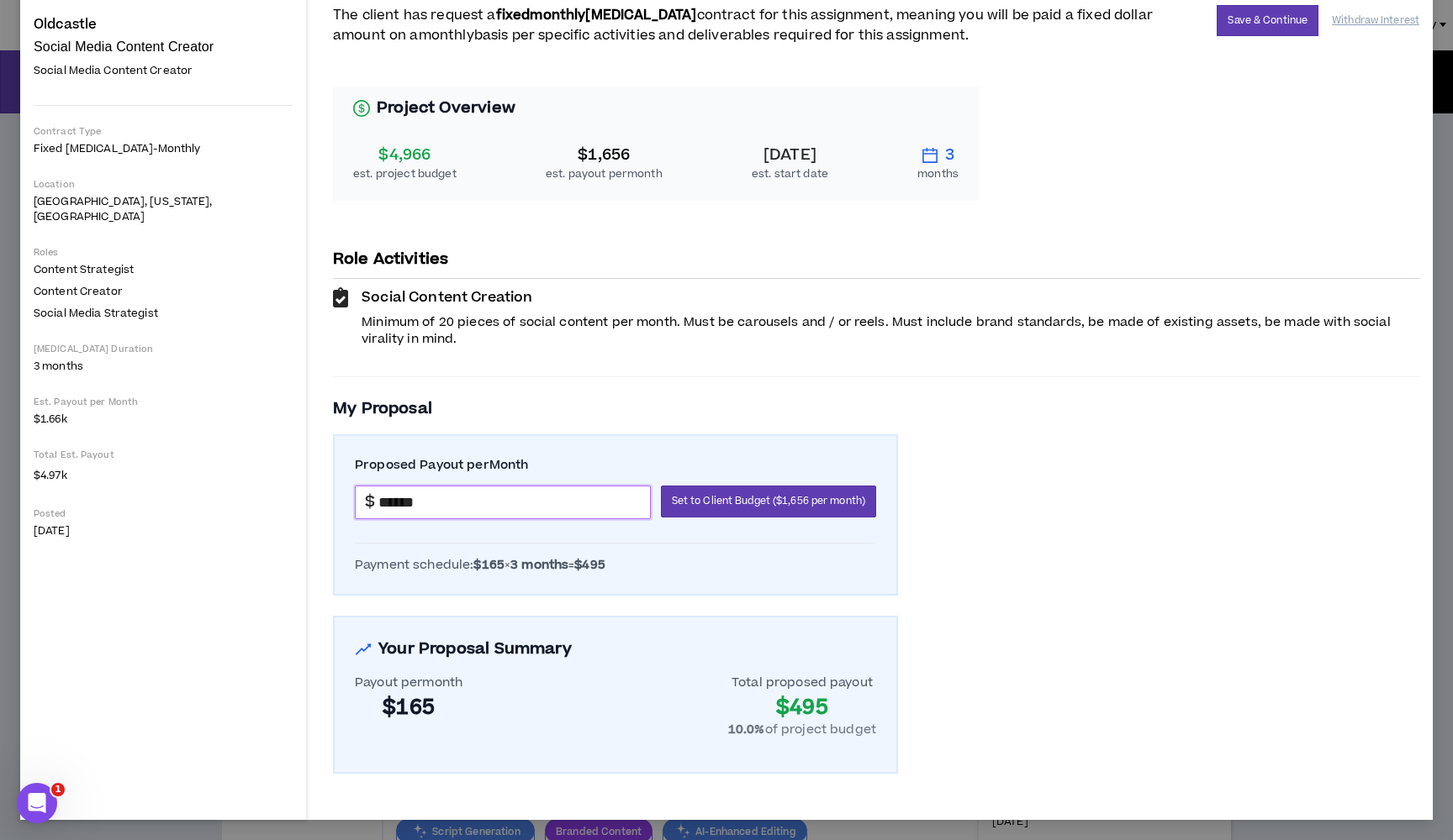
scroll to position [126, 0]
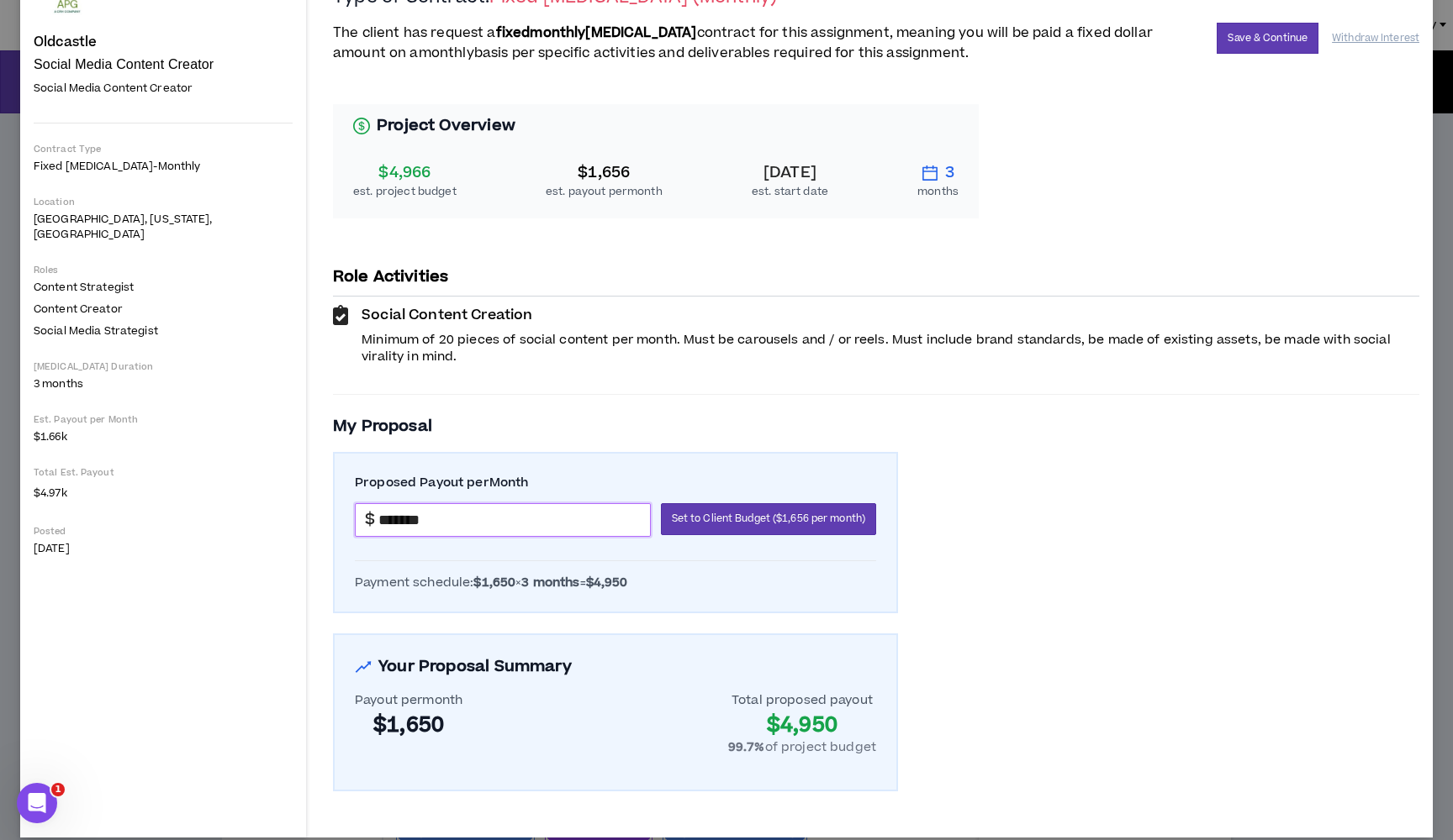
type input "*******"
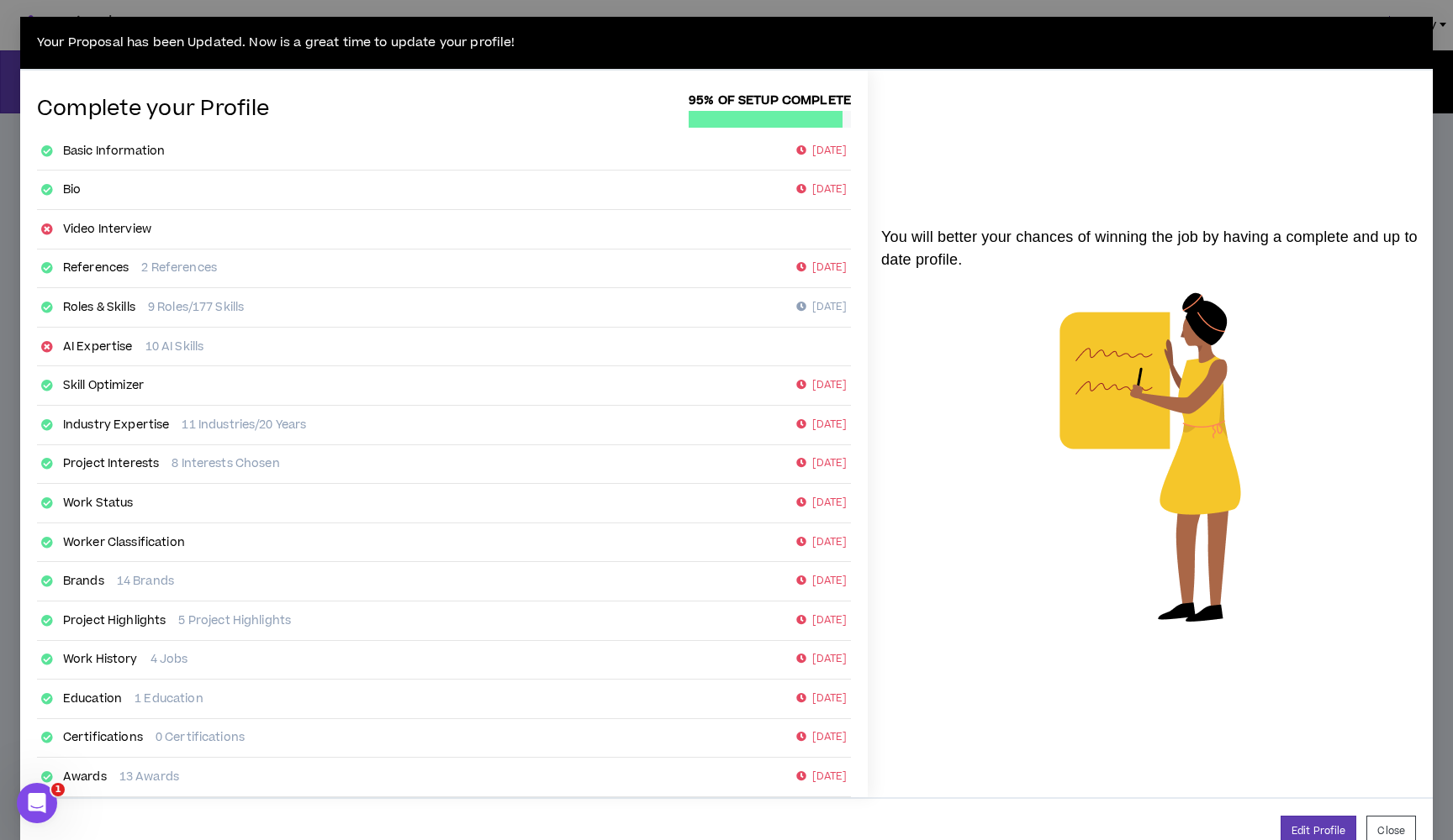
click at [84, 342] on link "AI Expertise" at bounding box center [97, 346] width 69 height 17
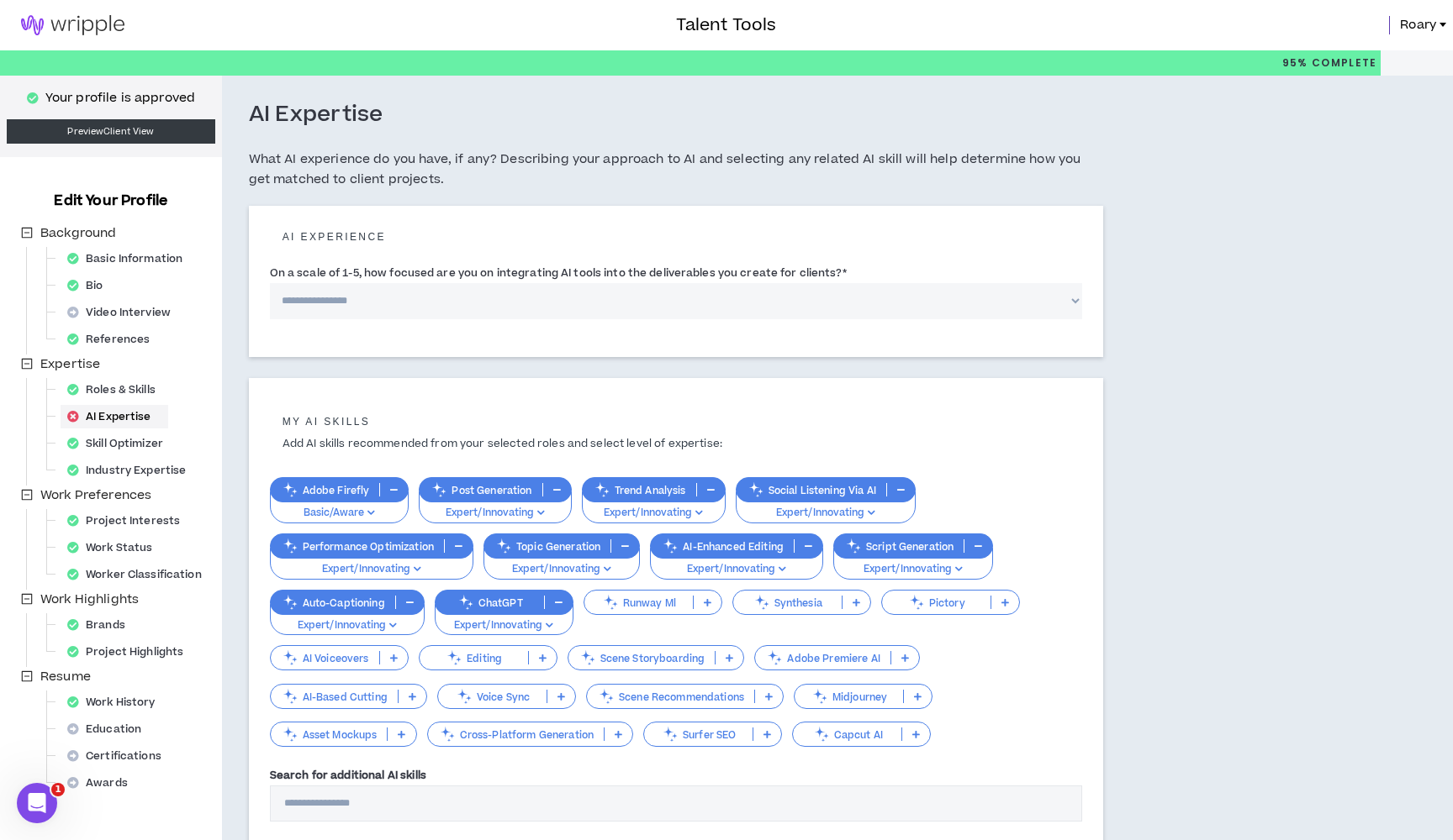
click at [342, 653] on p "AI Voiceovers" at bounding box center [325, 658] width 109 height 13
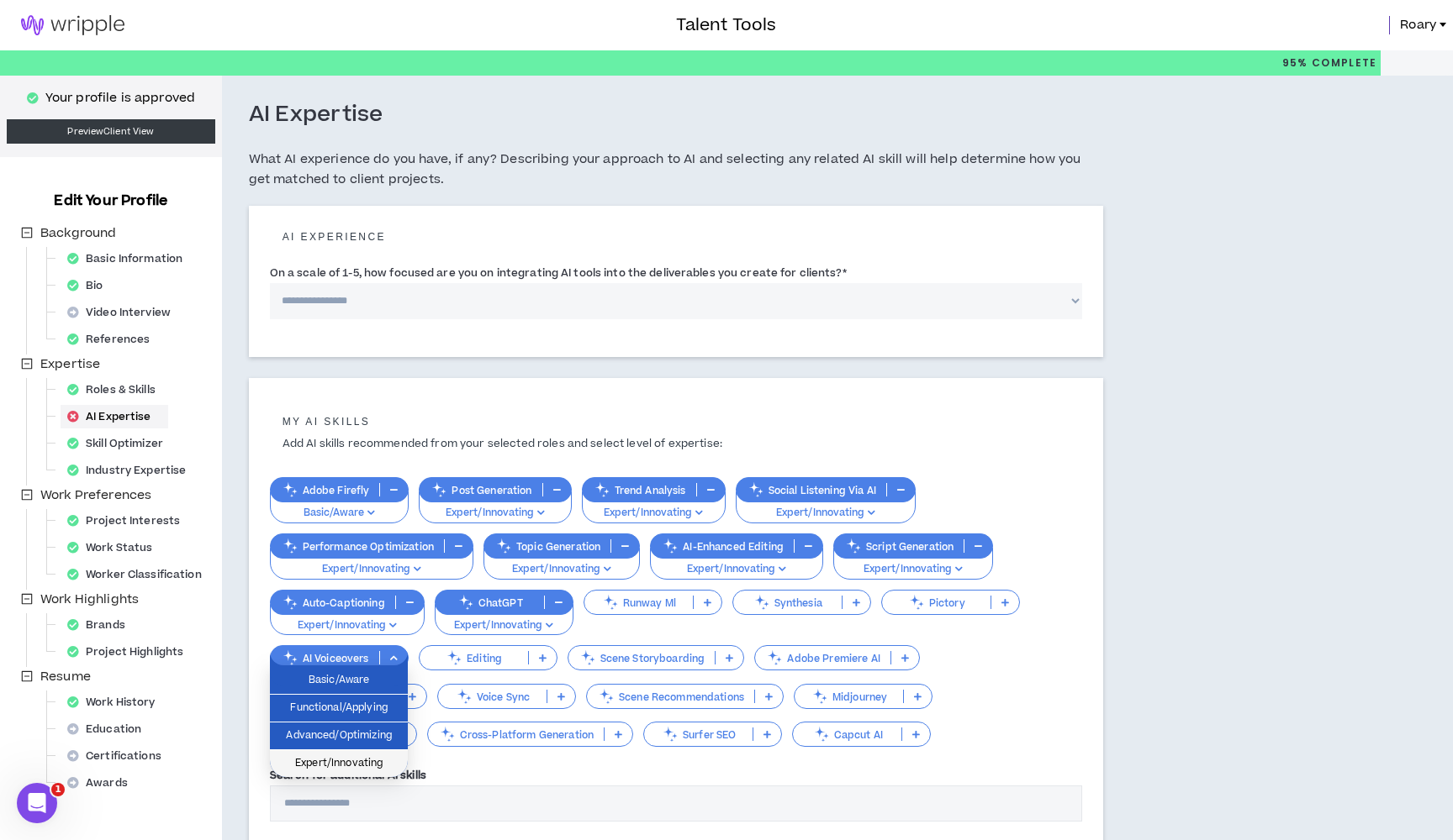
click at [338, 760] on span "Expert/Innovating" at bounding box center [339, 763] width 117 height 19
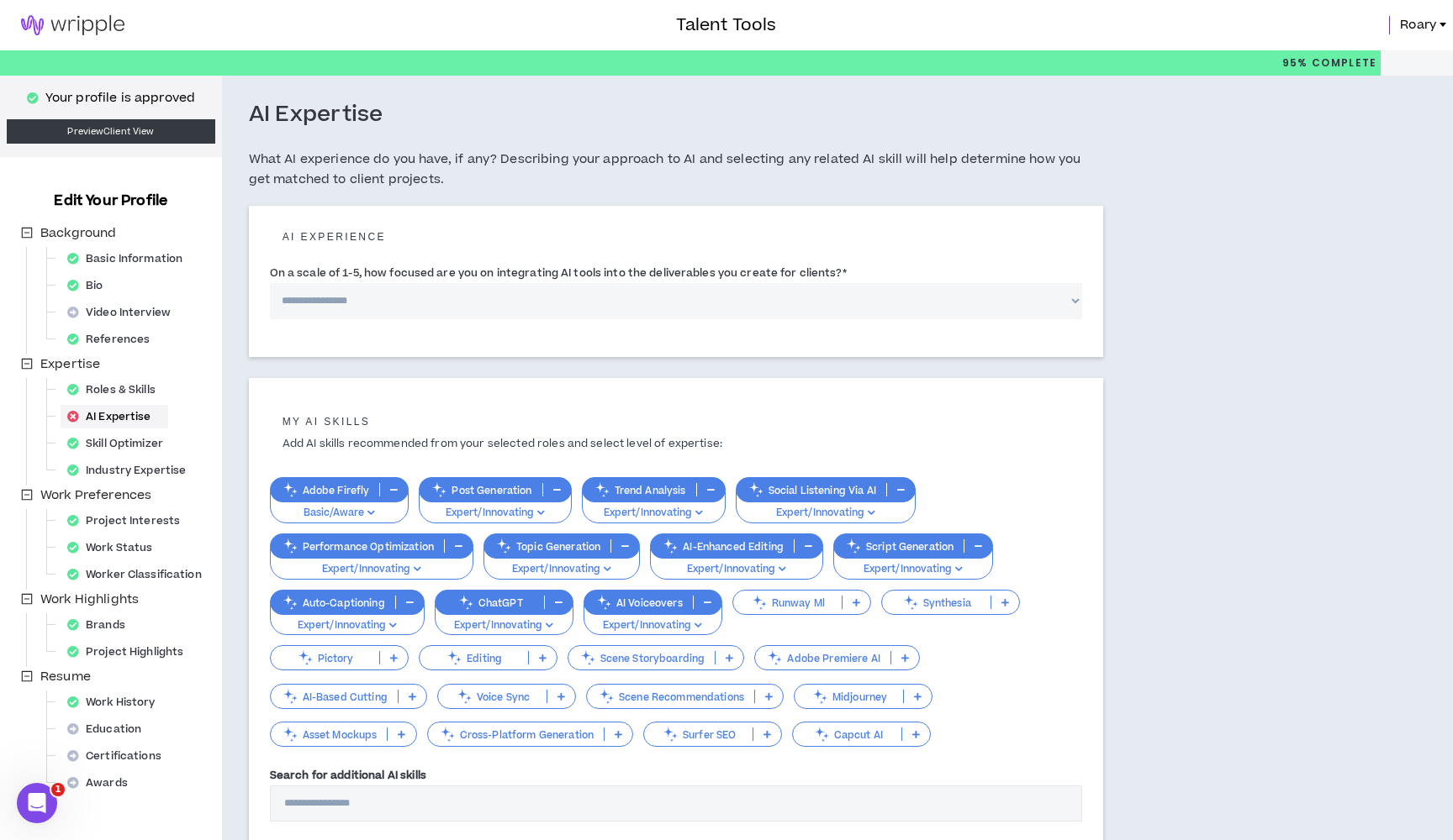
click at [802, 599] on p "Runway Ml" at bounding box center [787, 602] width 109 height 13
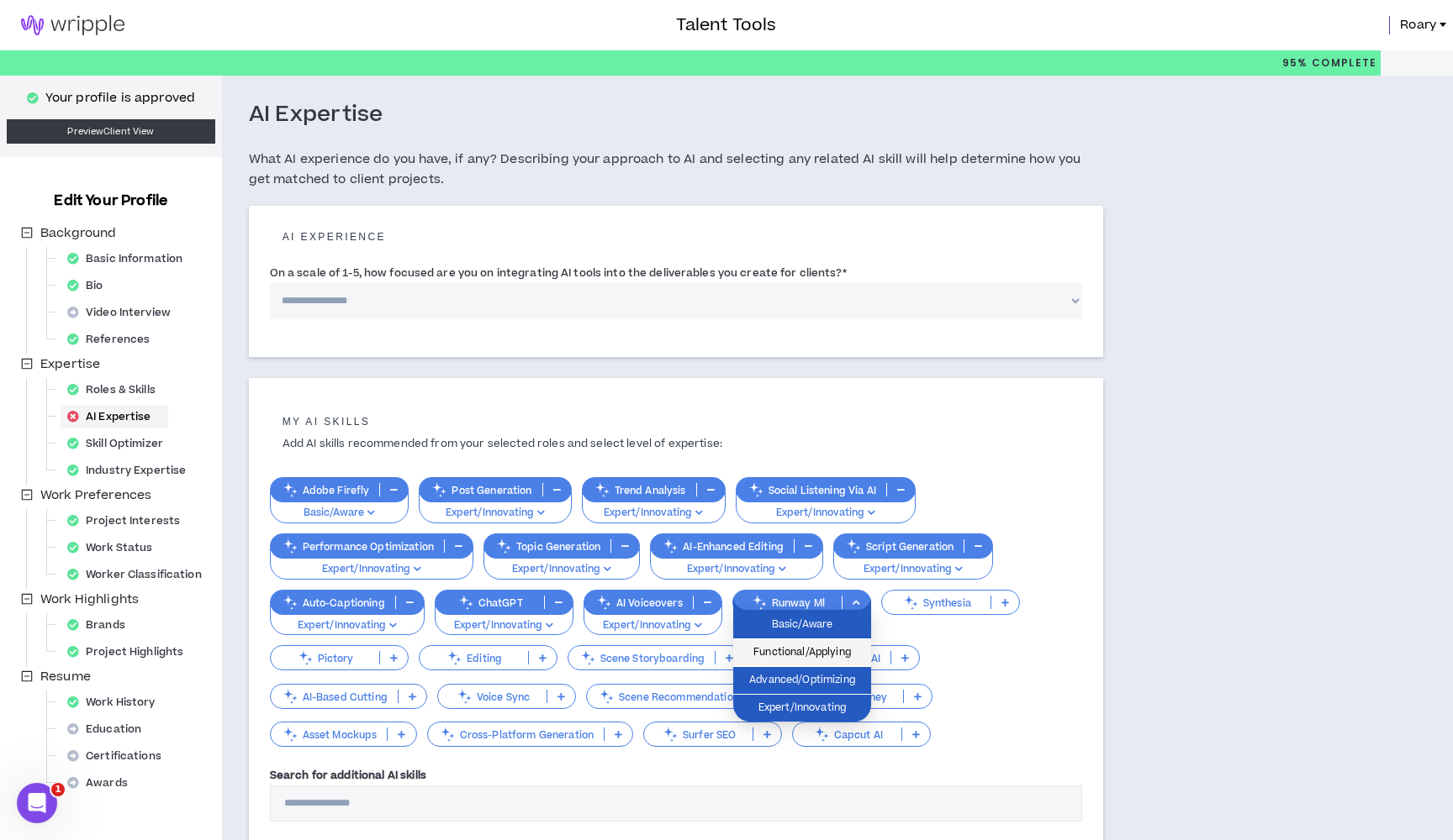
click at [785, 654] on span "Functional/Applying" at bounding box center [801, 652] width 117 height 19
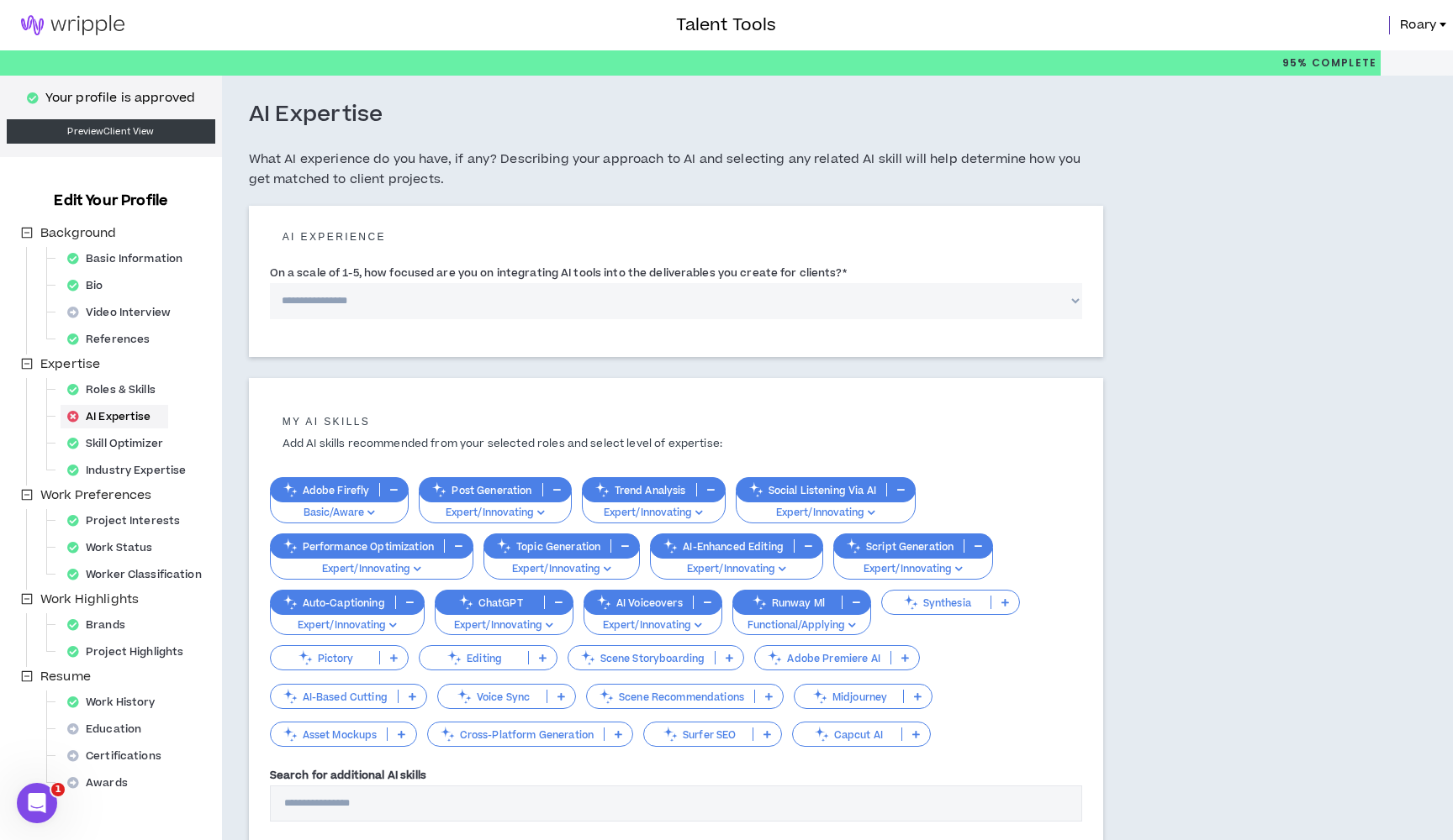
click at [809, 652] on p "Adobe Premiere AI" at bounding box center [821, 658] width 134 height 13
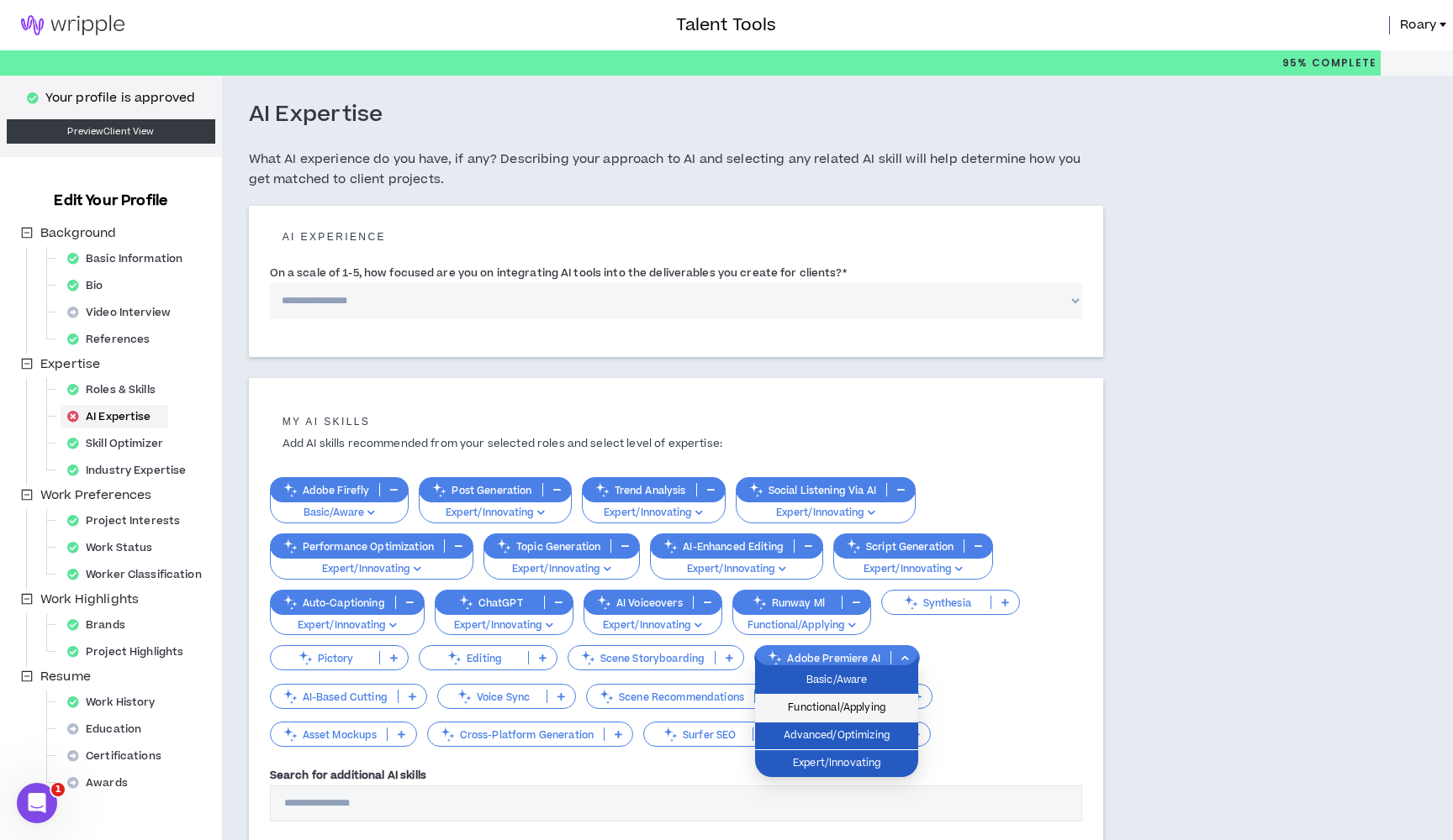
click at [799, 711] on span "Functional/Applying" at bounding box center [837, 708] width 143 height 19
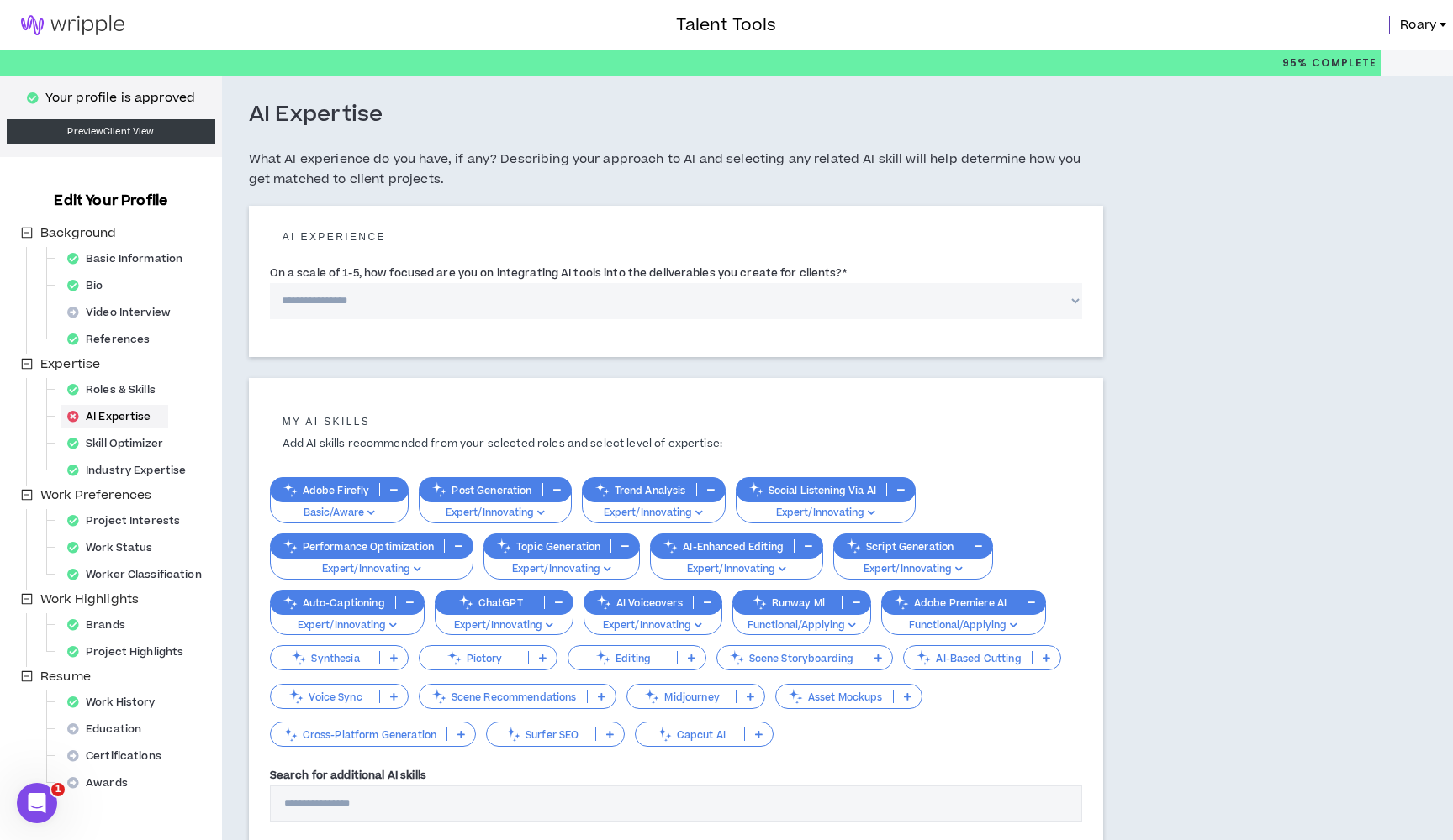
click at [696, 694] on p "Midjourney" at bounding box center [681, 696] width 109 height 13
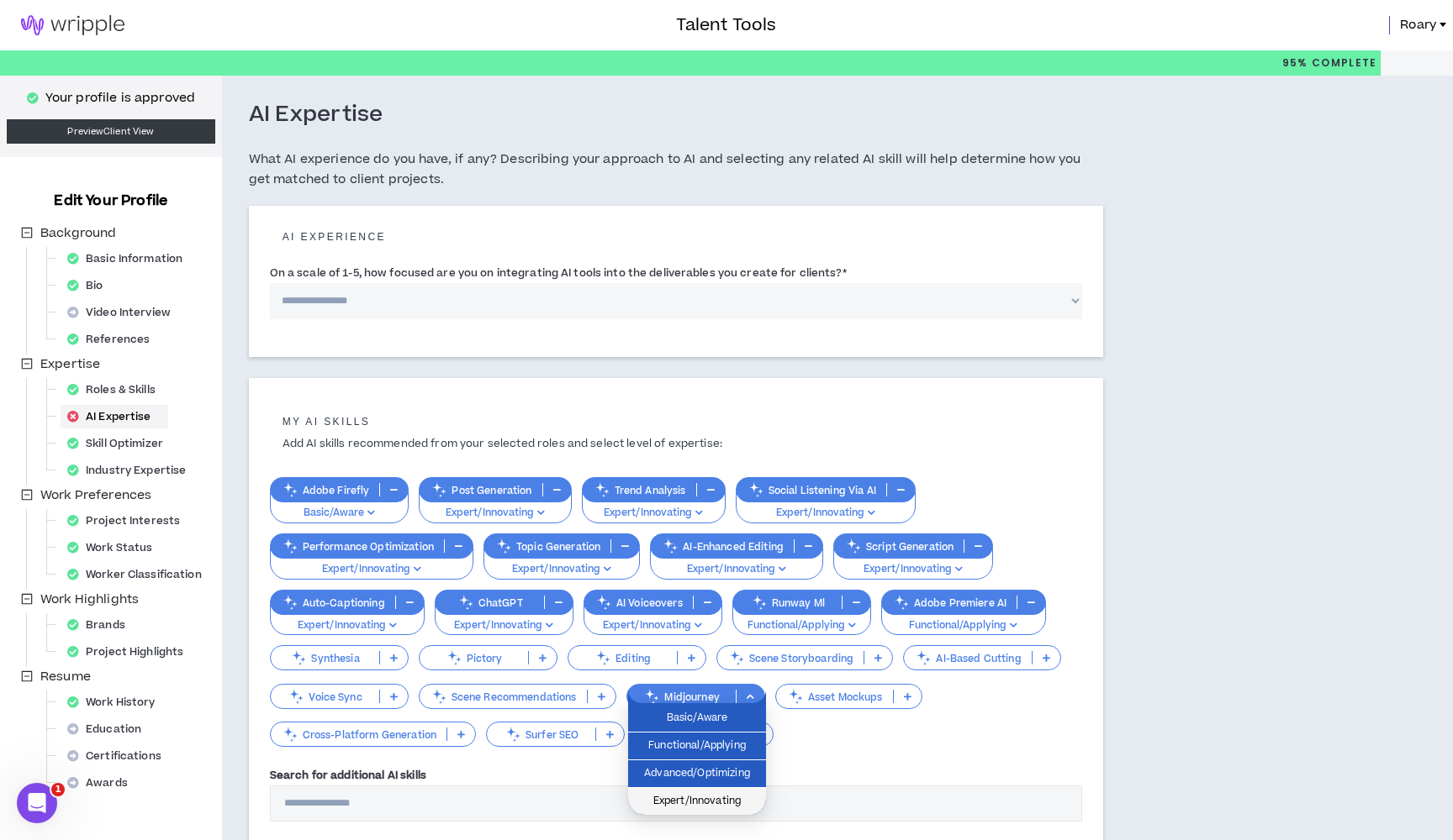
click at [698, 800] on span "Expert/Innovating" at bounding box center [697, 801] width 117 height 19
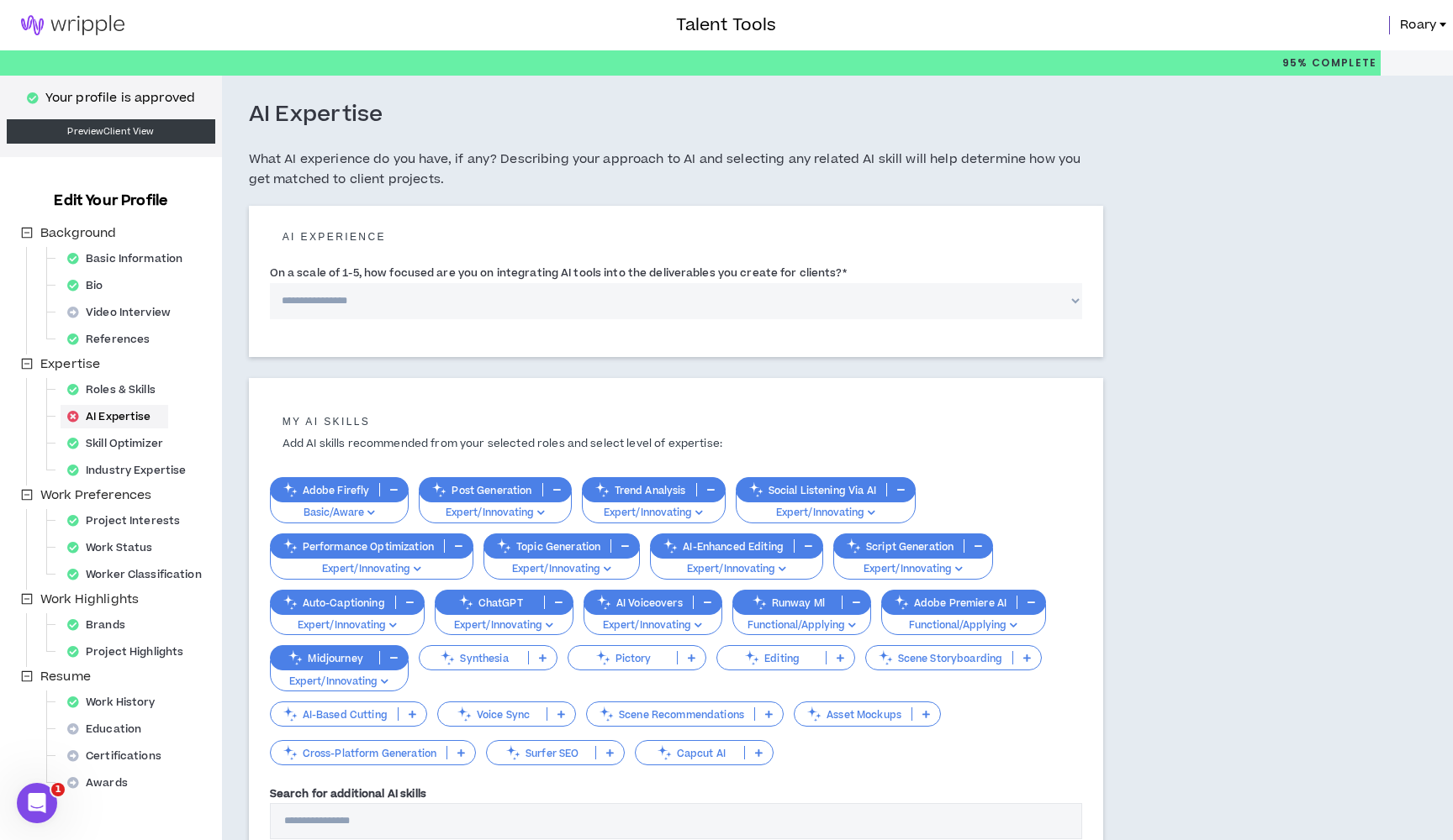
click at [507, 708] on p "Voice Sync" at bounding box center [492, 714] width 109 height 13
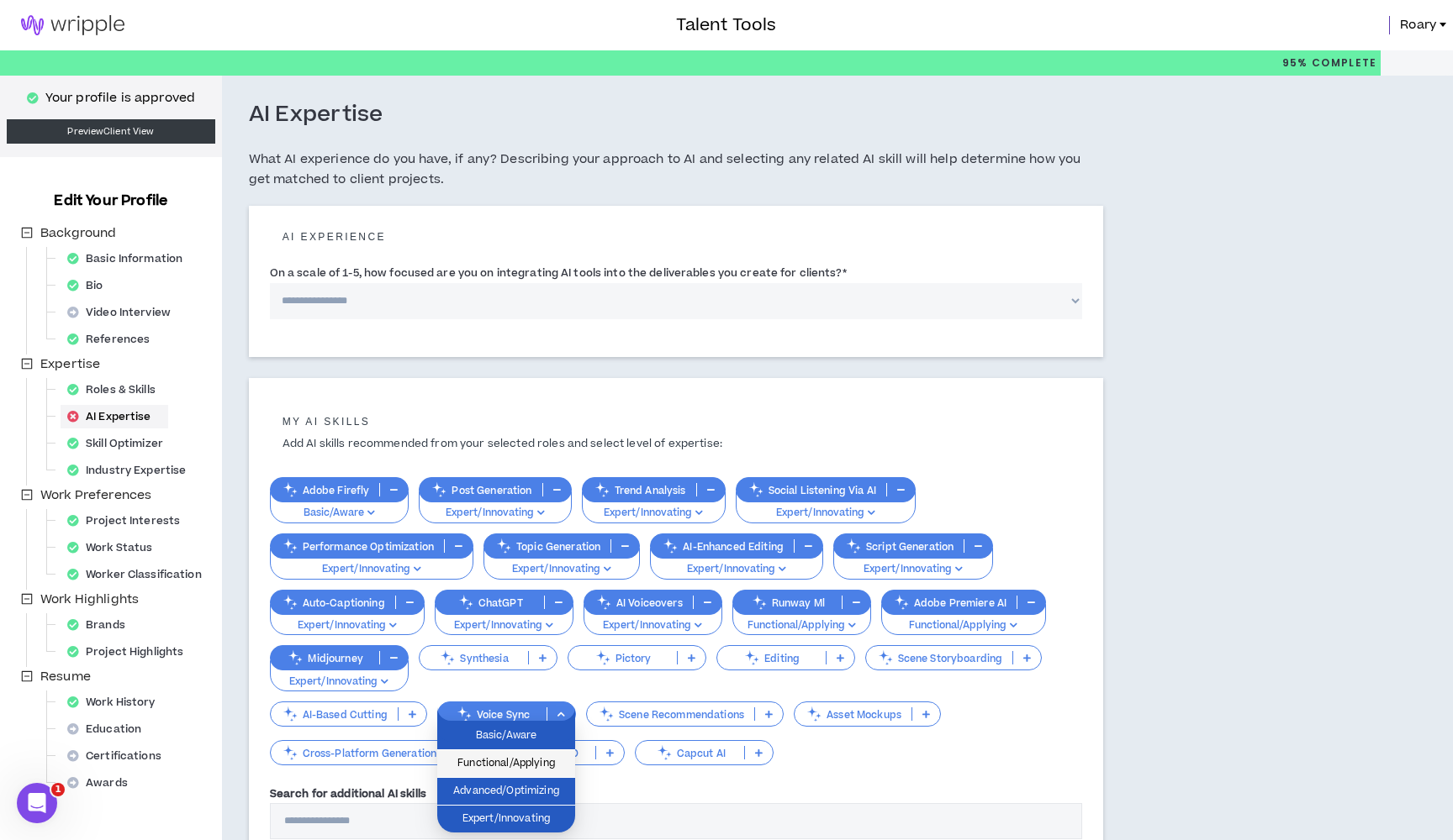
click at [511, 766] on span "Functional/Applying" at bounding box center [506, 763] width 117 height 19
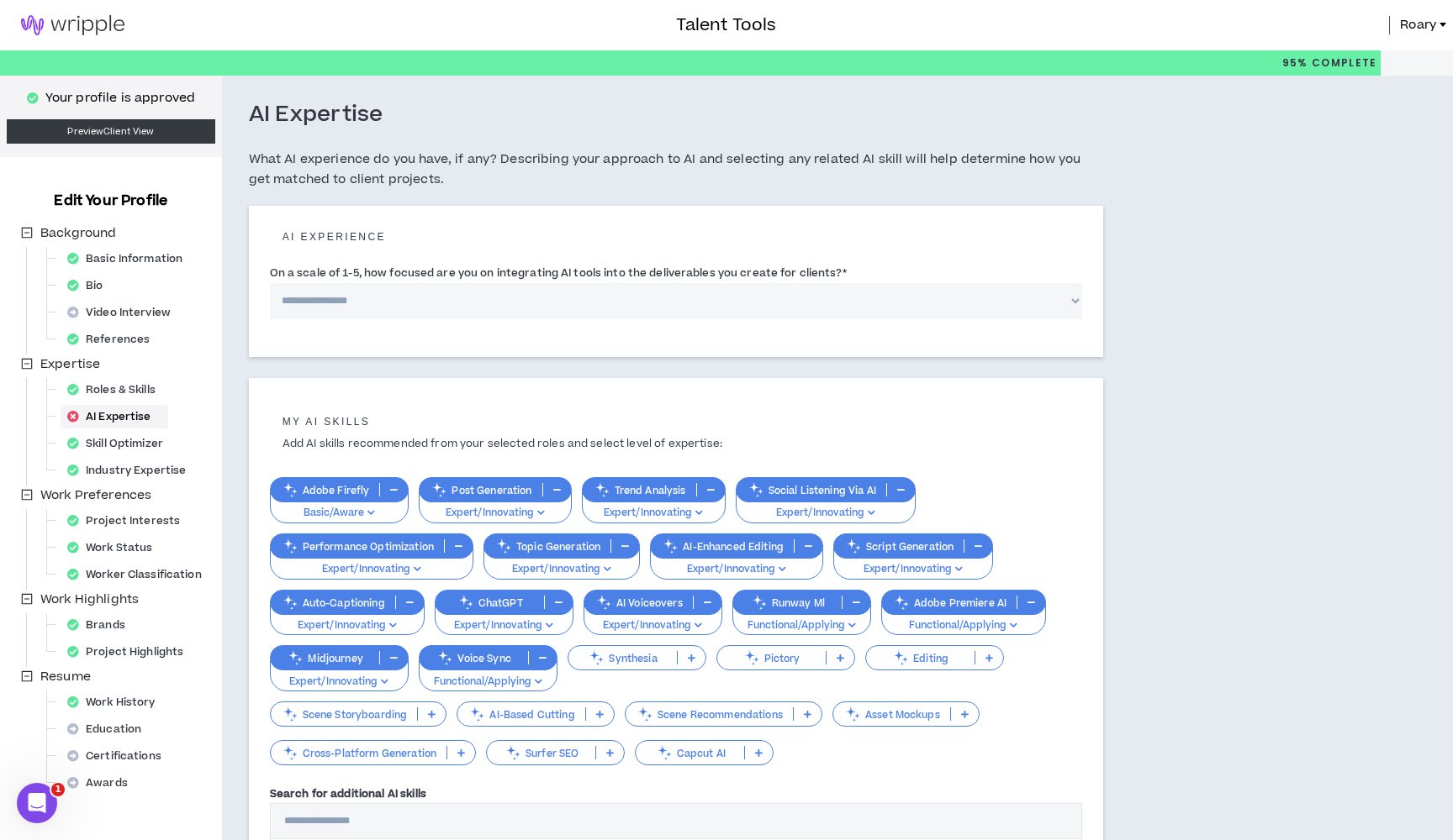
click at [728, 711] on p "Scene Recommendations" at bounding box center [708, 714] width 167 height 13
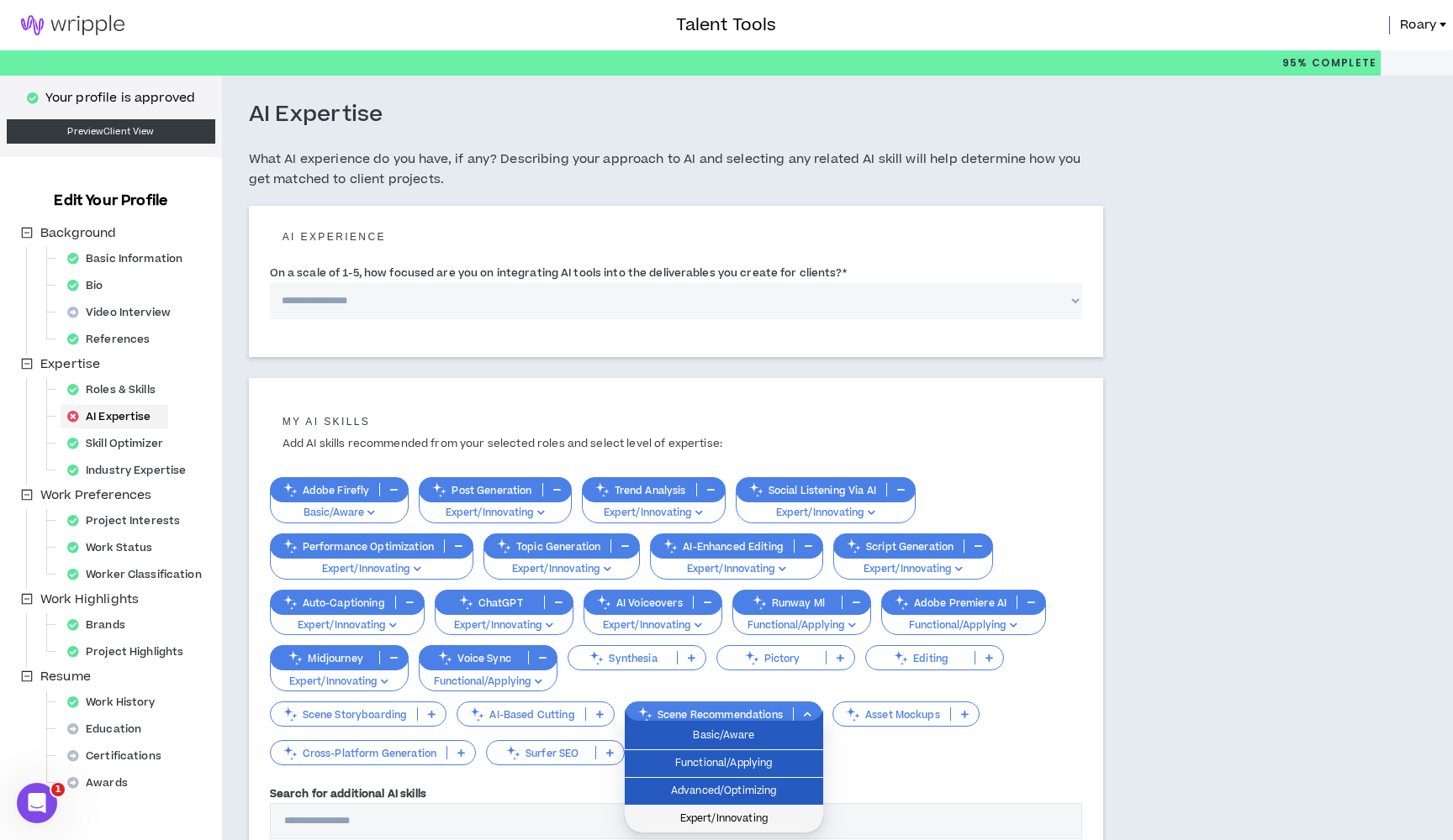
click at [711, 819] on span "Expert/Innovating" at bounding box center [724, 818] width 178 height 19
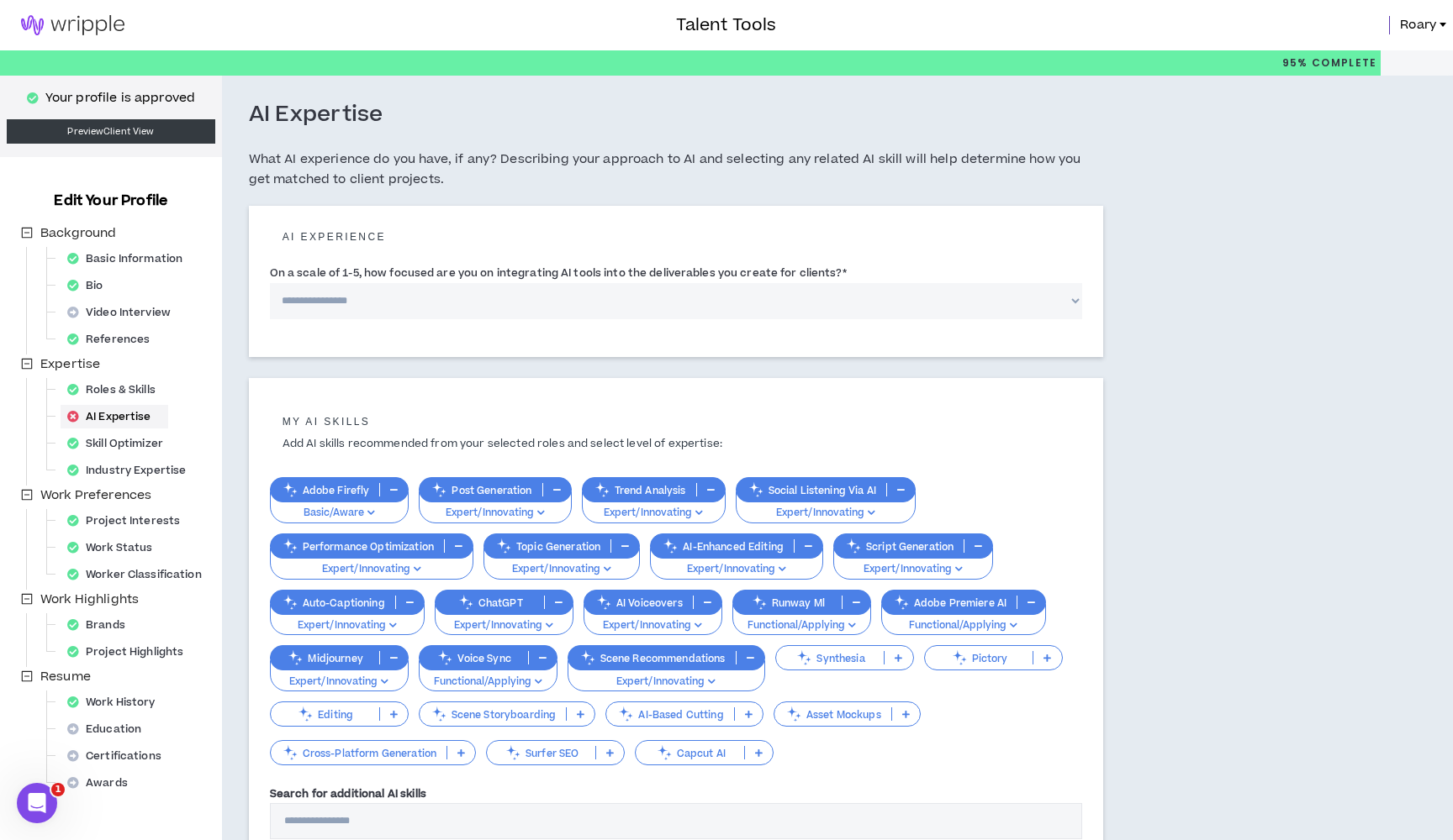
click at [690, 712] on p "AI-Based Cutting" at bounding box center [669, 714] width 127 height 13
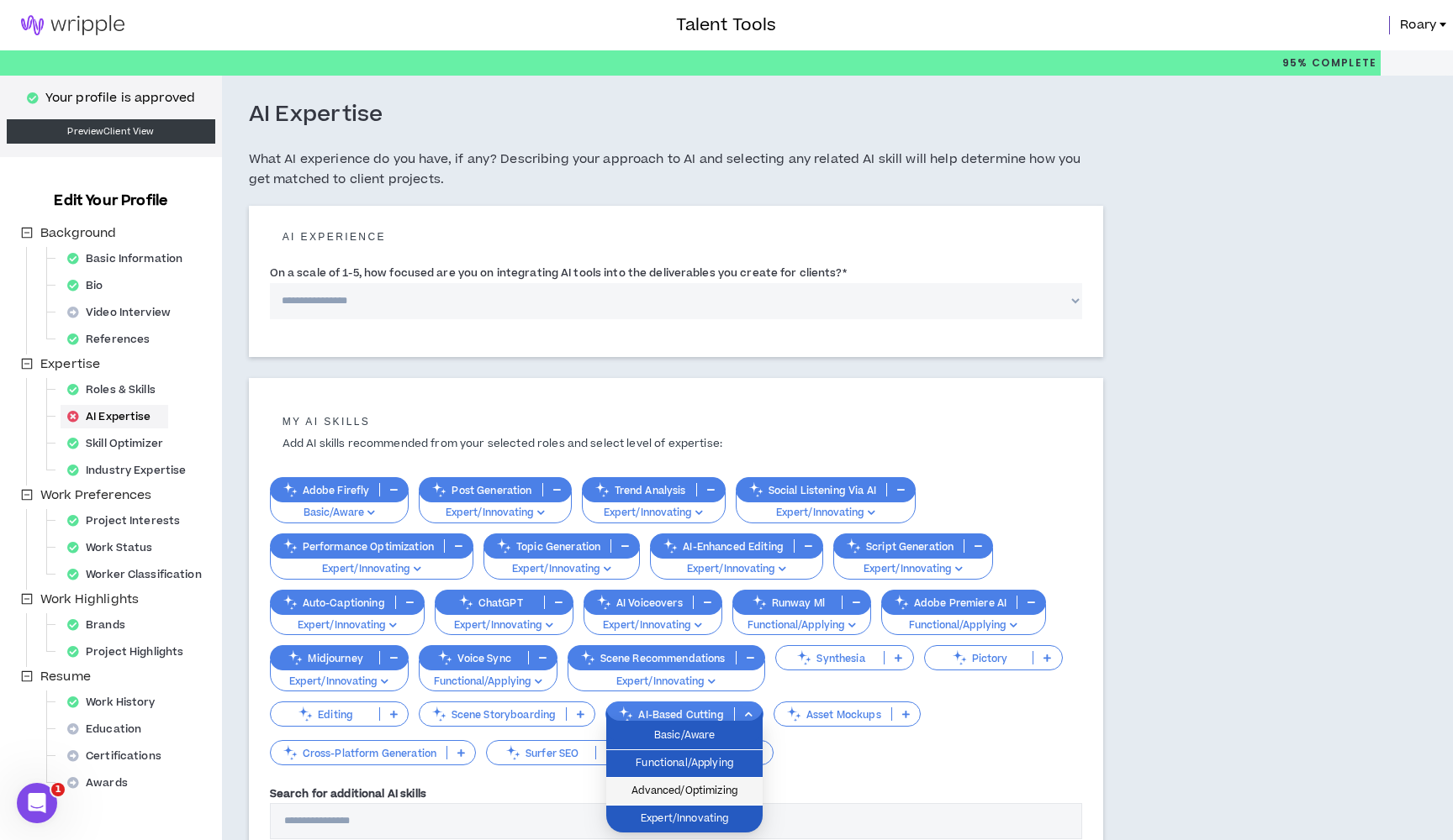
click at [686, 794] on span "Advanced/Optimizing" at bounding box center [684, 791] width 136 height 19
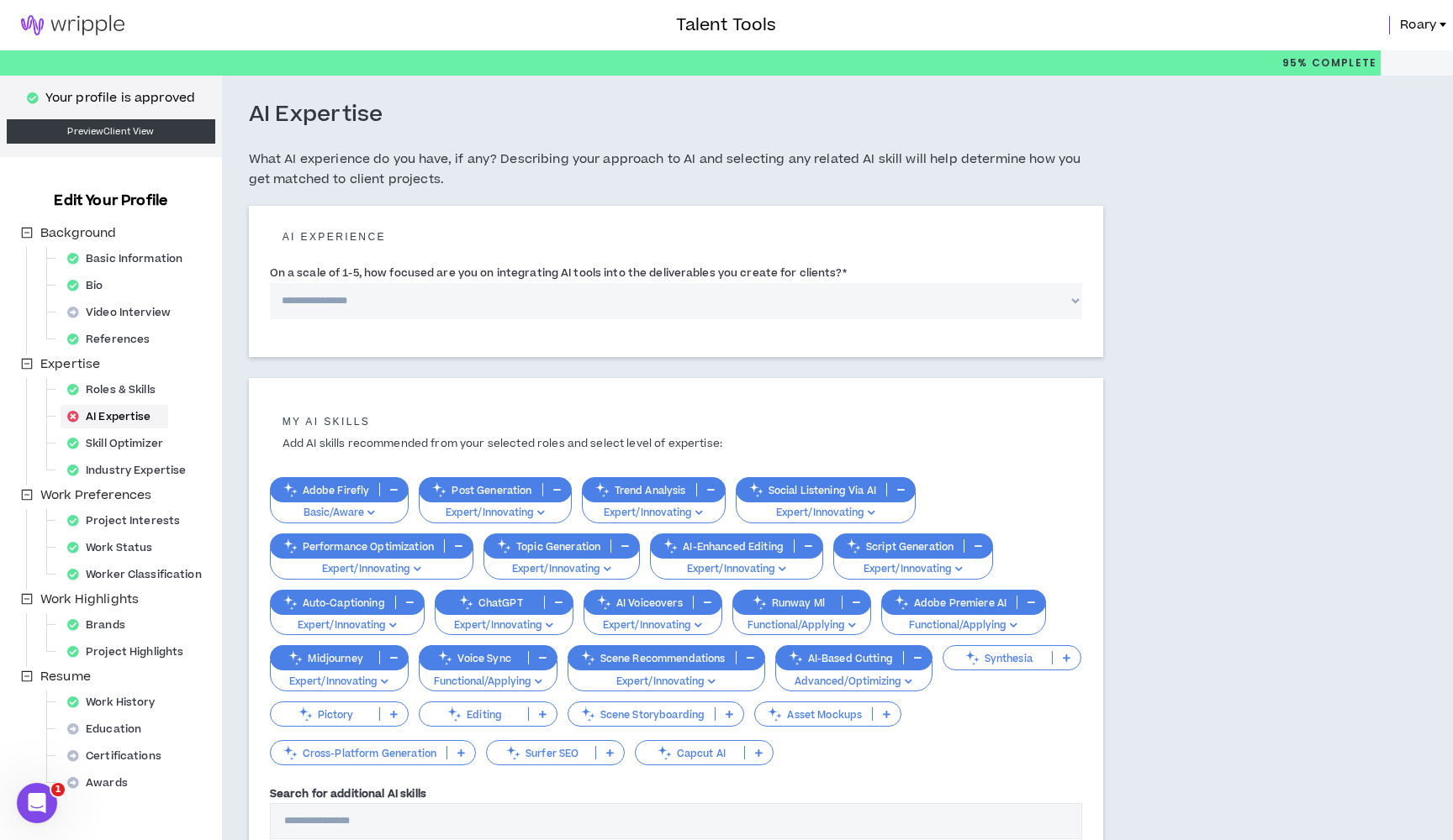
click at [715, 710] on p "Scene Storyboarding" at bounding box center [642, 714] width 147 height 13
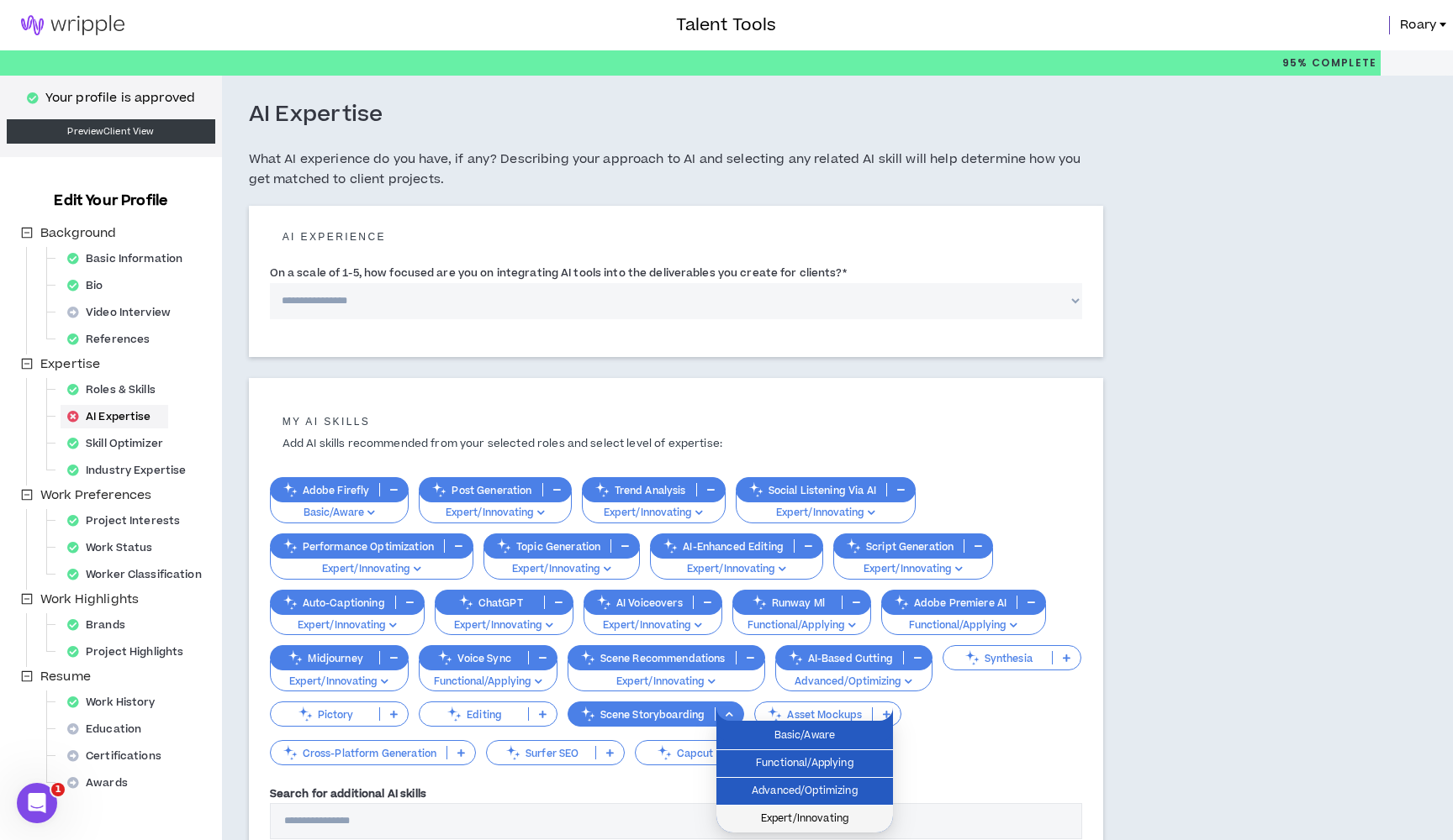
click at [777, 818] on span "Expert/Innovating" at bounding box center [804, 818] width 157 height 19
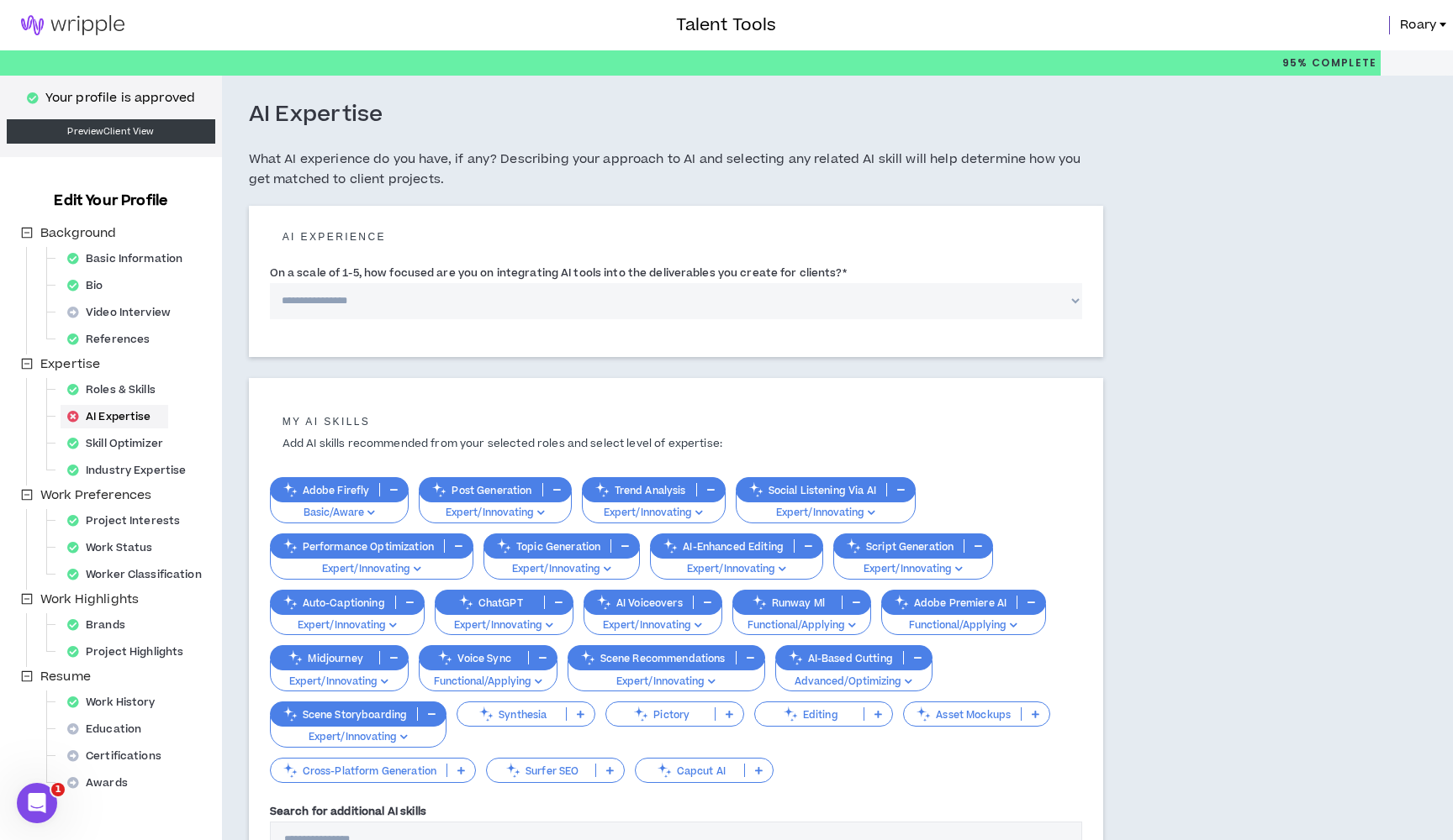
click at [422, 767] on p "Cross-Platform Generation" at bounding box center [359, 771] width 176 height 13
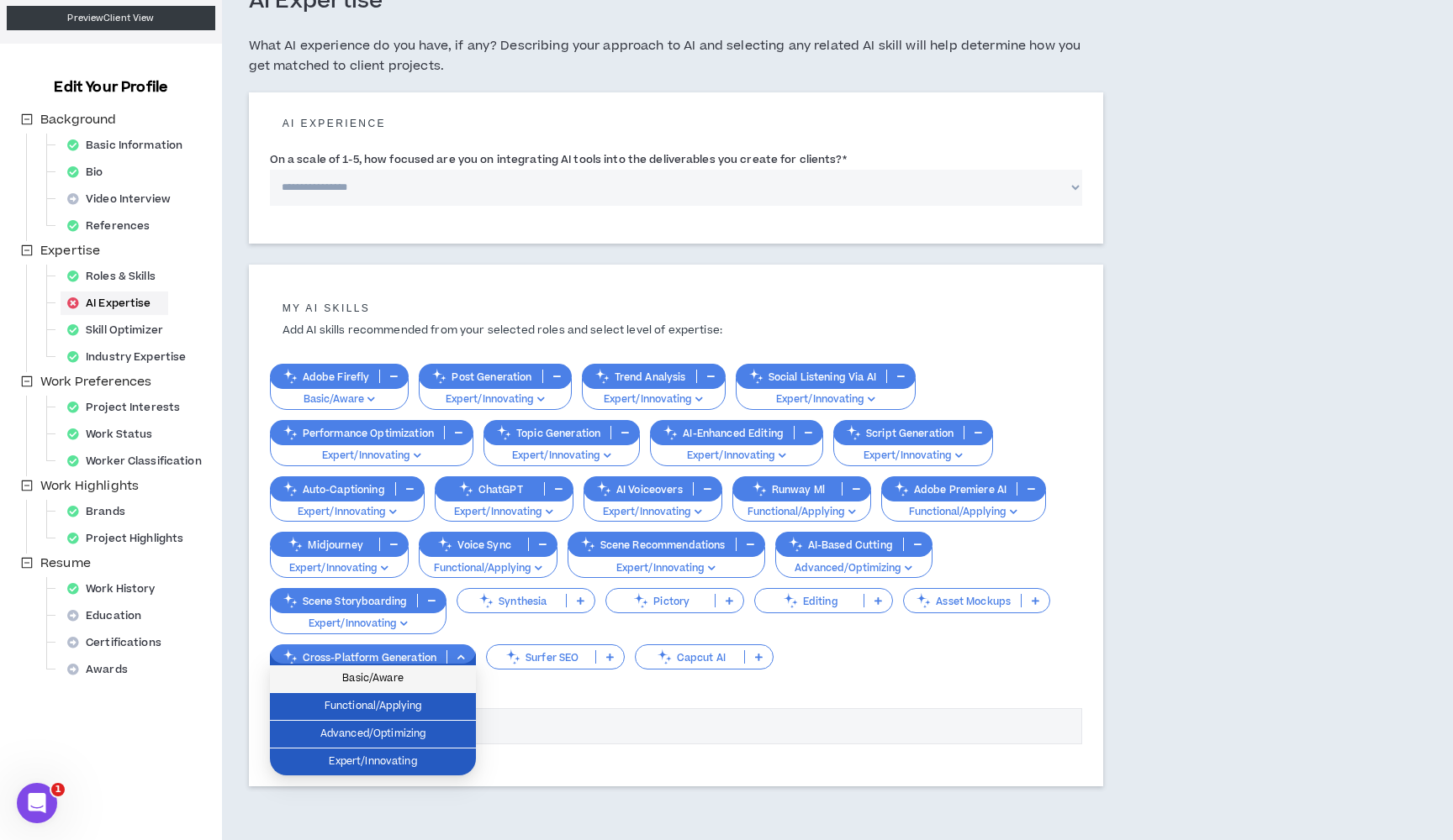
scroll to position [116, 0]
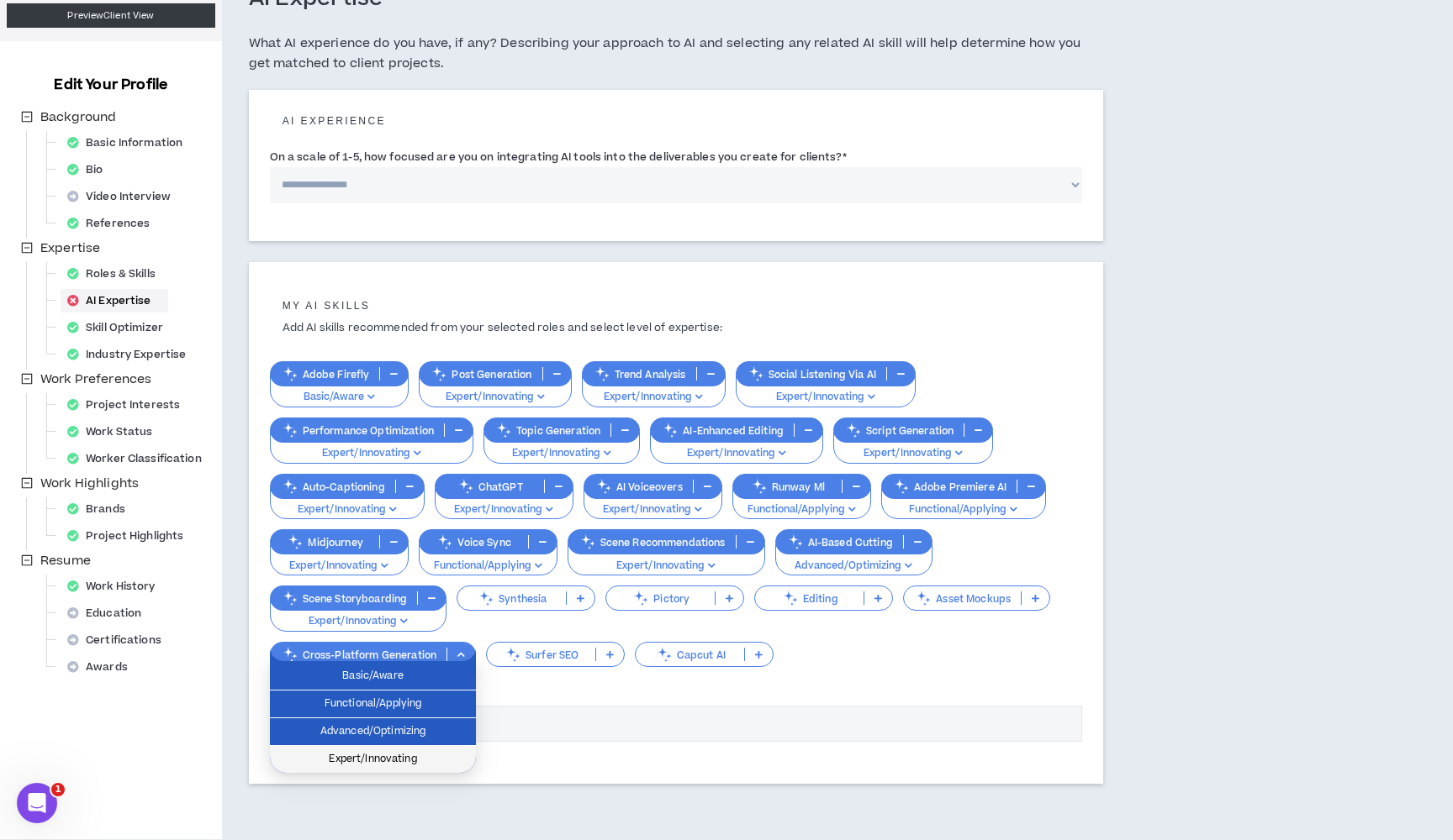
click at [411, 764] on span "Expert/Innovating" at bounding box center [373, 759] width 186 height 19
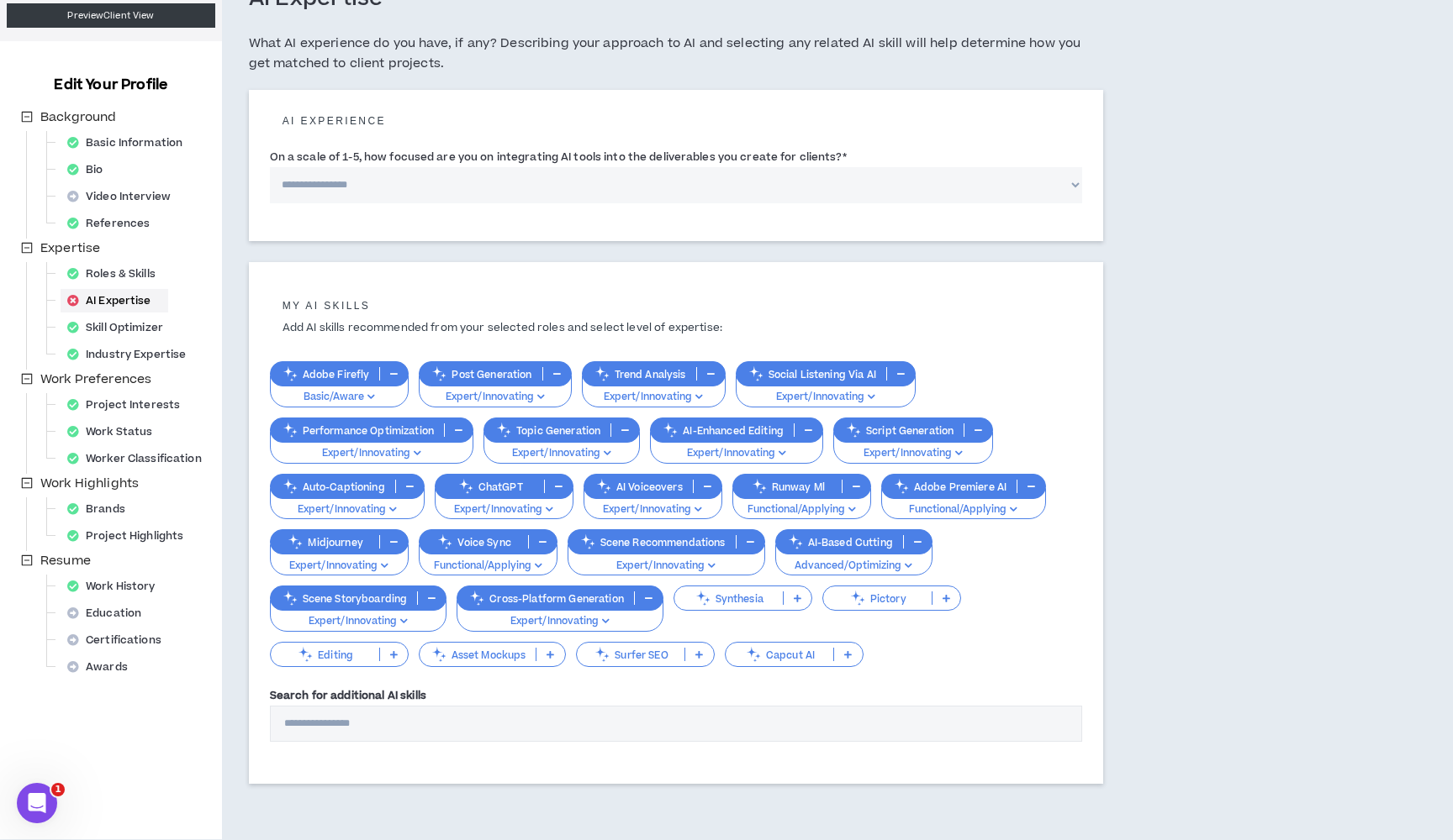
click at [344, 651] on p "Editing" at bounding box center [325, 654] width 109 height 13
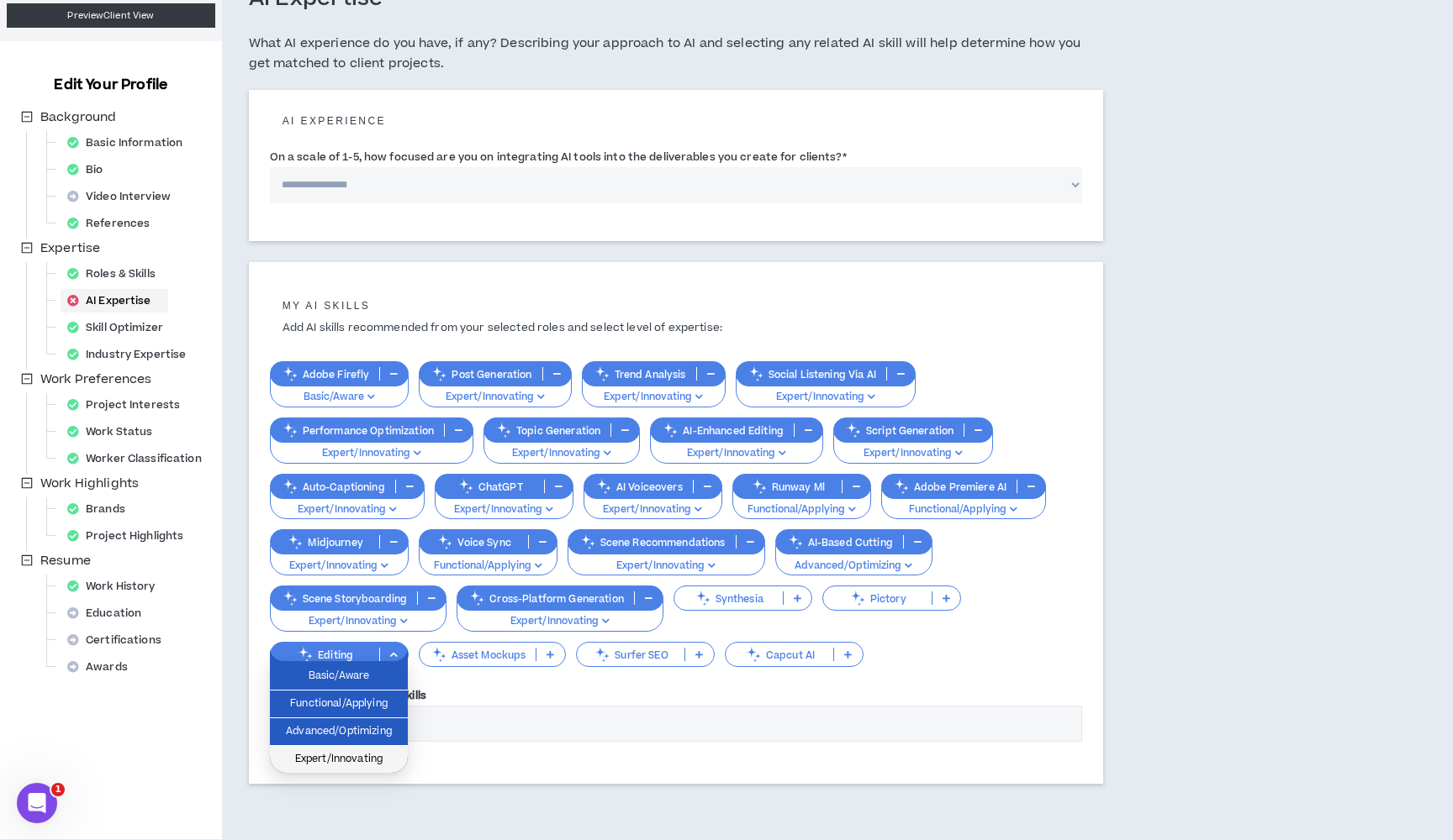
click at [319, 760] on span "Expert/Innovating" at bounding box center [339, 759] width 117 height 19
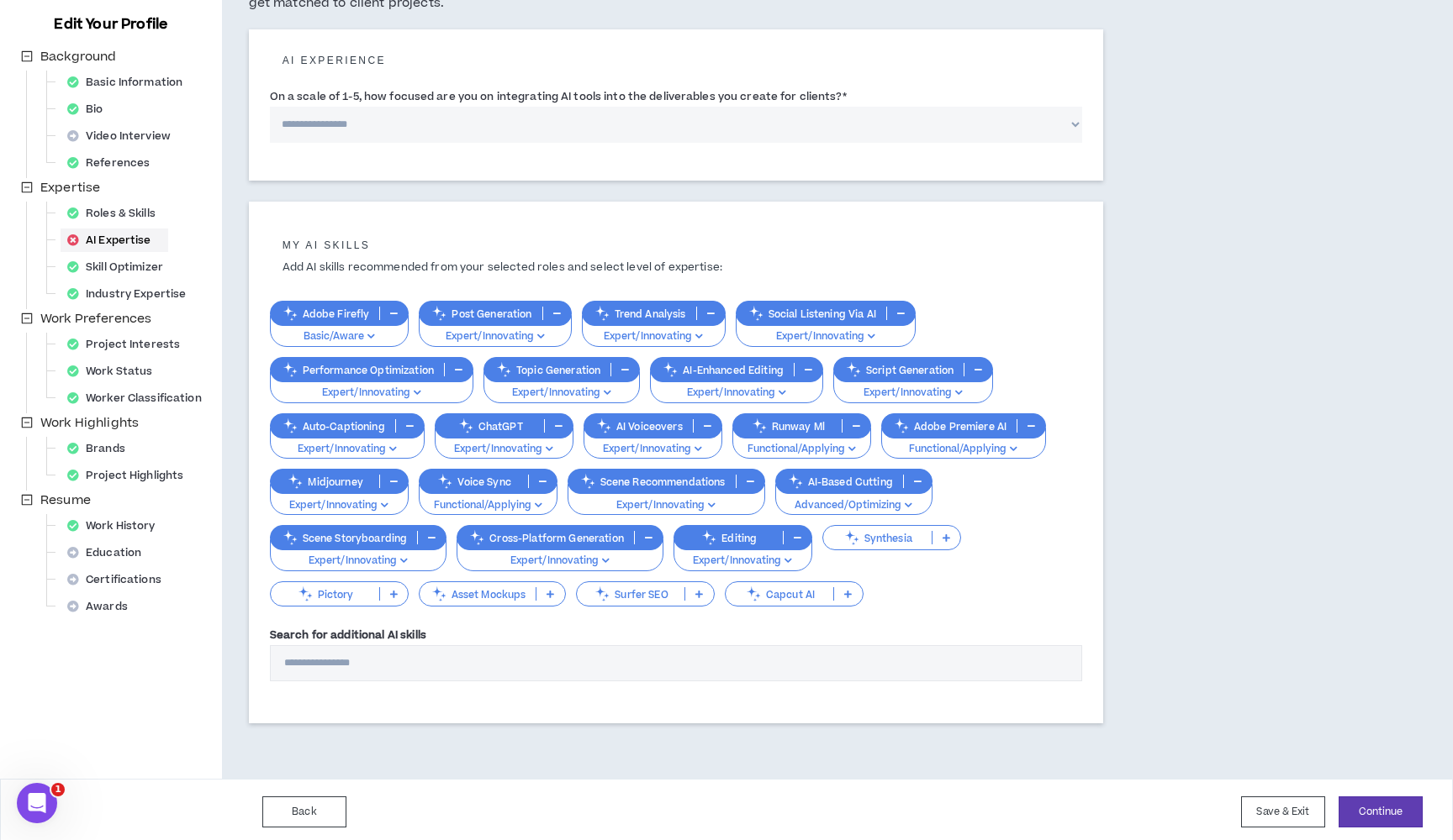
scroll to position [176, 0]
click at [1273, 808] on button "Save & Exit" at bounding box center [1283, 813] width 84 height 31
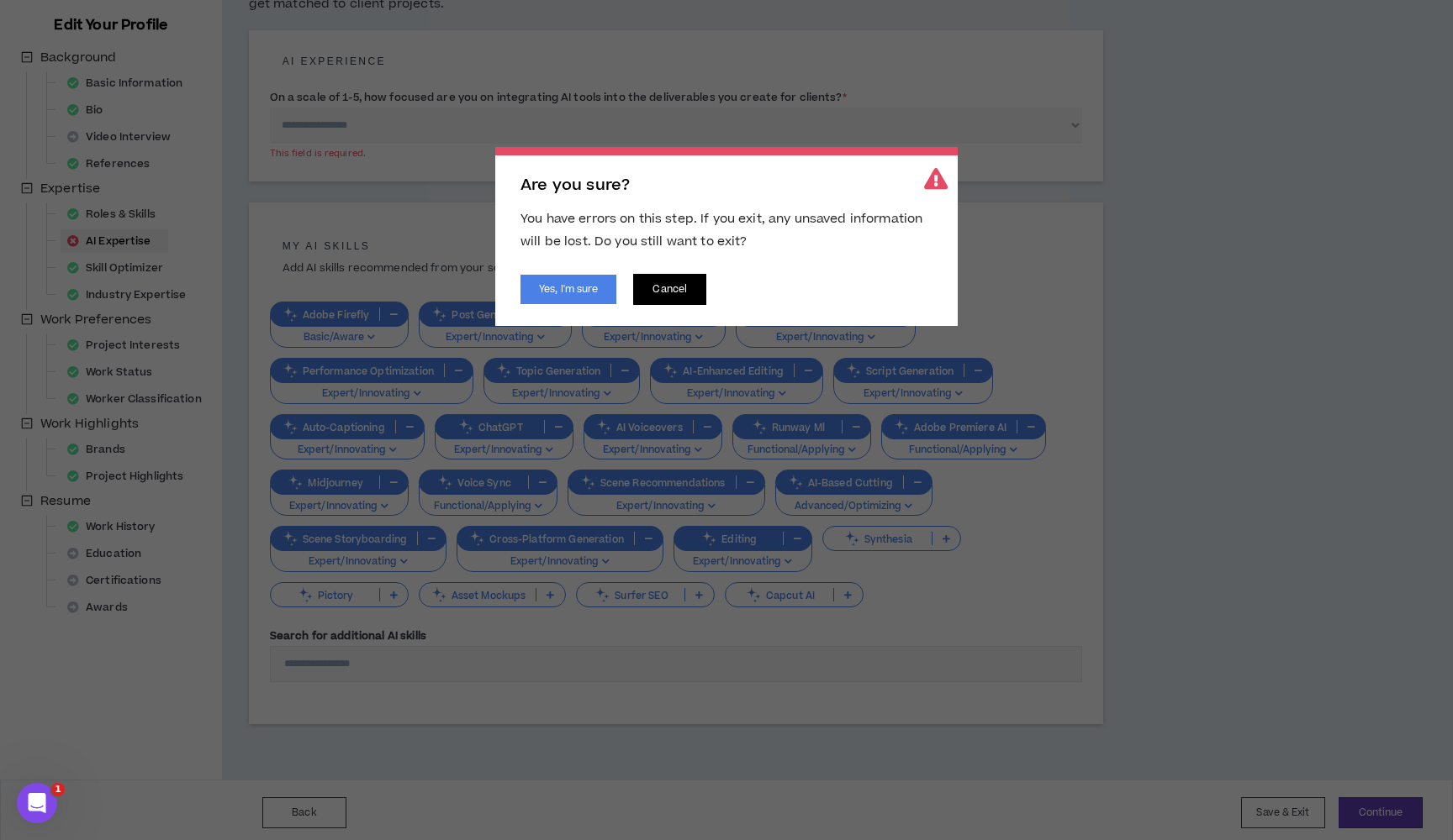
click at [655, 288] on button "Cancel" at bounding box center [669, 289] width 73 height 31
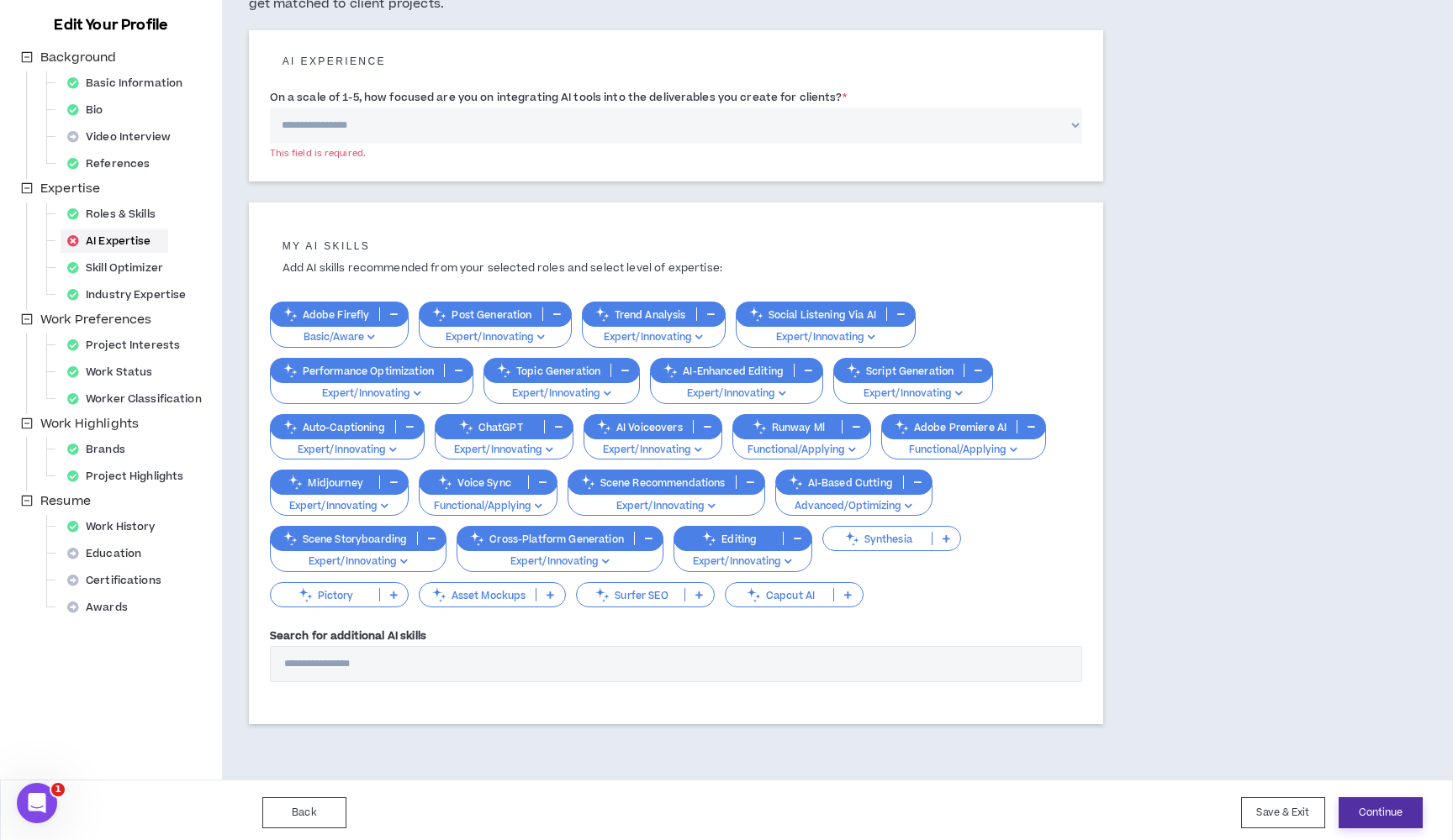
click at [1379, 803] on button "Continue" at bounding box center [1381, 813] width 84 height 31
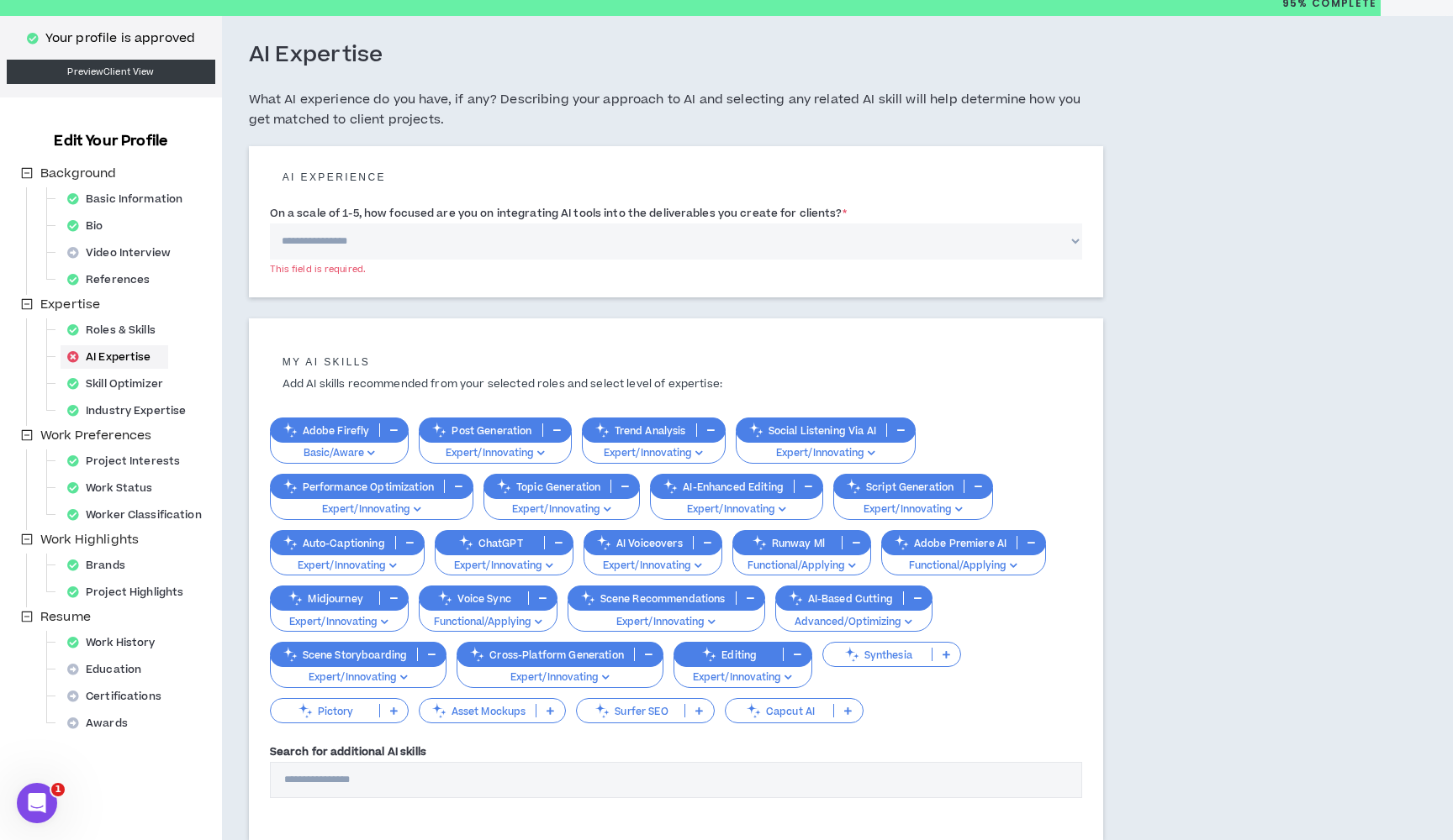
scroll to position [51, 0]
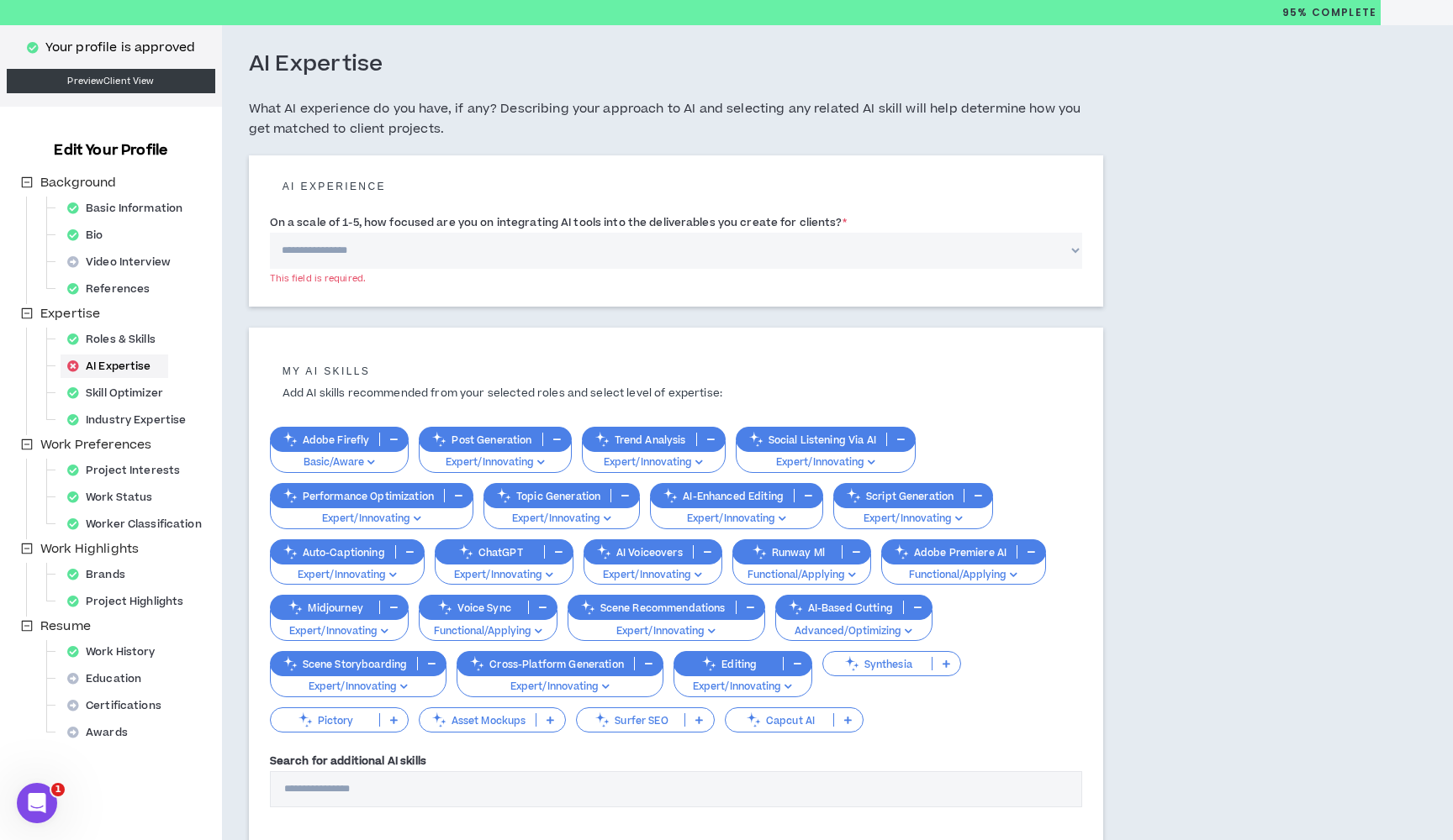
select select "*"
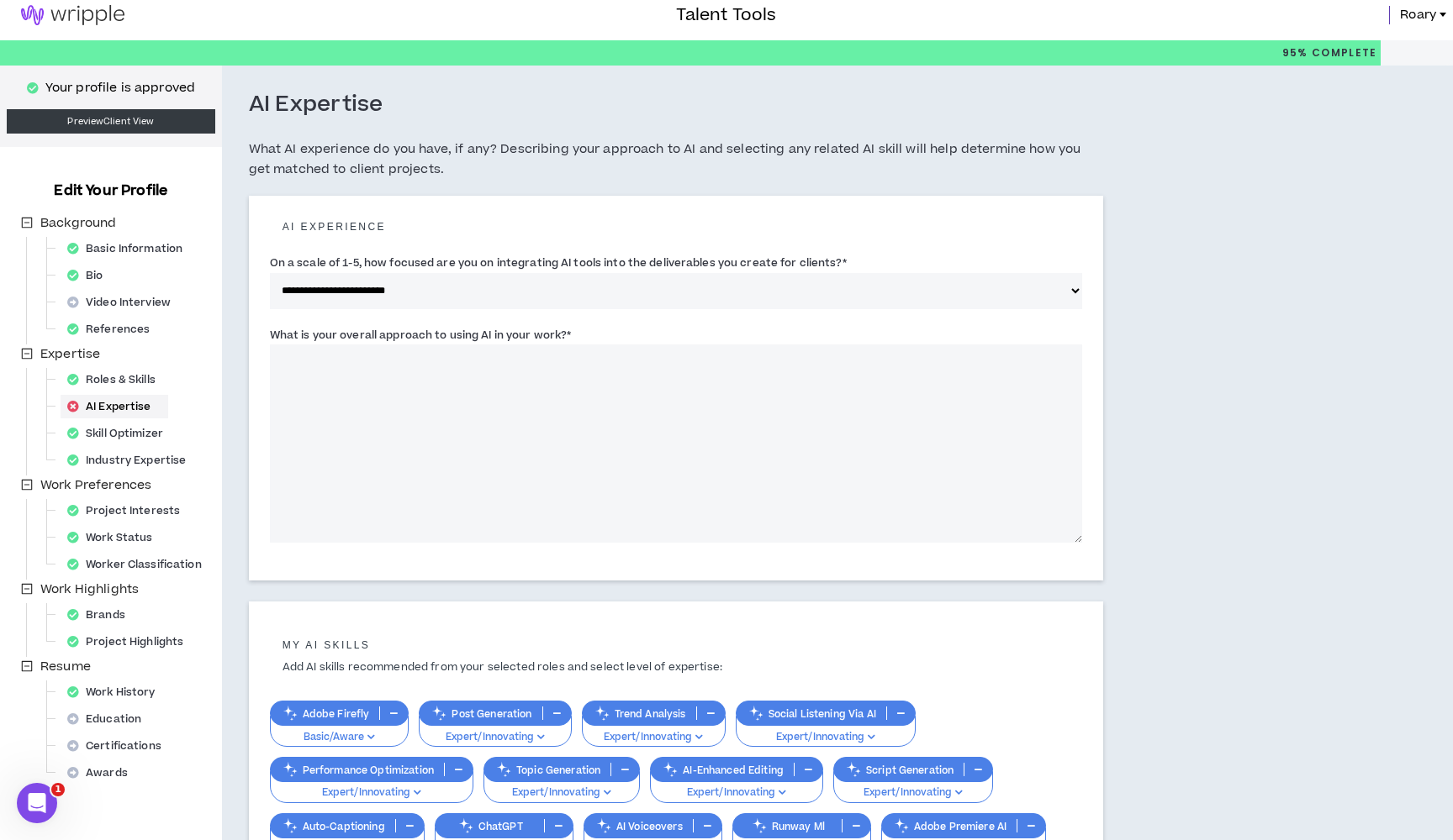
scroll to position [9, 0]
click at [952, 478] on textarea "What is your overall approach to using AI in your work? *" at bounding box center [676, 444] width 812 height 199
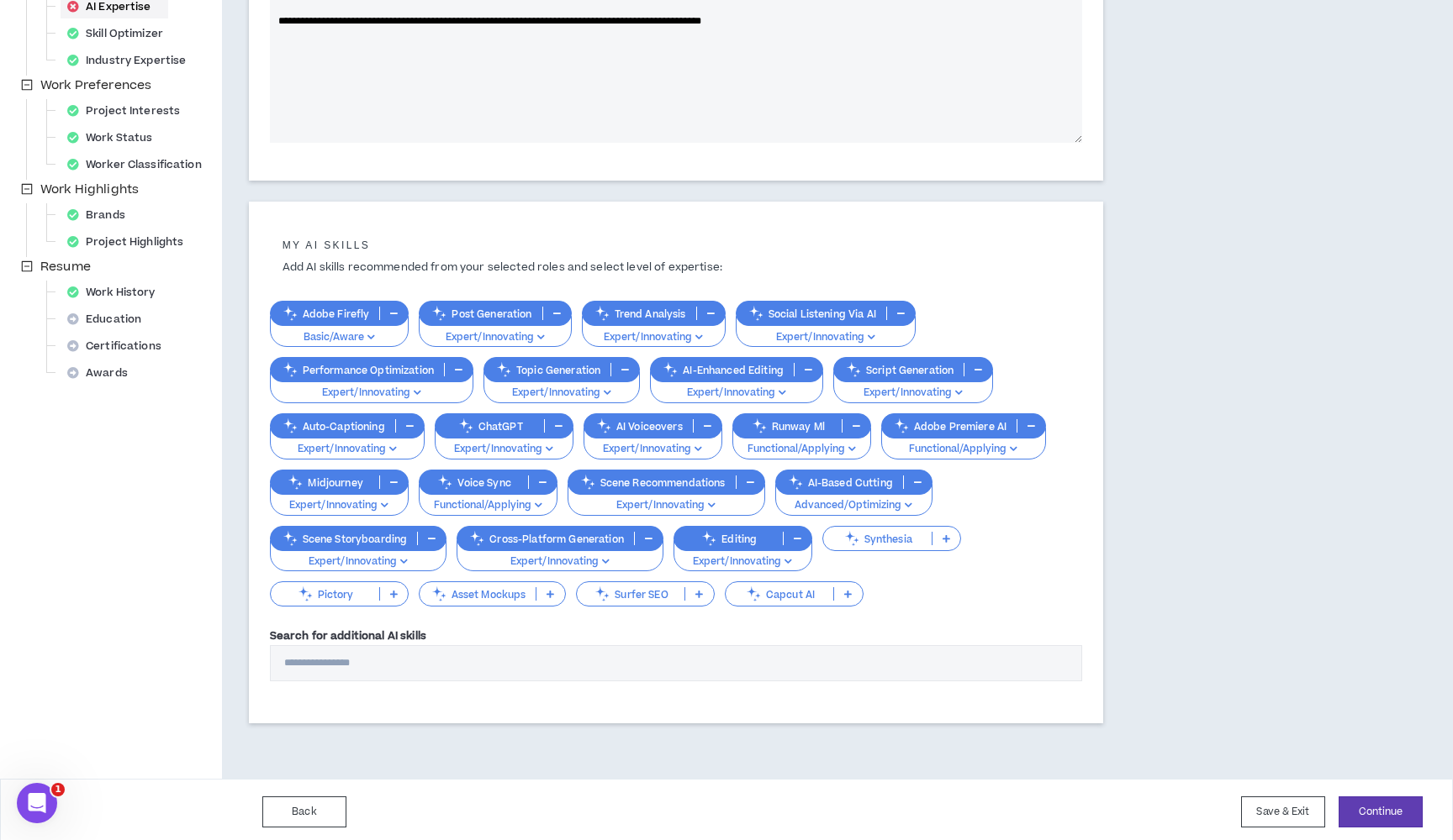
scroll to position [409, 0]
type textarea "**********"
click at [1262, 813] on button "Save & Exit" at bounding box center [1283, 813] width 84 height 31
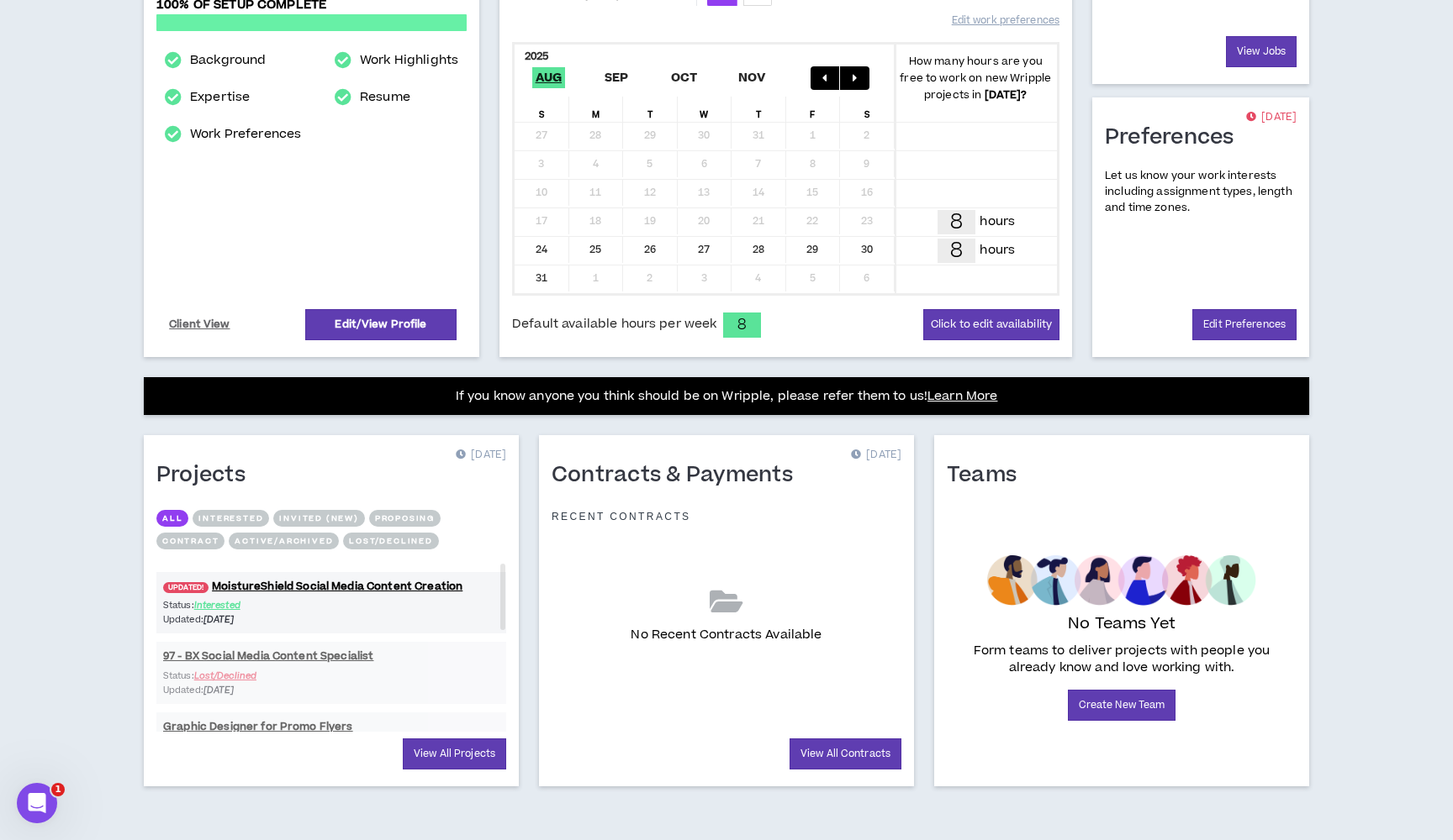
scroll to position [323, 0]
click at [311, 654] on div "UPDATED! MoistureShield Social Media Content Creation Status: Interested Update…" at bounding box center [331, 776] width 349 height 427
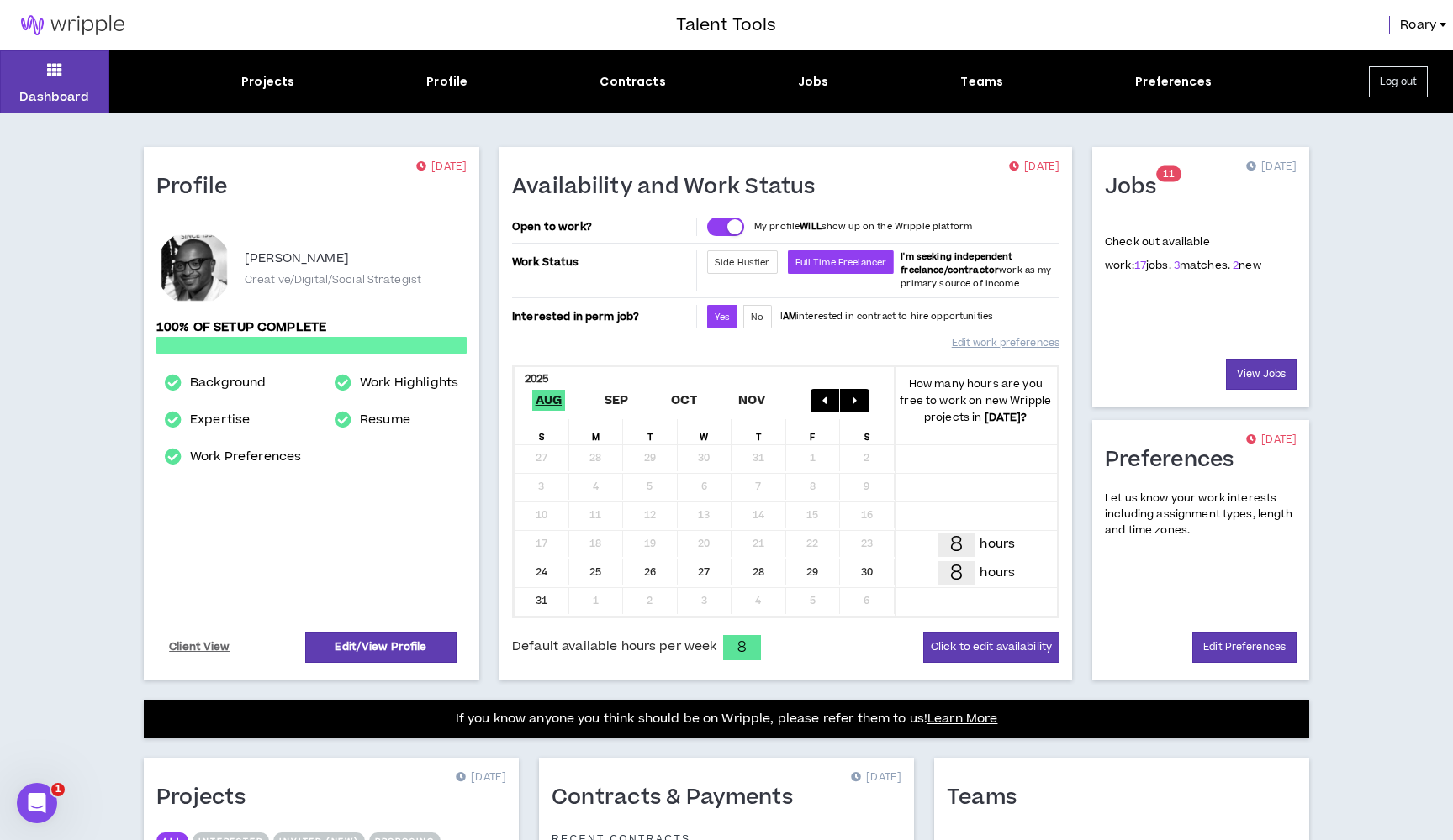
scroll to position [0, 0]
click at [808, 78] on div "Jobs" at bounding box center [813, 82] width 31 height 18
